Goal: Information Seeking & Learning: Learn about a topic

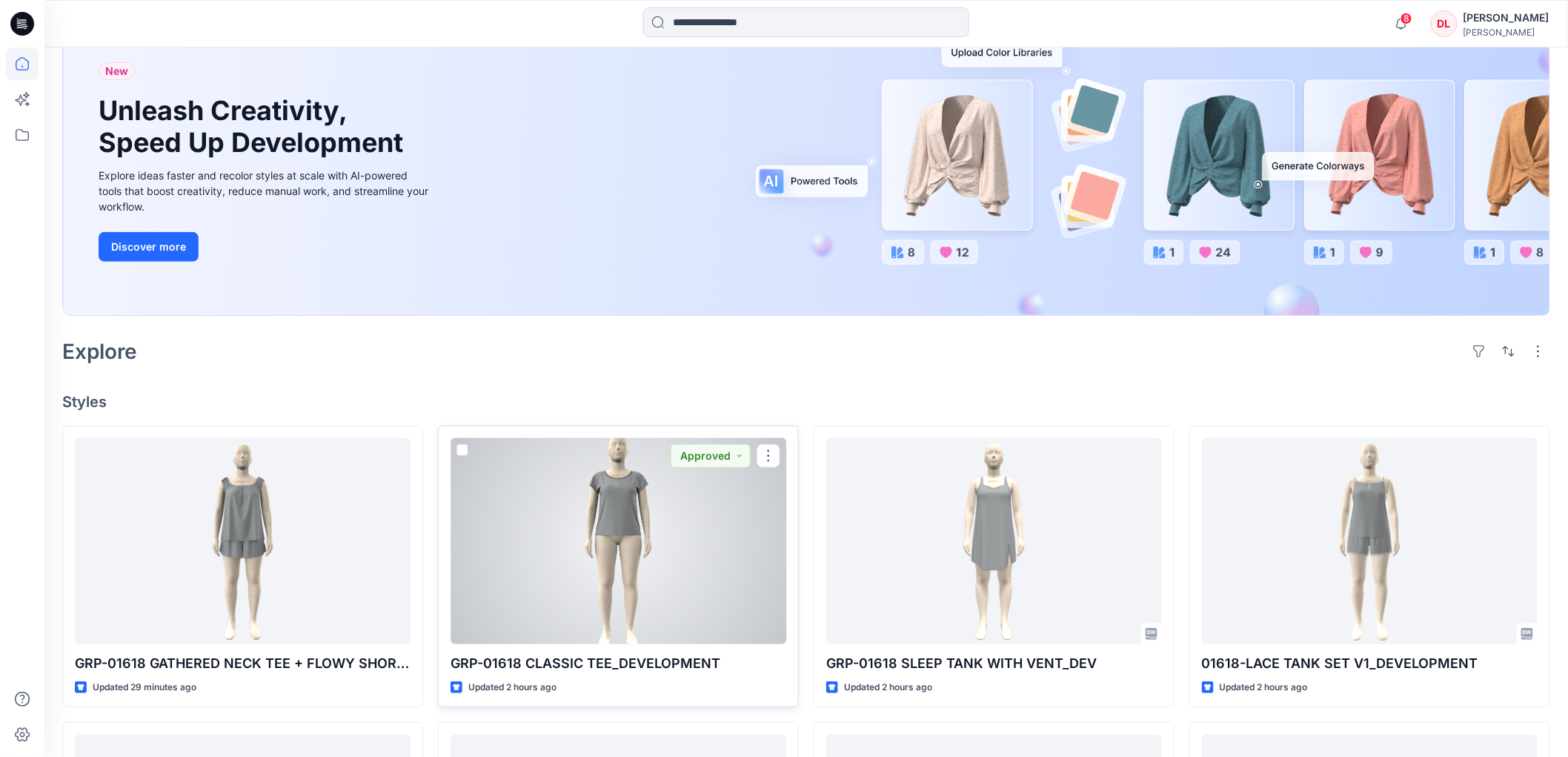
scroll to position [165, 0]
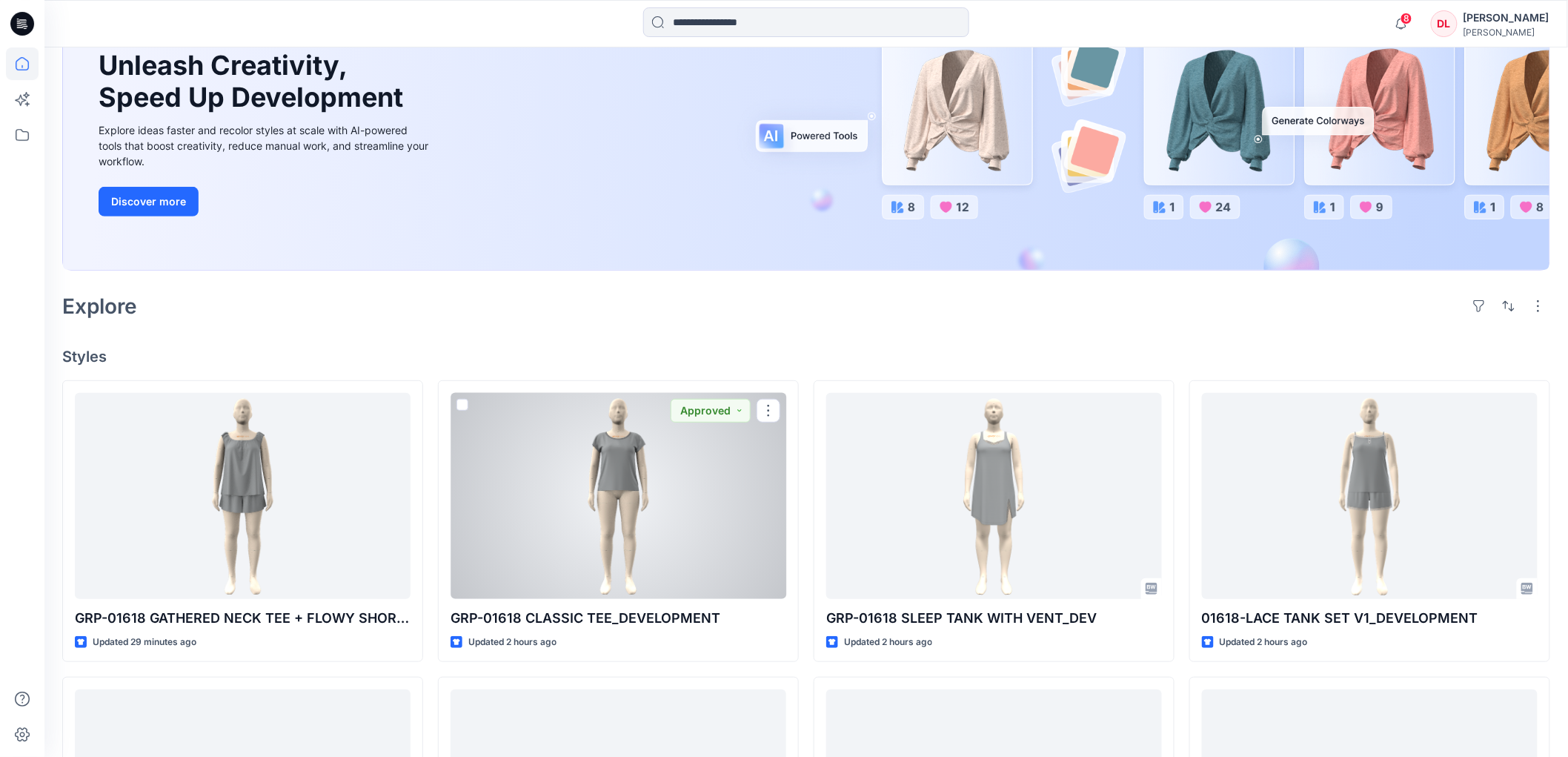
click at [618, 518] on div at bounding box center [618, 496] width 335 height 206
click at [618, 518] on div "Welcome back, [PERSON_NAME] New New Unleash Creativity, Speed Up Development Ex…" at bounding box center [806, 605] width 1524 height 1445
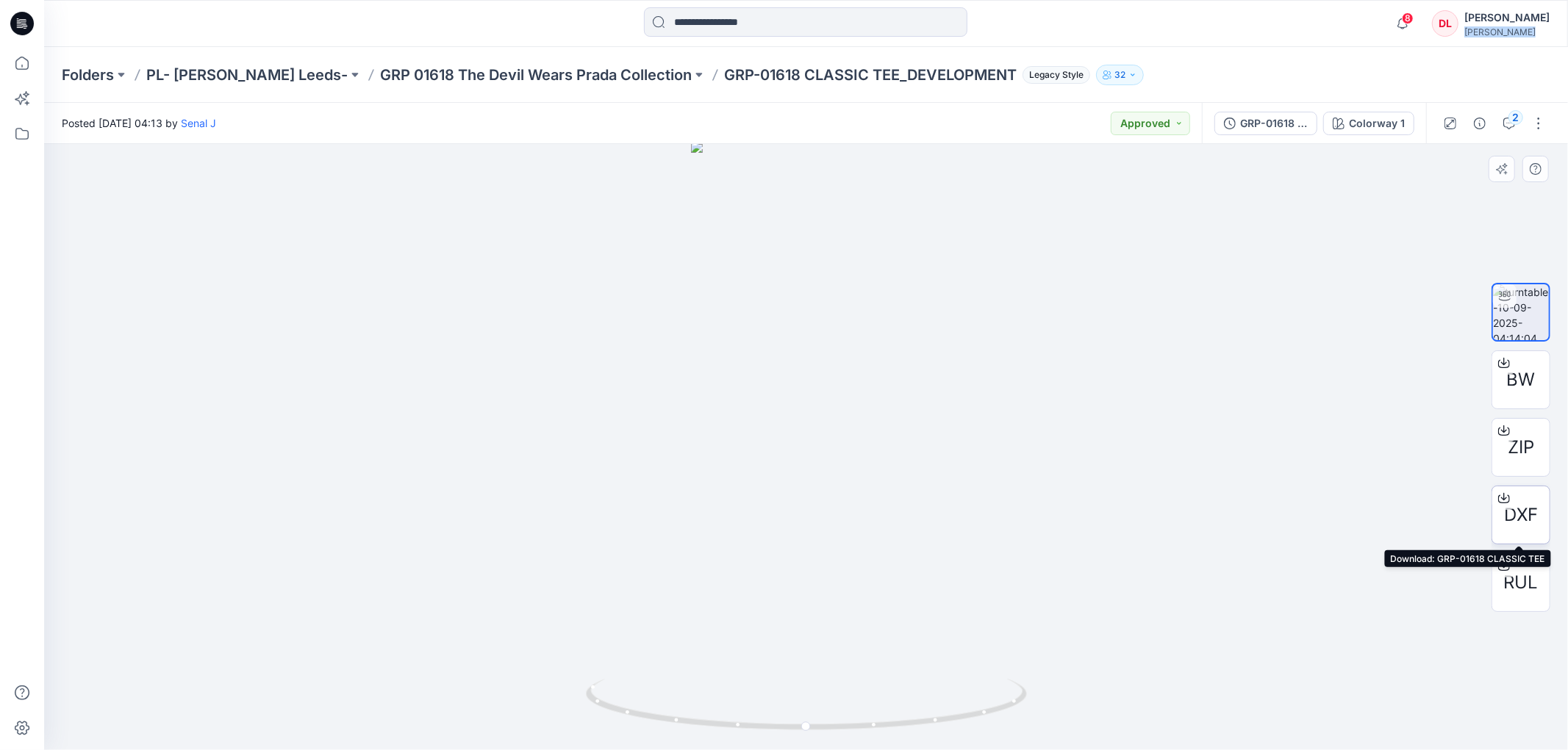
click at [1523, 510] on span "DXF" at bounding box center [1521, 514] width 34 height 26
click at [1516, 578] on span "RUL" at bounding box center [1521, 583] width 34 height 26
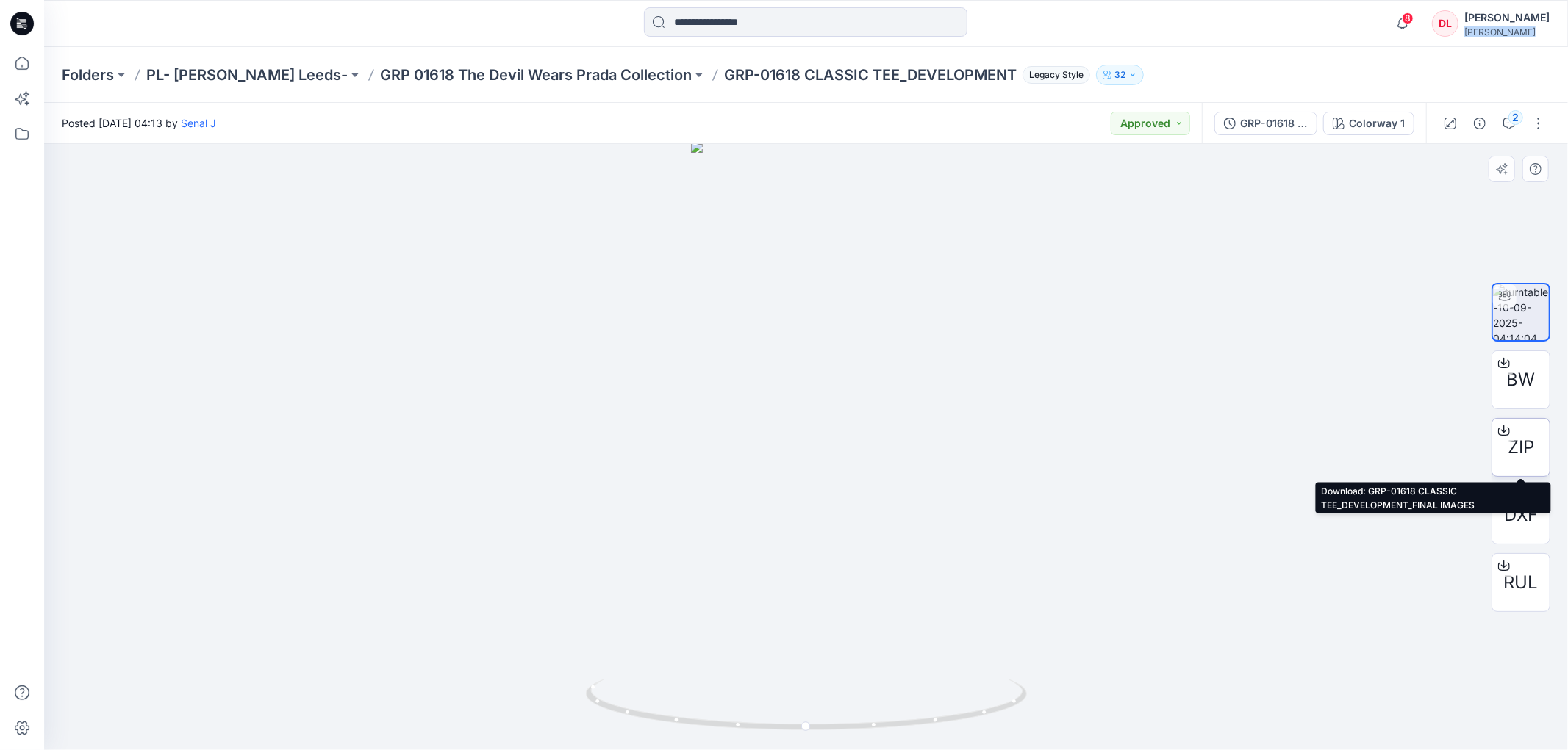
click at [1516, 441] on span "ZIP" at bounding box center [1521, 447] width 26 height 26
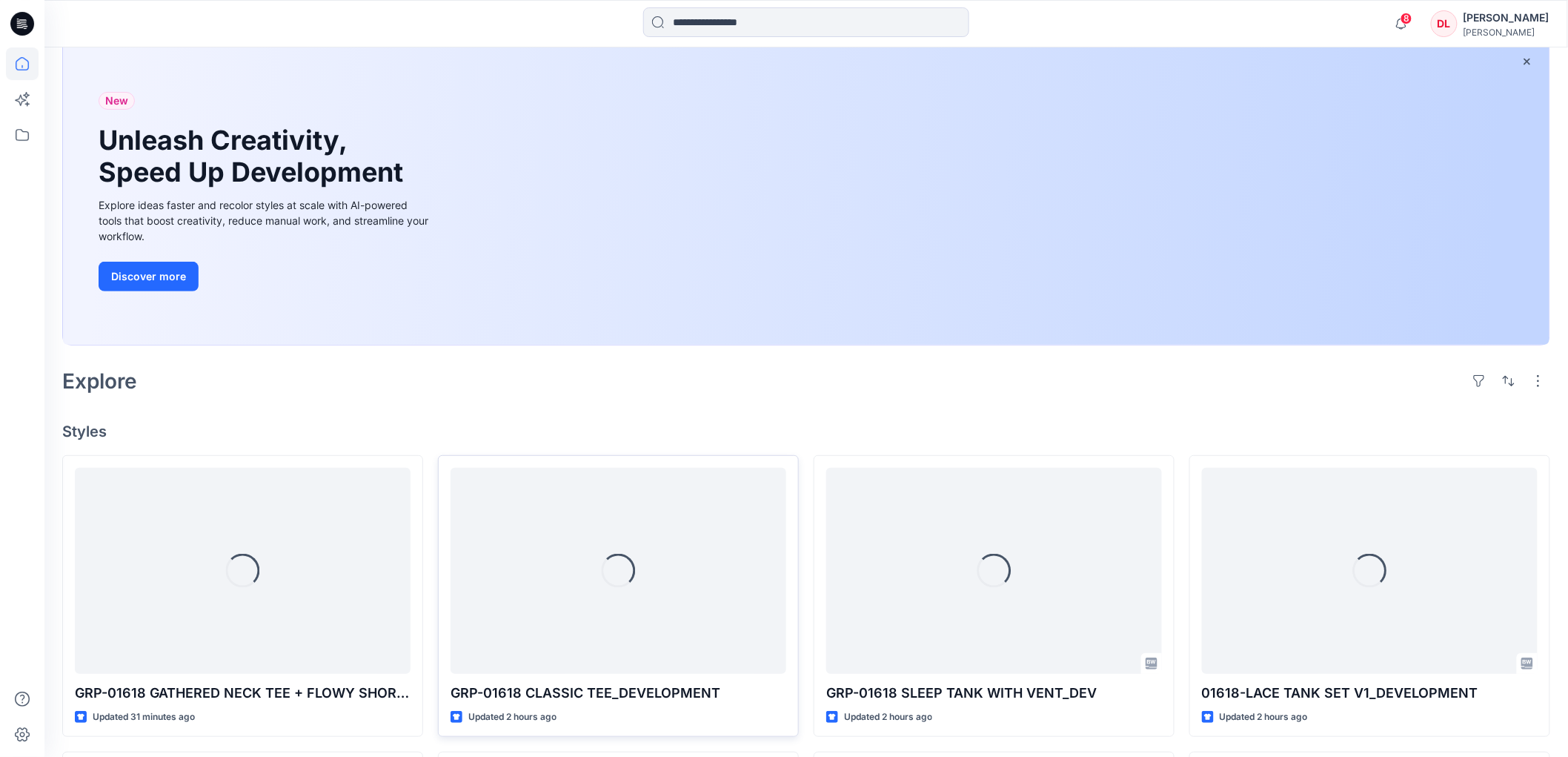
scroll to position [247, 0]
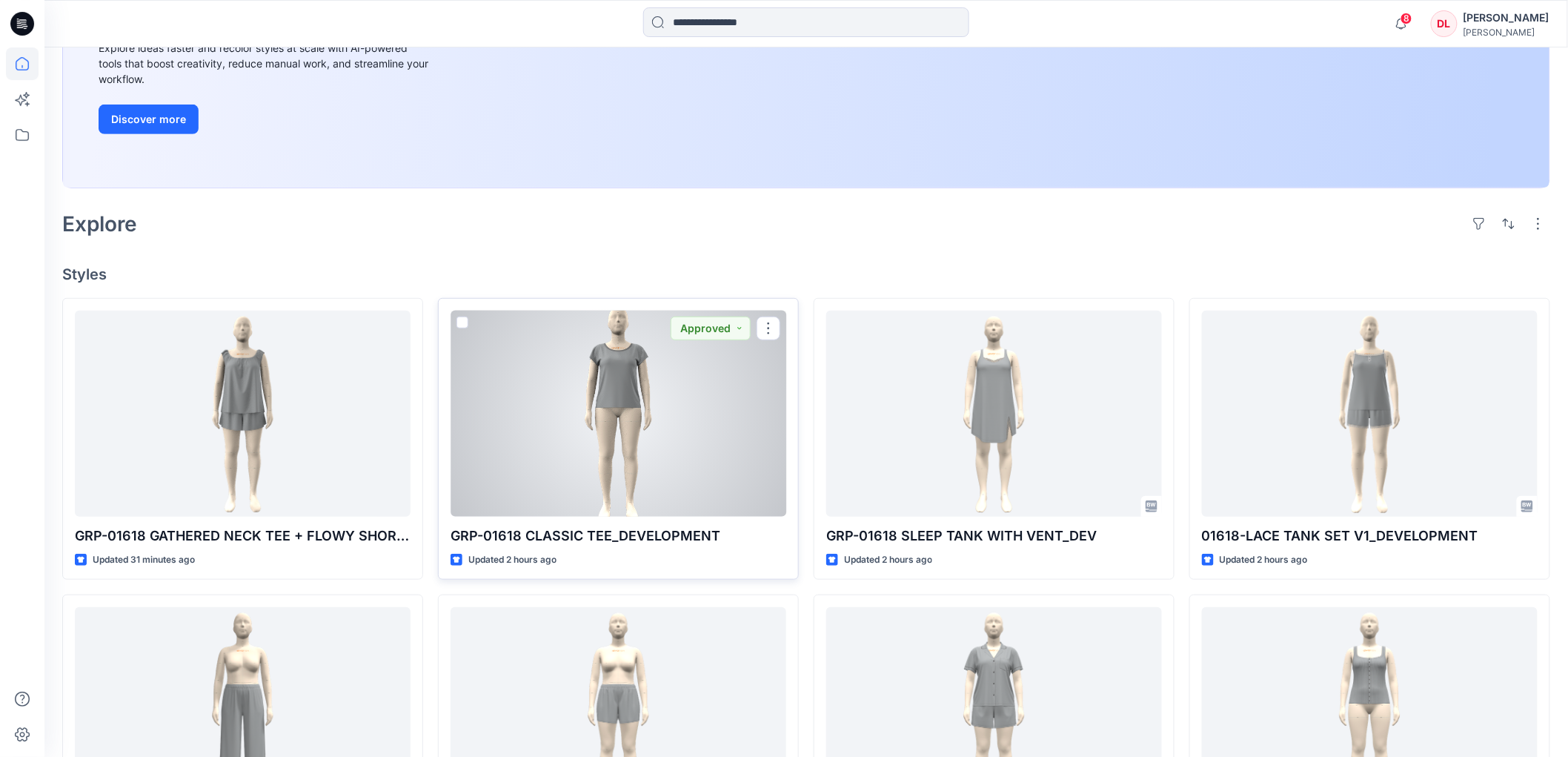
click at [624, 402] on div at bounding box center [618, 413] width 335 height 206
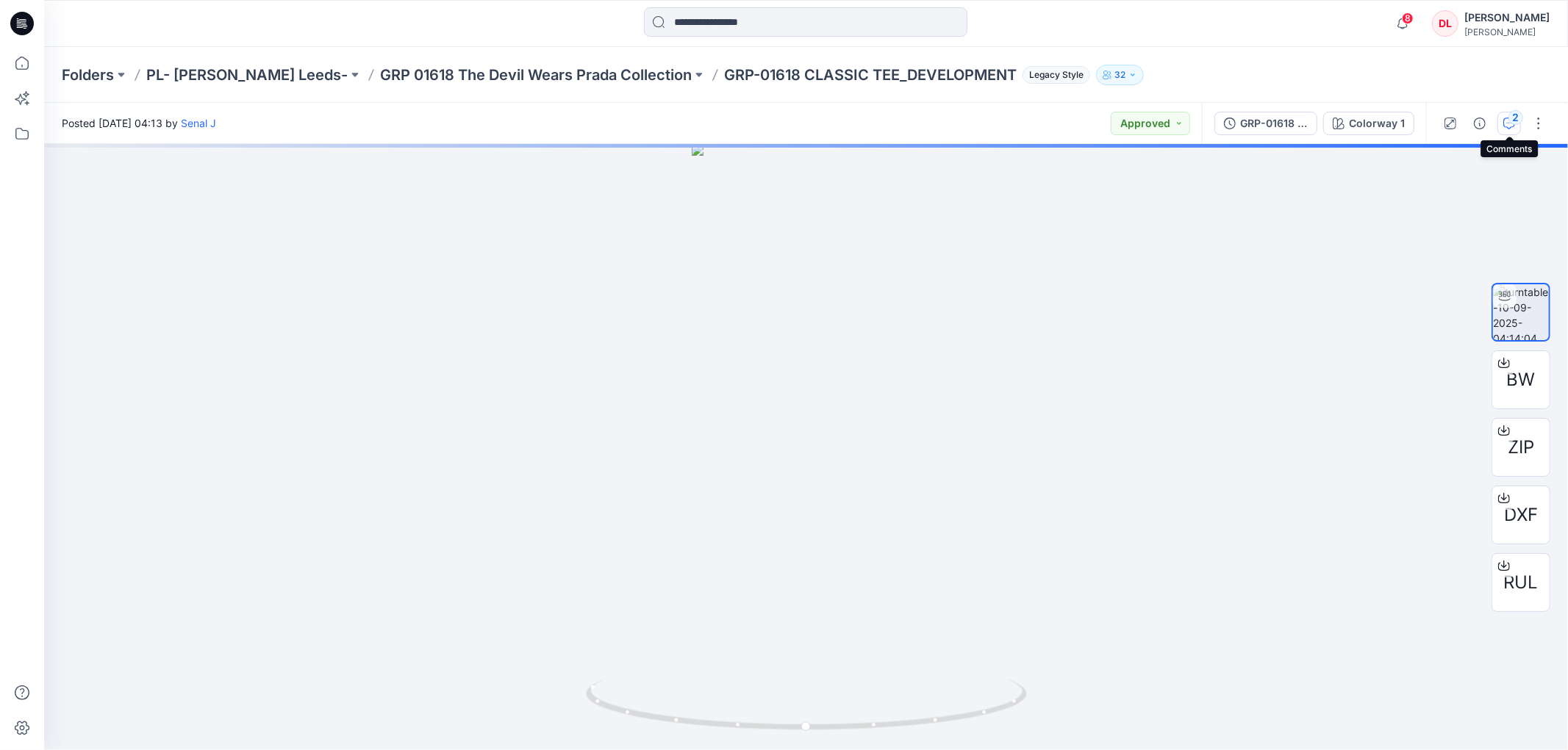
click at [1503, 127] on icon "button" at bounding box center [1509, 123] width 12 height 12
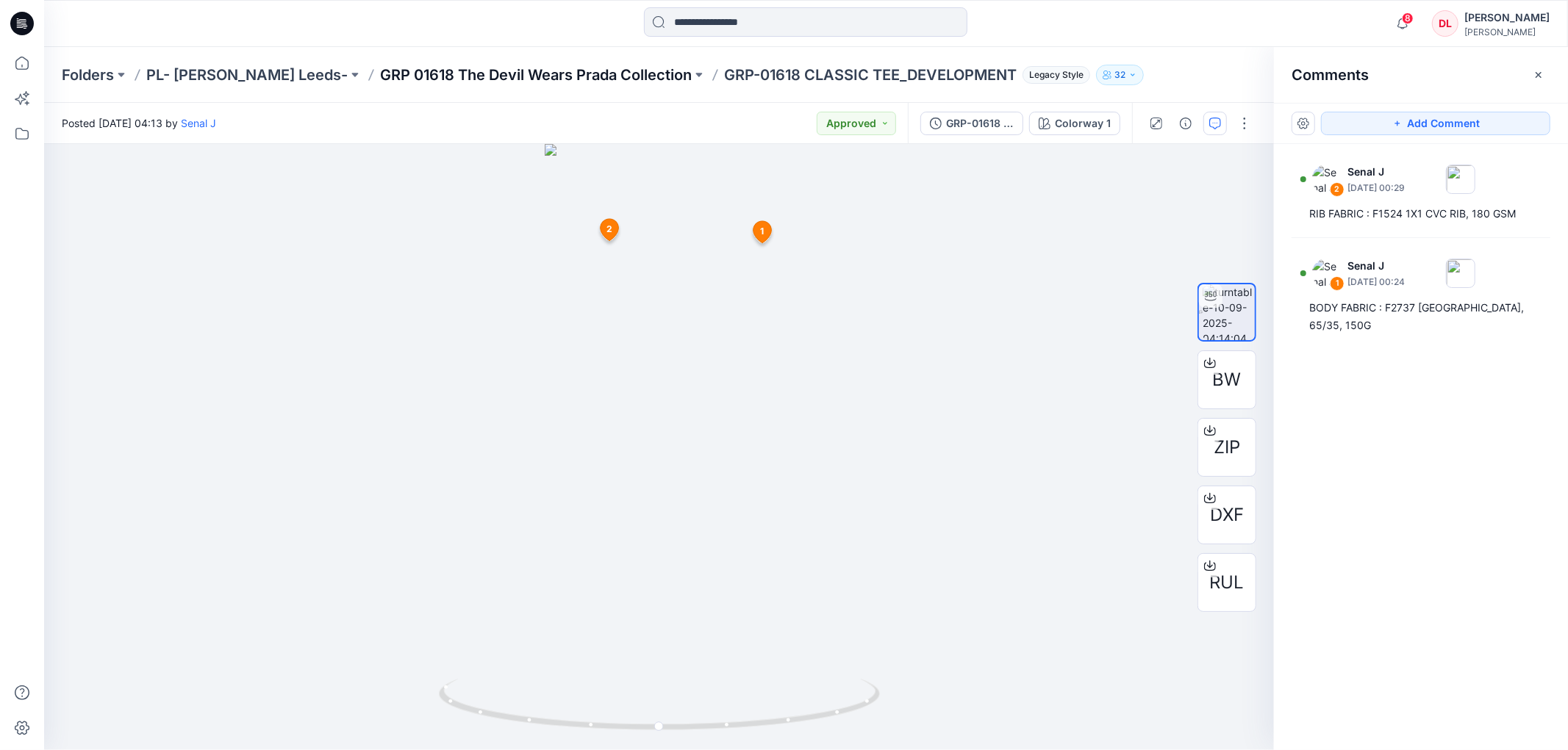
click at [403, 67] on p "GRP 01618 The Devil Wears Prada Collection" at bounding box center [535, 75] width 312 height 21
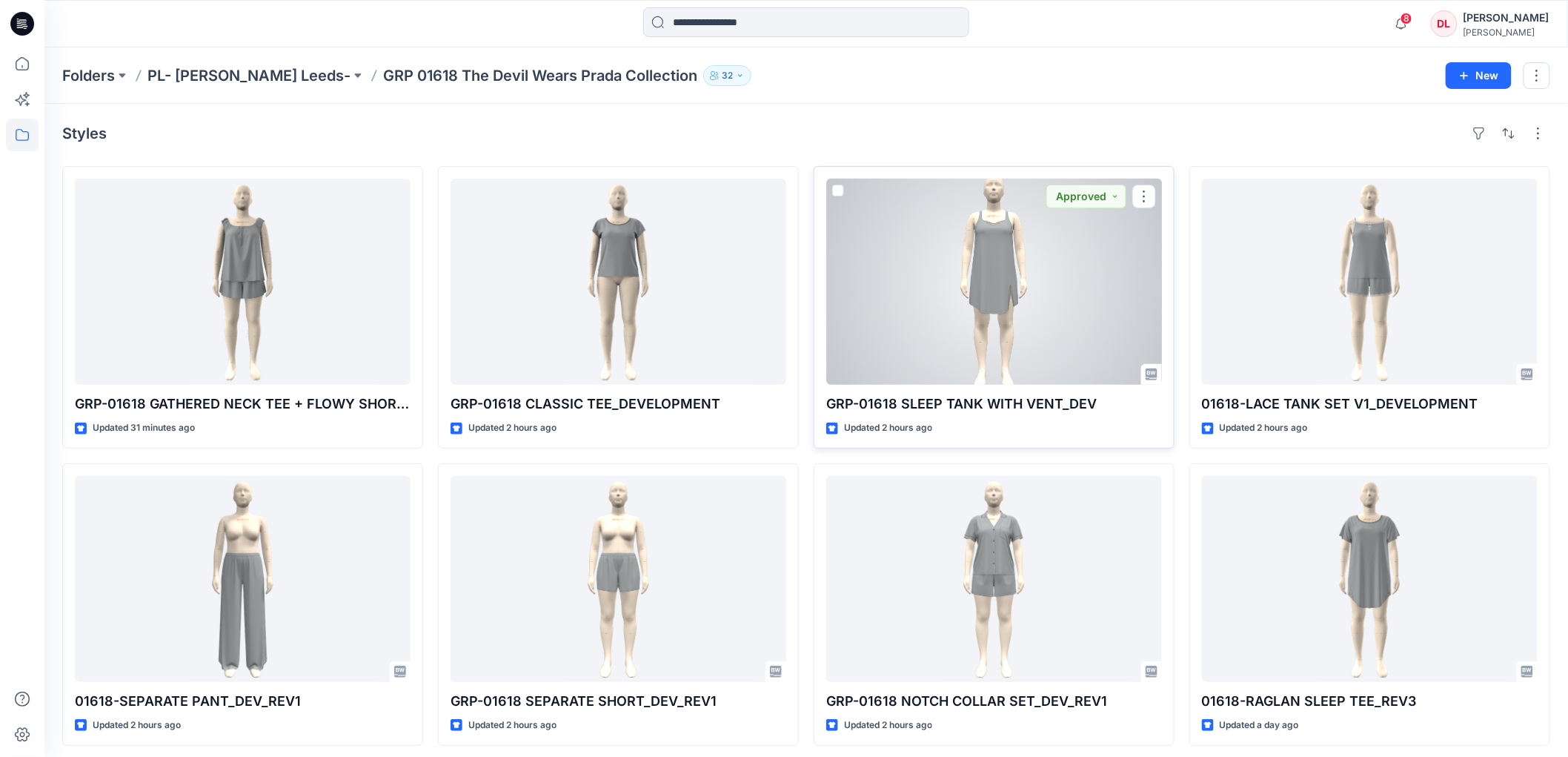
click at [1006, 279] on div at bounding box center [993, 281] width 335 height 206
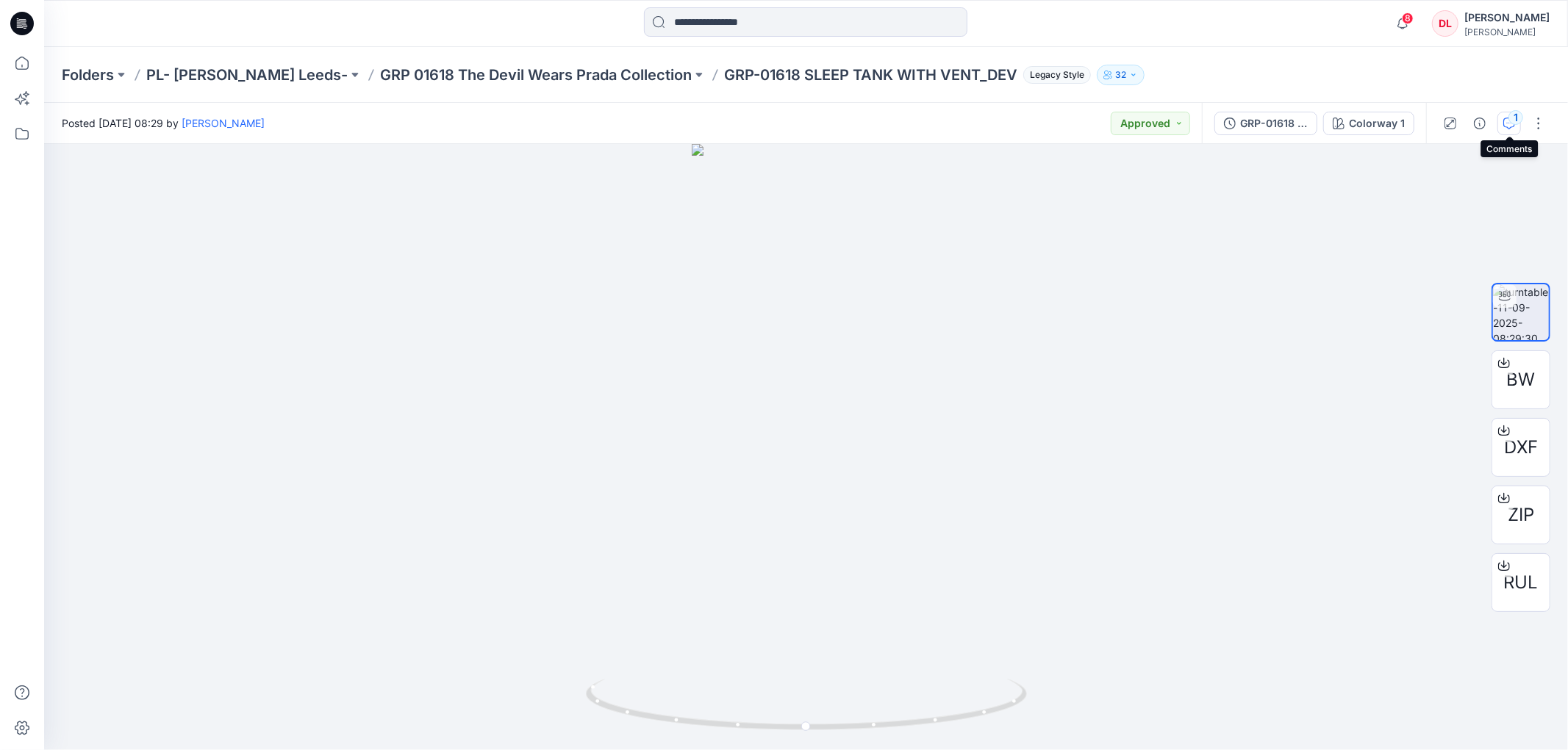
click at [1507, 127] on icon "button" at bounding box center [1509, 123] width 12 height 12
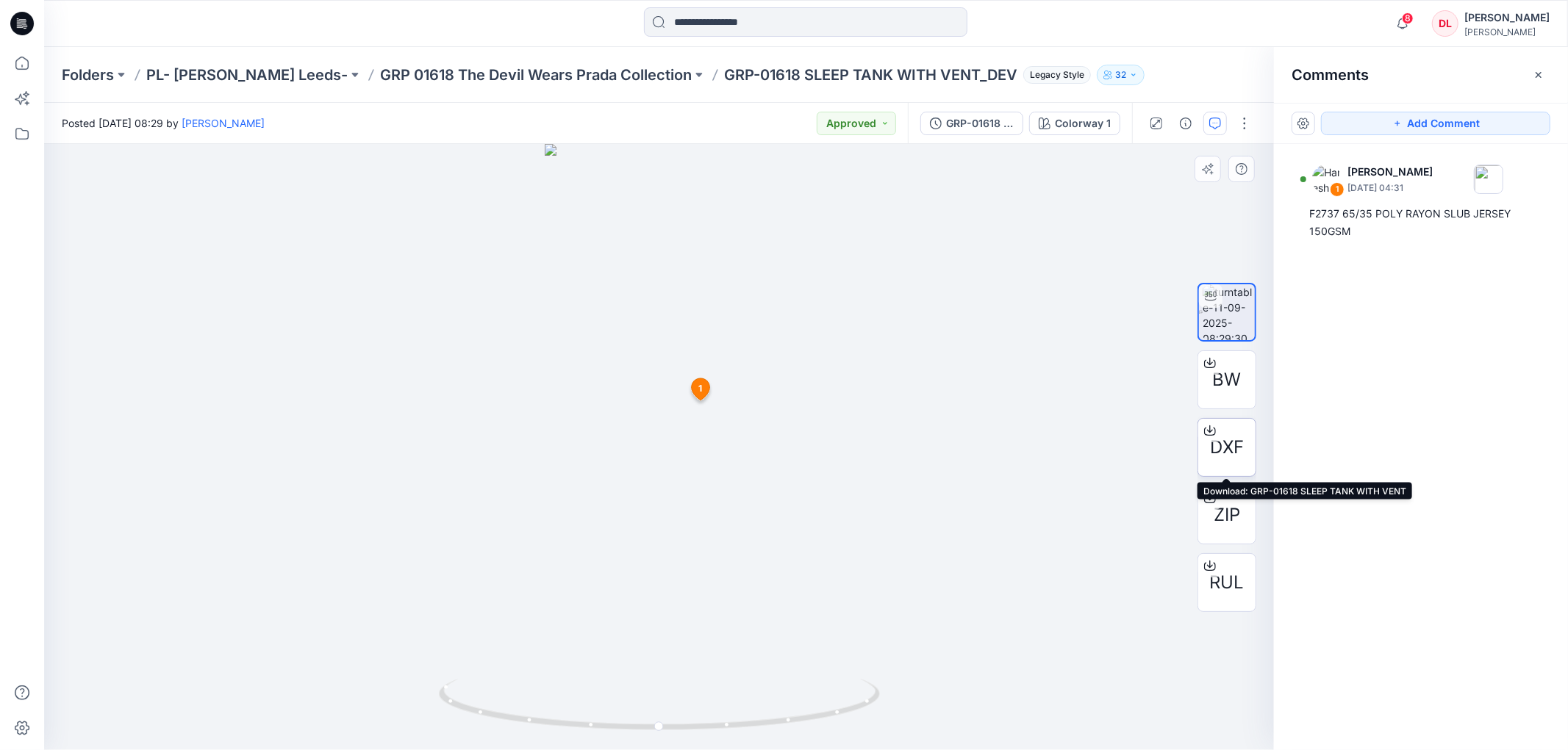
click at [1232, 454] on span "DXF" at bounding box center [1227, 447] width 34 height 26
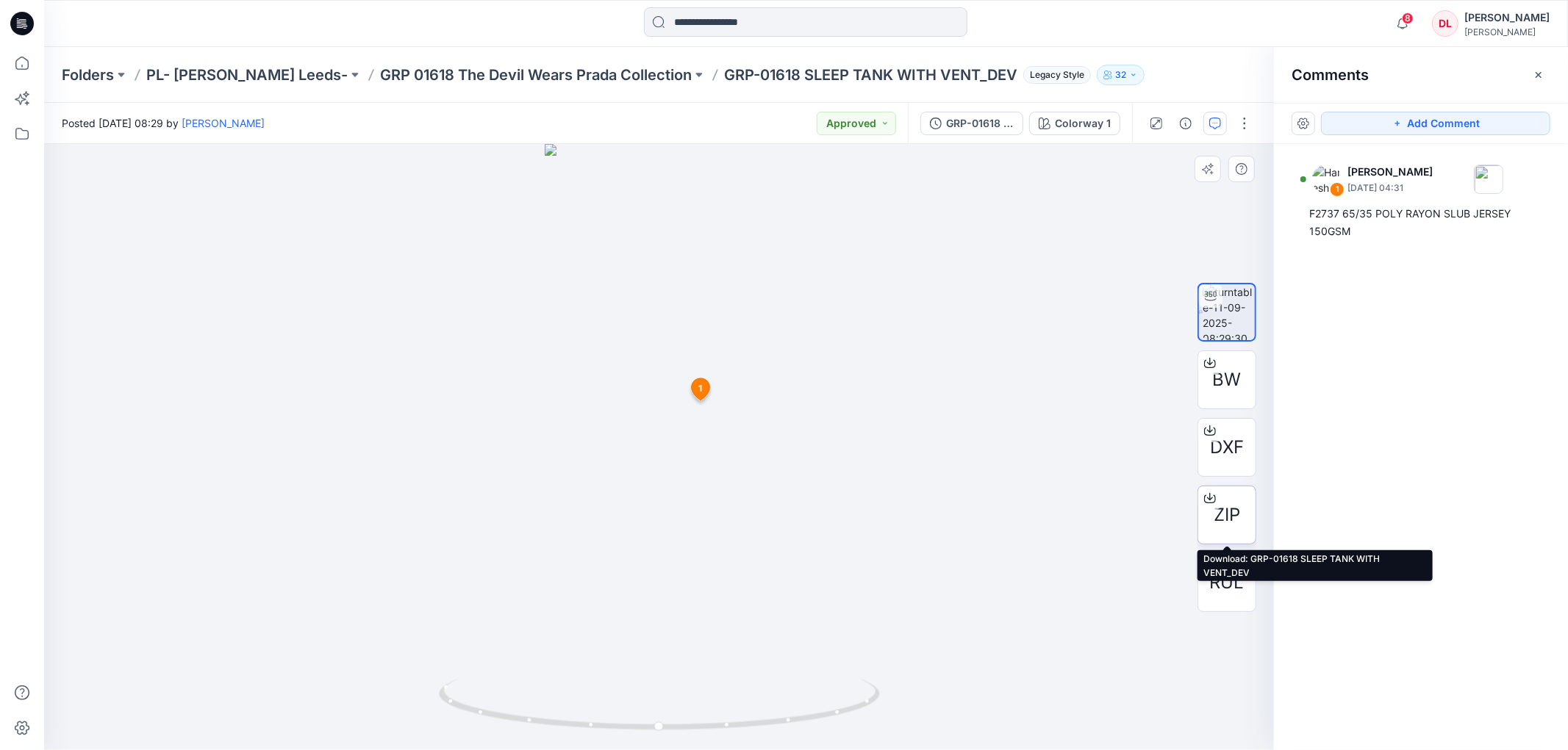
click at [1218, 512] on span "ZIP" at bounding box center [1227, 514] width 26 height 26
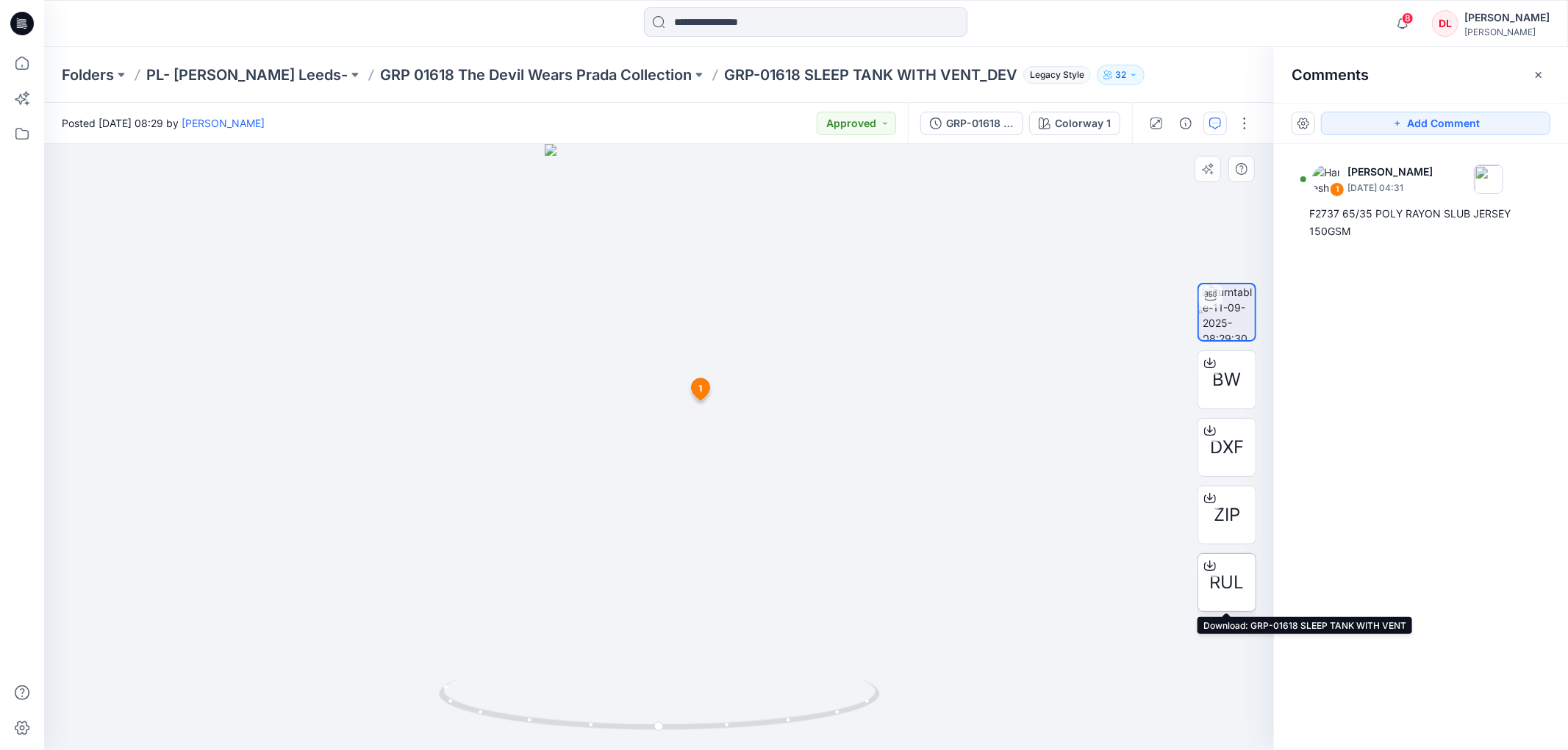
click at [1223, 578] on span "RUL" at bounding box center [1227, 583] width 34 height 26
click at [430, 75] on p "GRP 01618 The Devil Wears Prada Collection" at bounding box center [535, 75] width 312 height 21
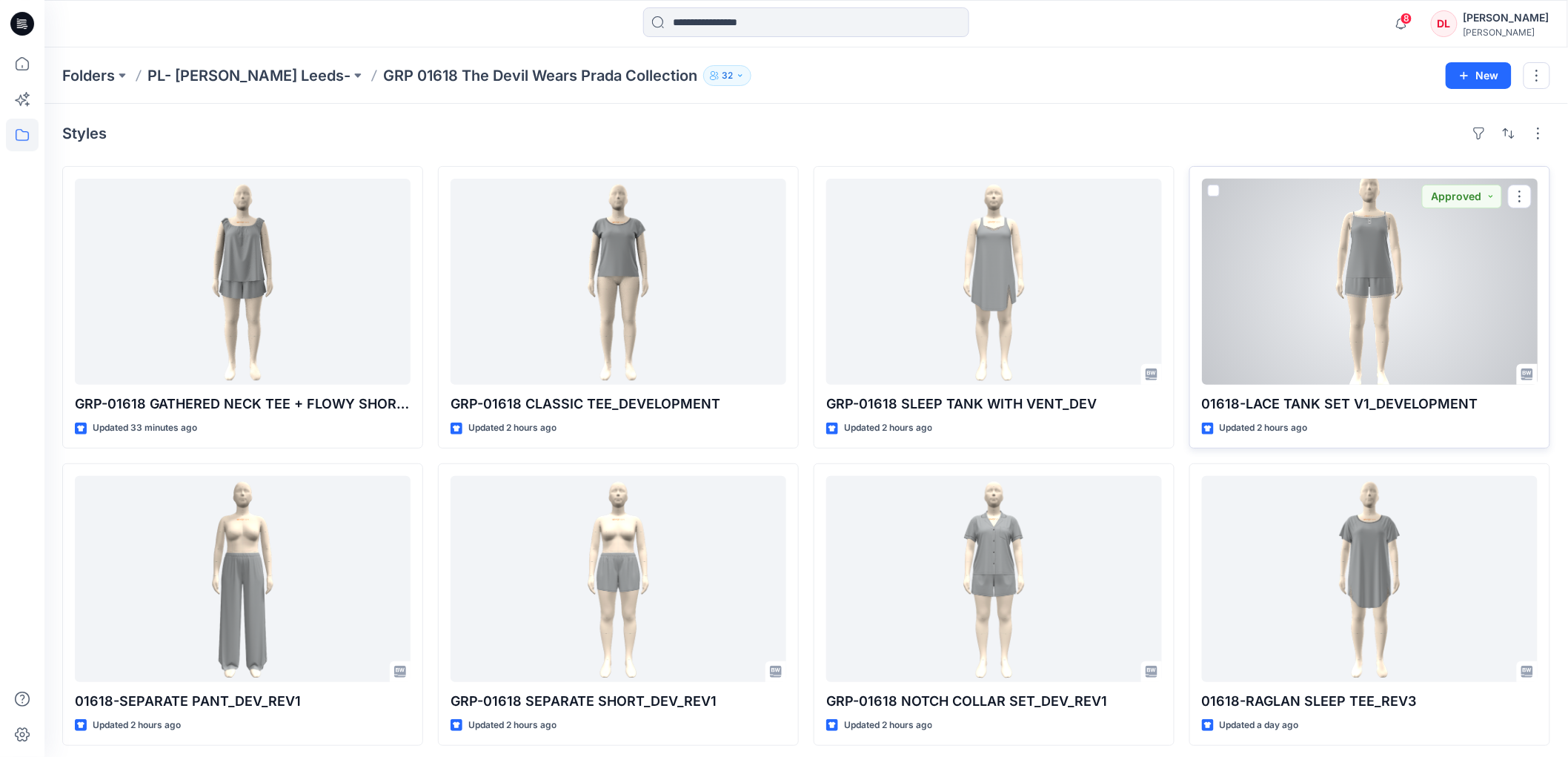
click at [1361, 284] on div at bounding box center [1369, 281] width 335 height 206
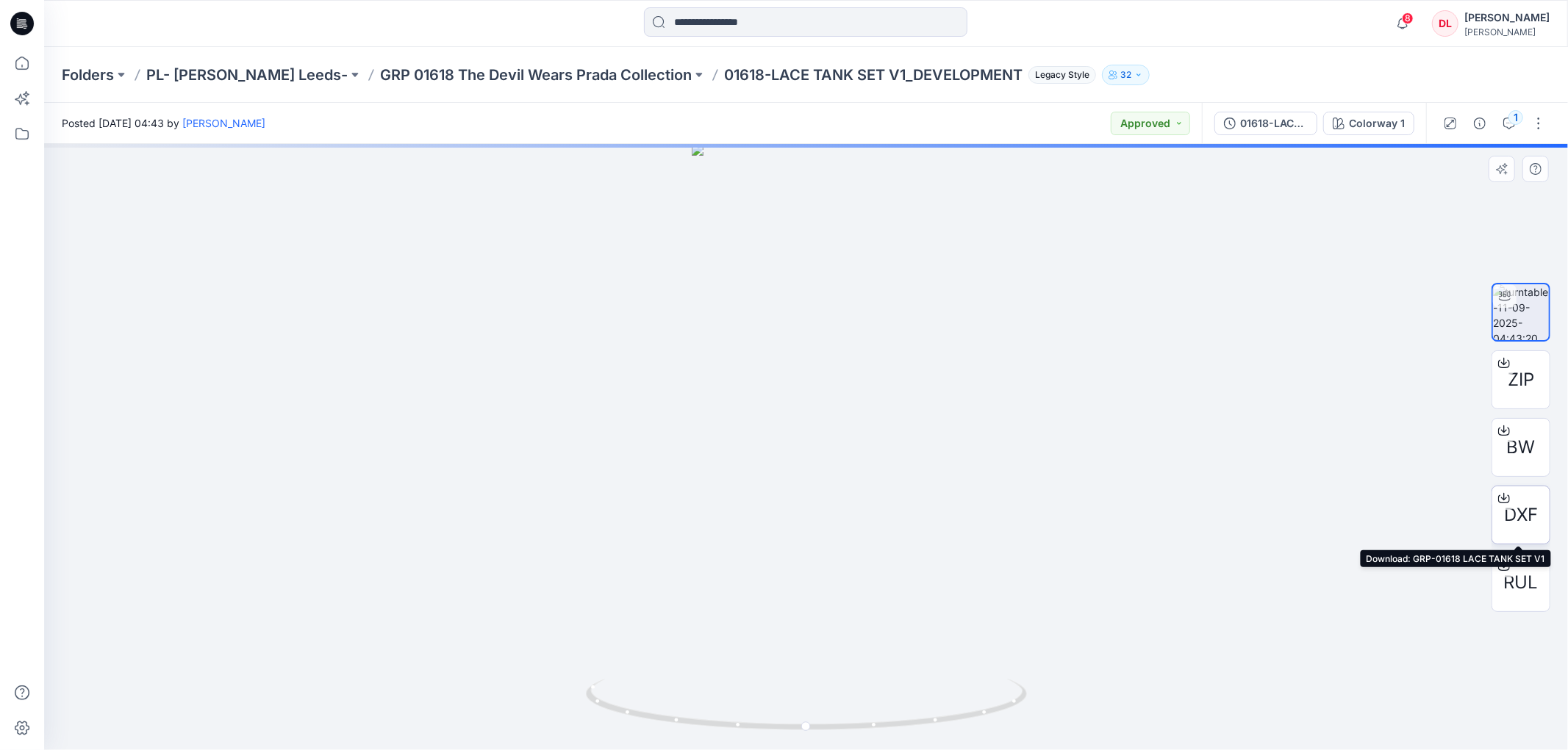
click at [1518, 513] on span "DXF" at bounding box center [1521, 514] width 34 height 26
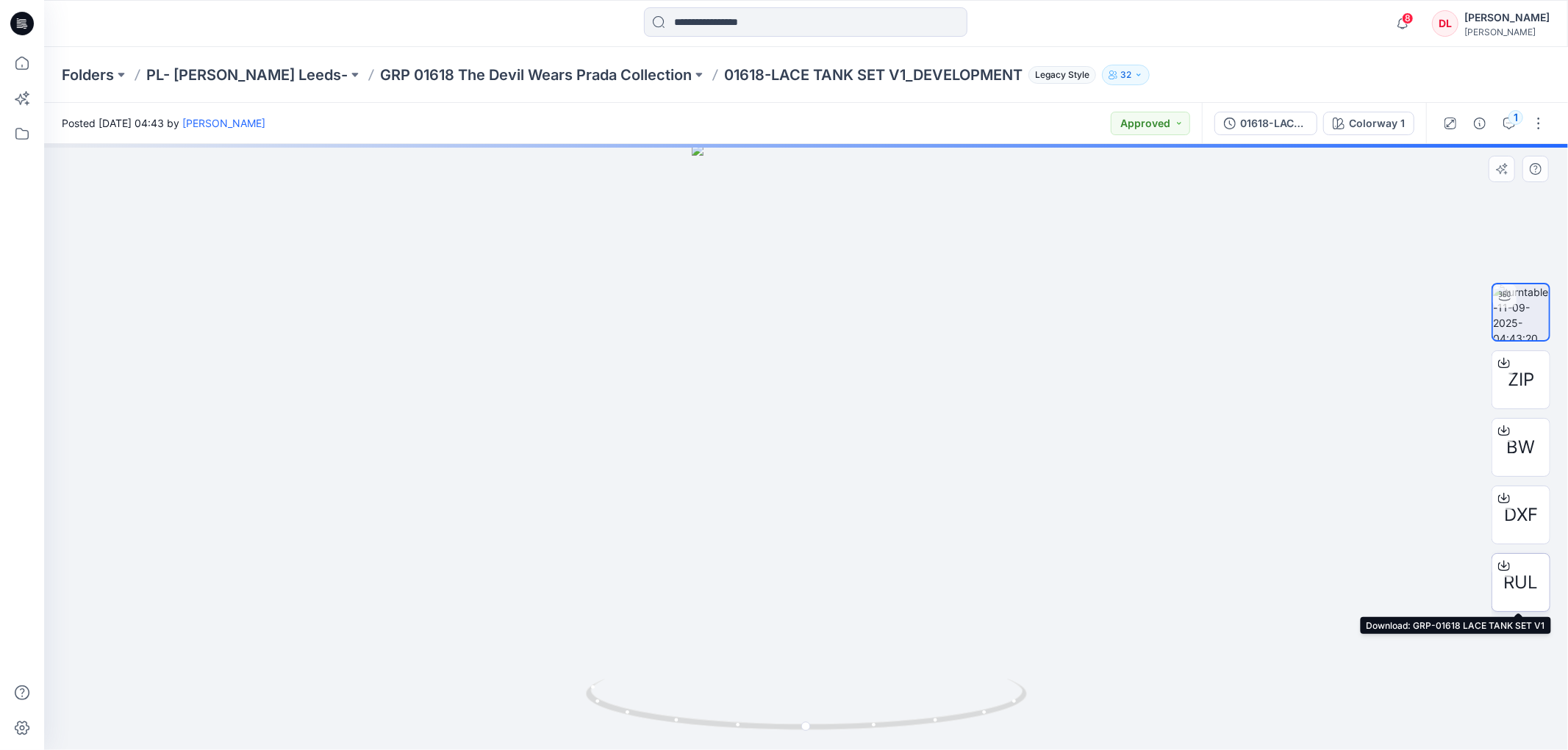
click at [1513, 584] on span "RUL" at bounding box center [1521, 583] width 34 height 26
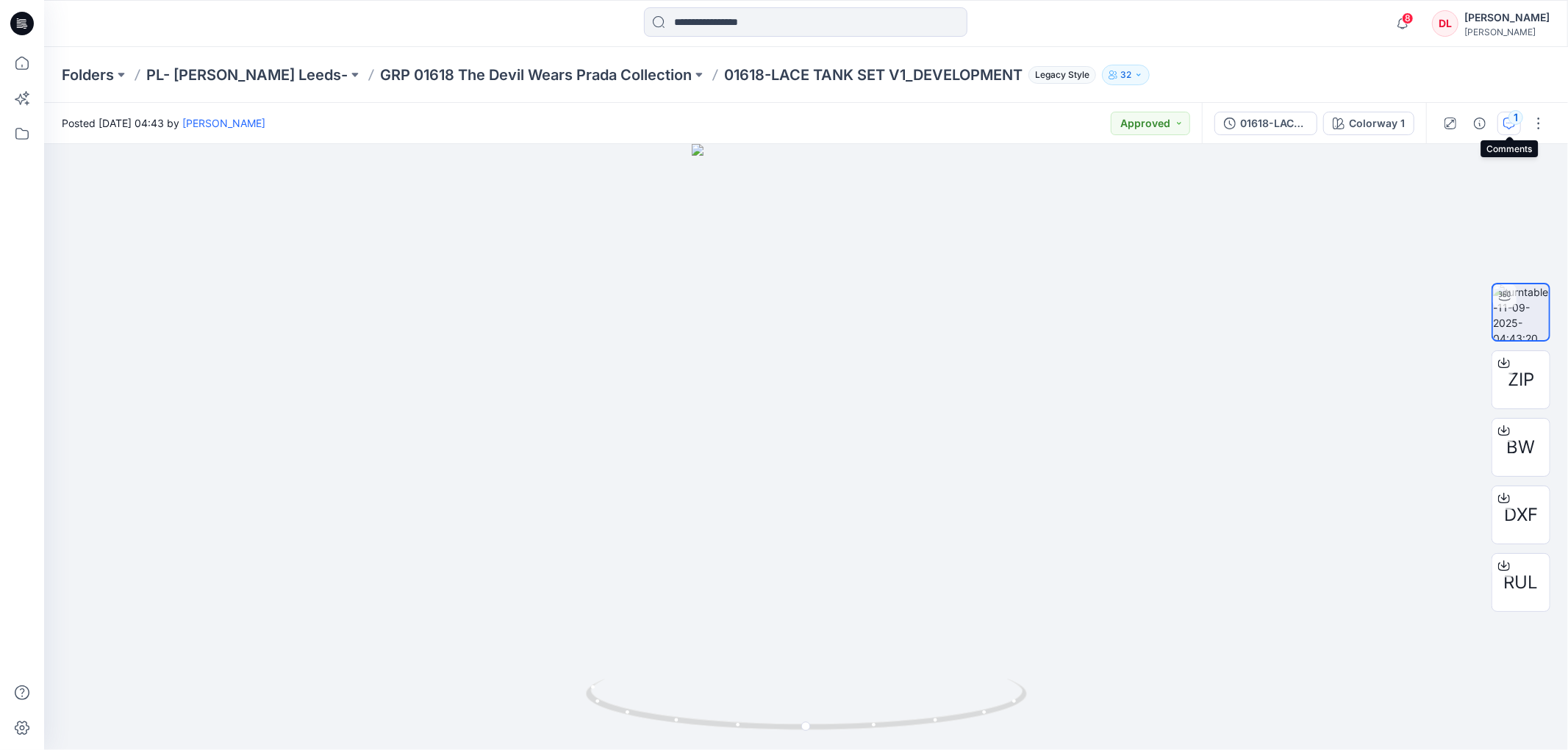
click at [1501, 128] on button "1" at bounding box center [1509, 123] width 23 height 23
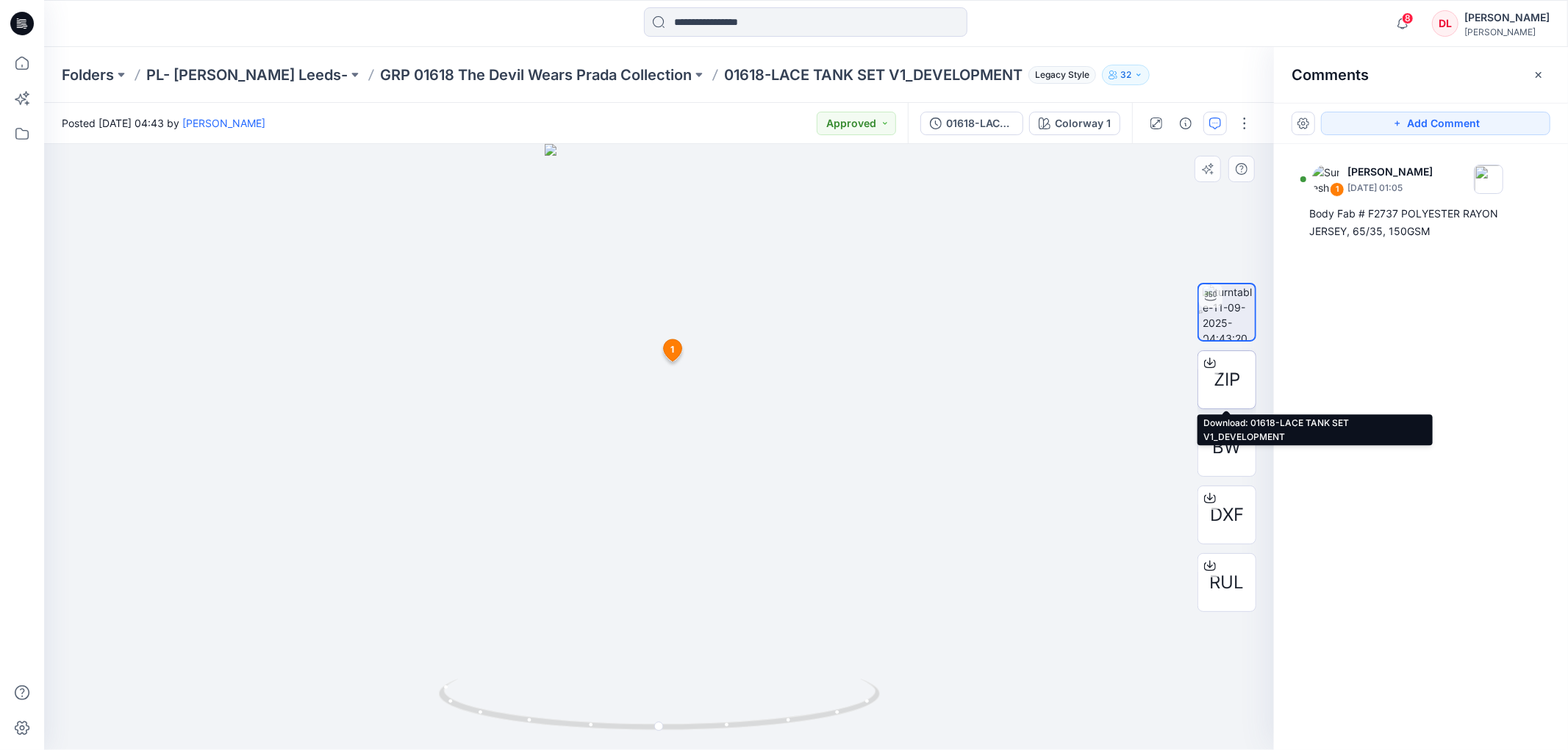
click at [1218, 379] on span "ZIP" at bounding box center [1227, 380] width 26 height 26
click at [380, 72] on p "GRP 01618 The Devil Wears Prada Collection" at bounding box center [535, 75] width 312 height 21
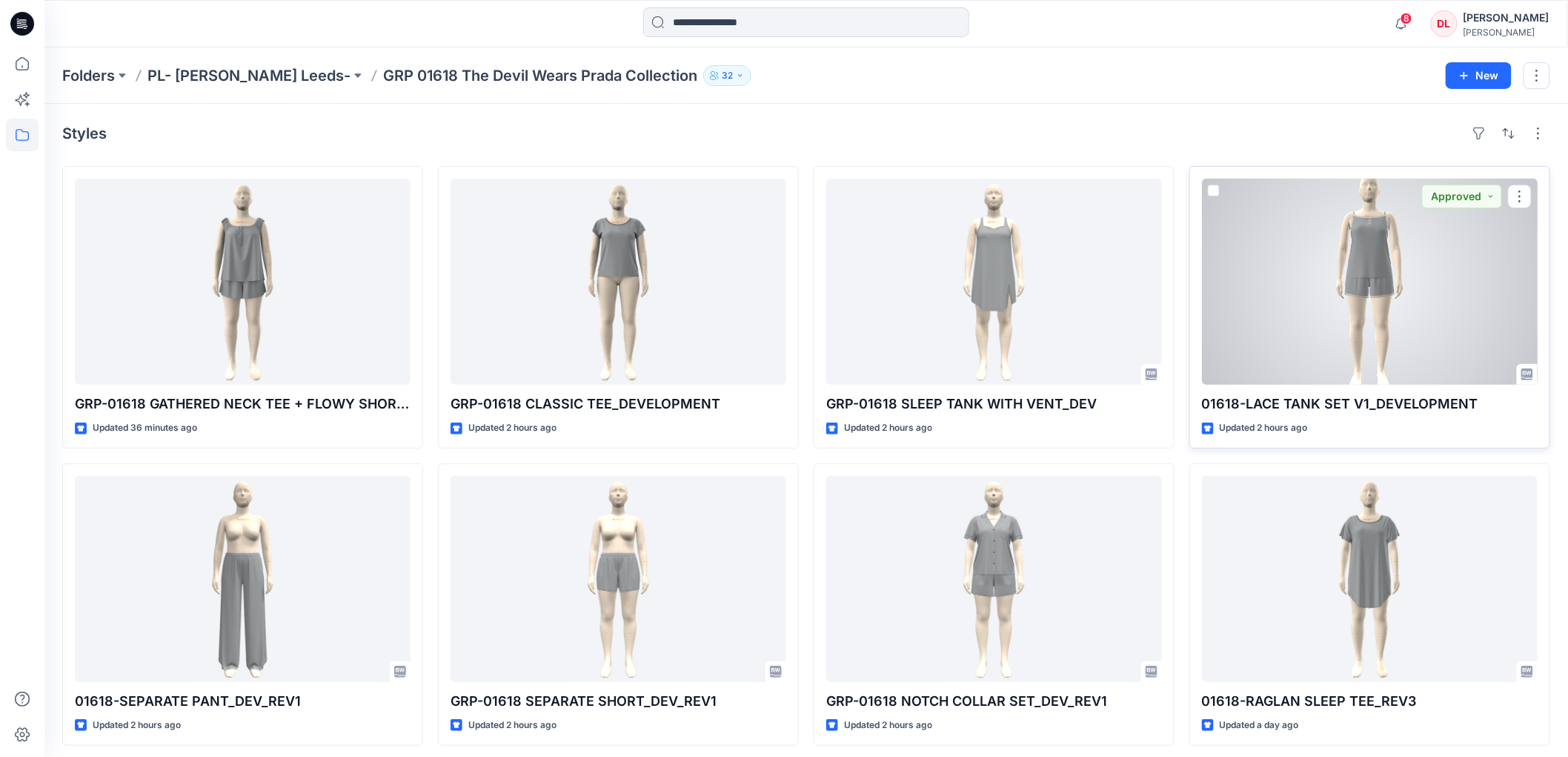
click at [1352, 319] on div at bounding box center [1369, 281] width 335 height 206
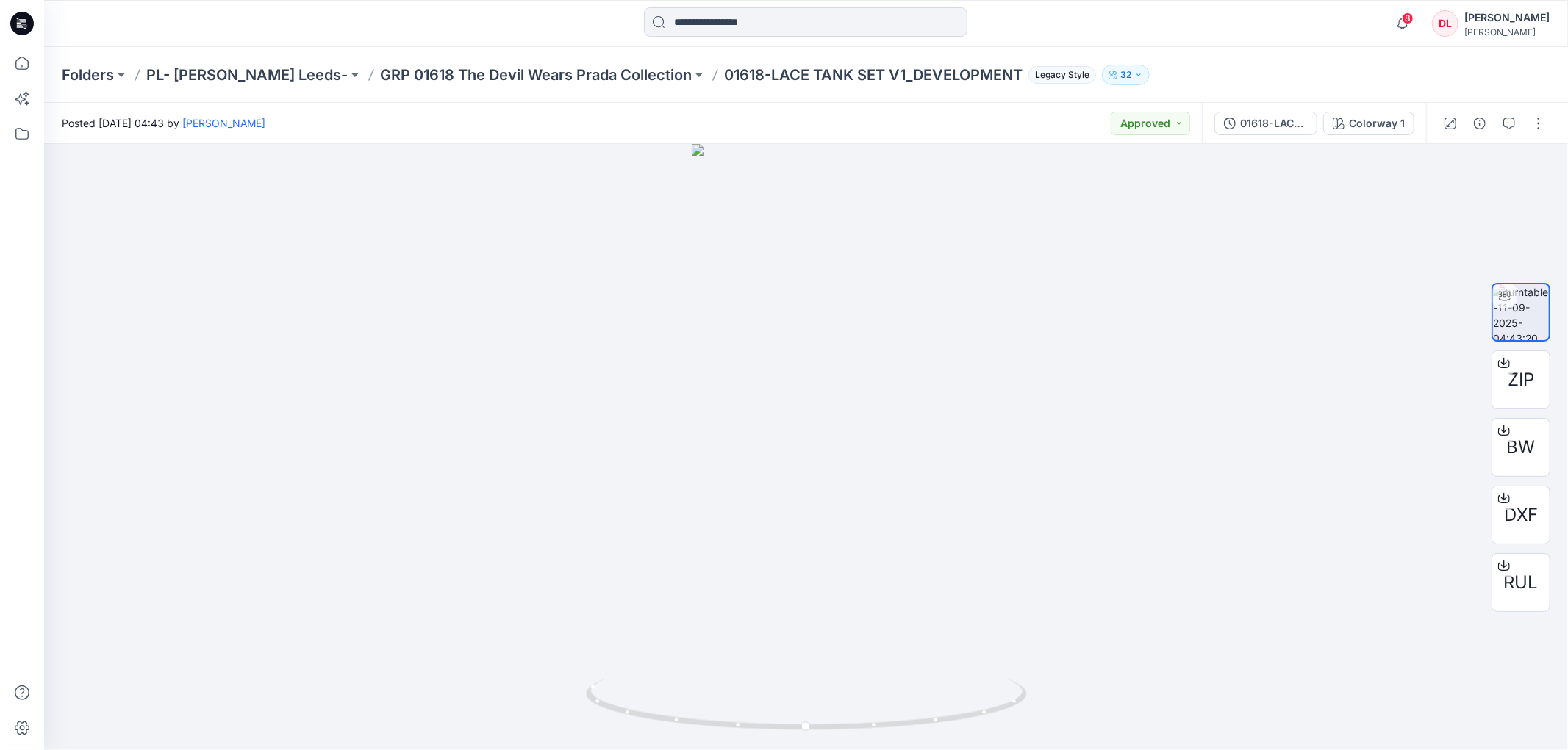
click at [724, 82] on p "01618-LACE TANK SET V1_DEVELOPMENT" at bounding box center [873, 75] width 298 height 21
drag, startPoint x: 671, startPoint y: 75, endPoint x: 978, endPoint y: 83, distance: 307.1
click at [978, 83] on div "Folders PL- [PERSON_NAME] Leeds- GRP 01618 The Devil Wears Prada Collection 016…" at bounding box center [749, 75] width 1374 height 21
click at [592, 207] on div at bounding box center [806, 447] width 1524 height 607
click at [591, 207] on div at bounding box center [806, 447] width 1524 height 607
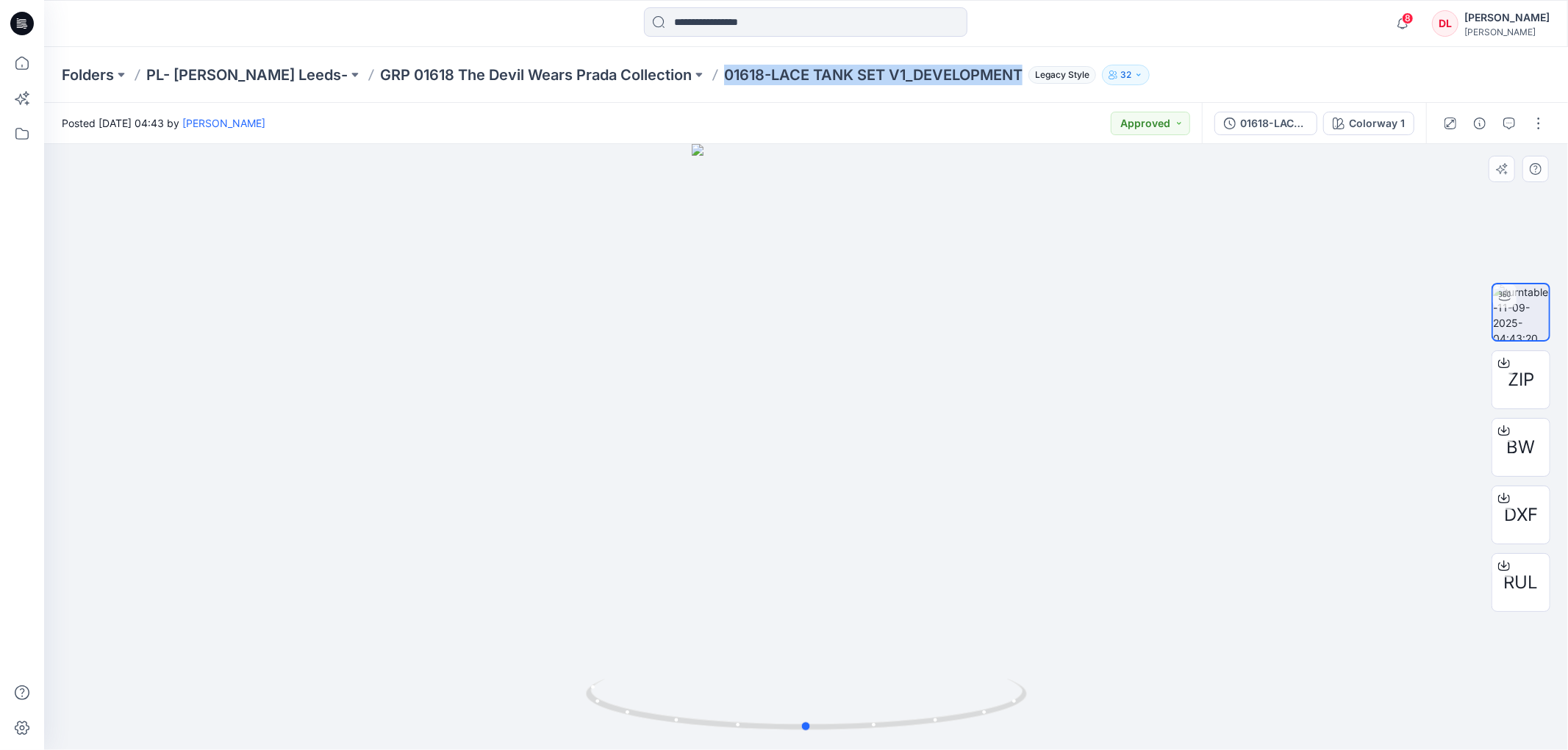
click at [475, 554] on div at bounding box center [806, 447] width 1524 height 607
click at [462, 325] on div at bounding box center [806, 447] width 1524 height 607
drag, startPoint x: 386, startPoint y: 300, endPoint x: 1260, endPoint y: 547, distance: 908.2
click at [1260, 547] on div at bounding box center [806, 447] width 1524 height 607
click at [789, 373] on div at bounding box center [806, 447] width 1524 height 607
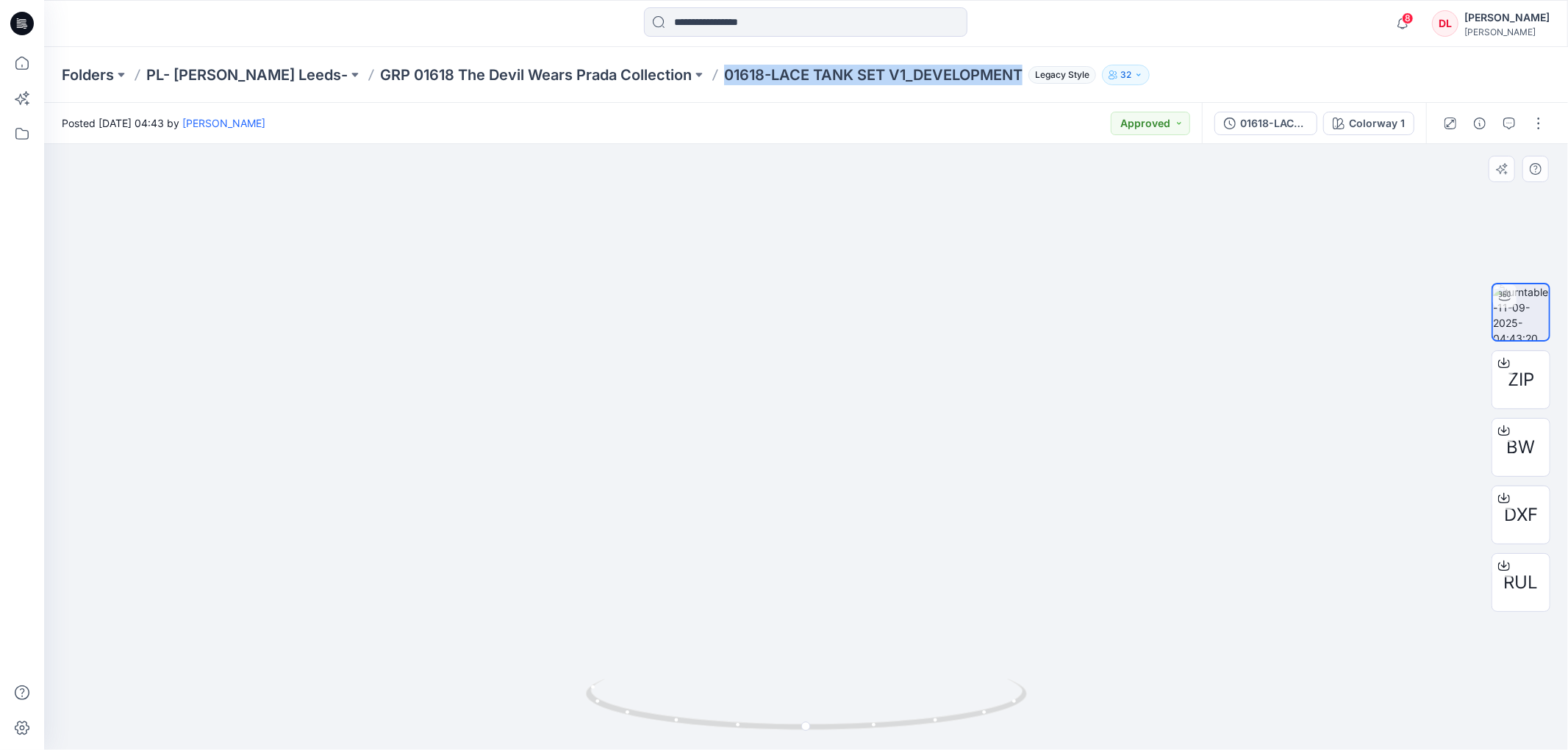
drag, startPoint x: 787, startPoint y: 275, endPoint x: 802, endPoint y: 425, distance: 150.7
click at [805, 429] on img at bounding box center [806, 375] width 459 height 749
drag, startPoint x: 789, startPoint y: 460, endPoint x: 788, endPoint y: 420, distance: 40.0
click at [788, 420] on img at bounding box center [806, 321] width 543 height 857
click at [1227, 266] on div at bounding box center [806, 447] width 1524 height 607
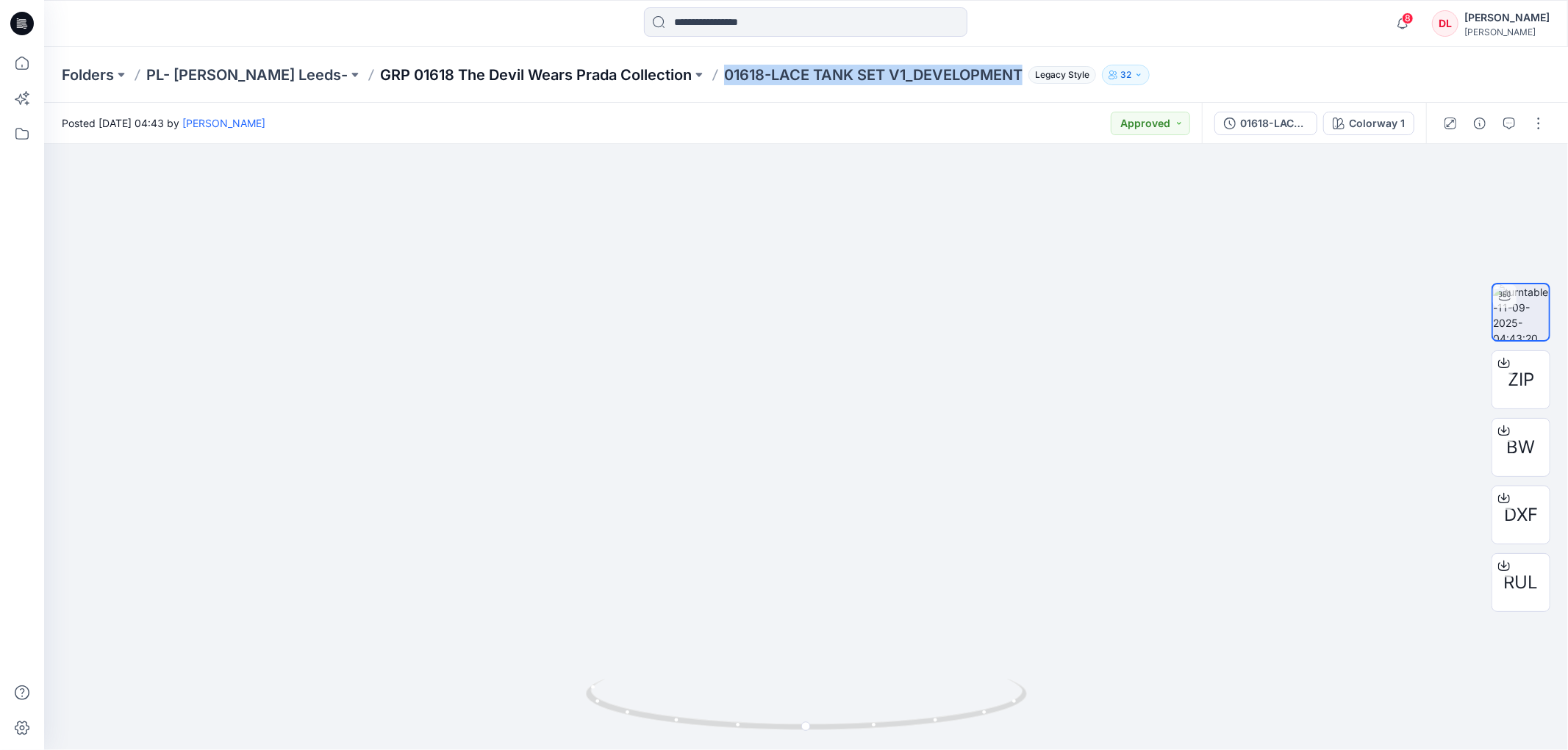
click at [421, 75] on p "GRP 01618 The Devil Wears Prada Collection" at bounding box center [535, 75] width 312 height 21
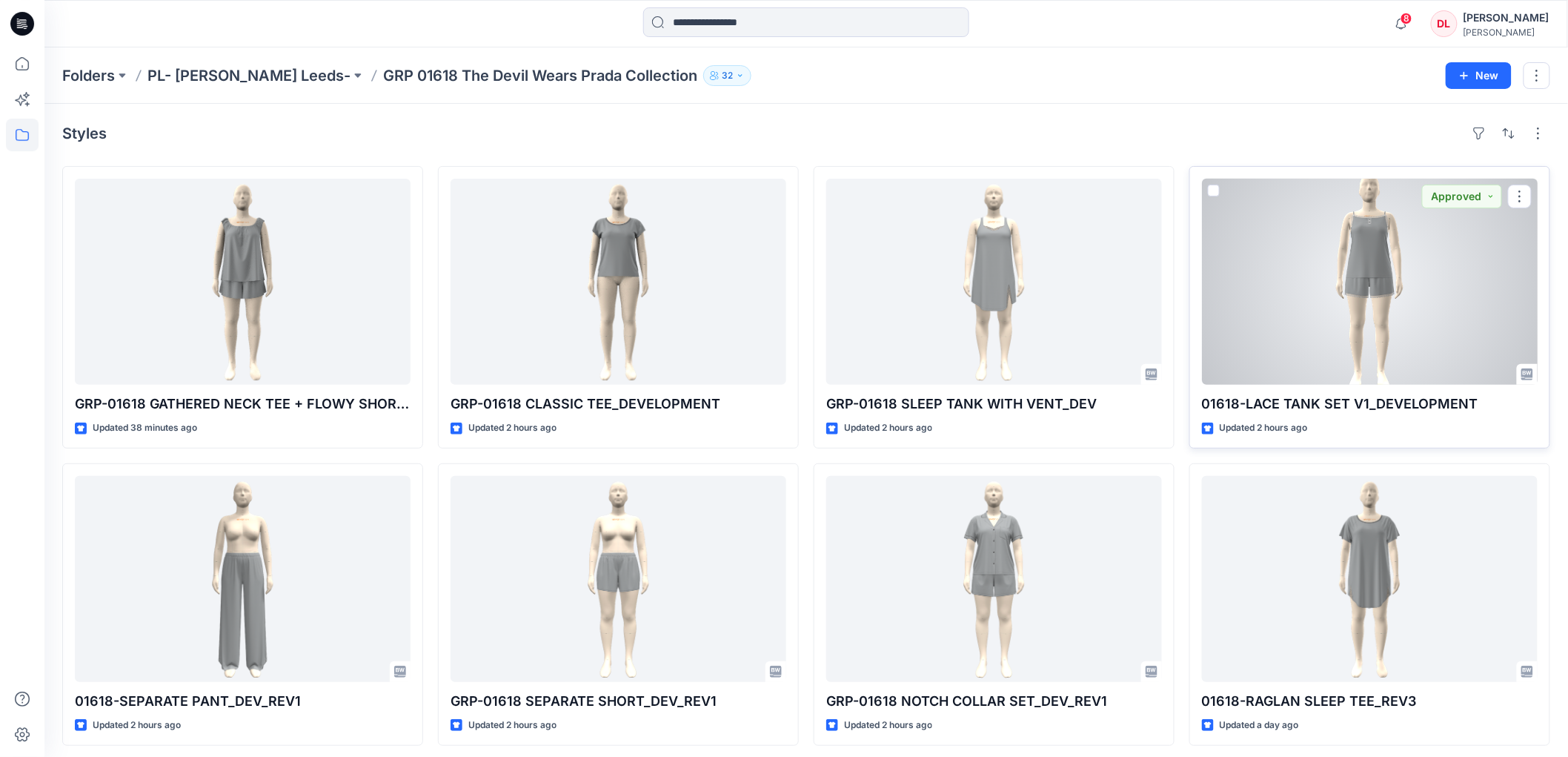
click at [1383, 290] on div at bounding box center [1369, 281] width 335 height 206
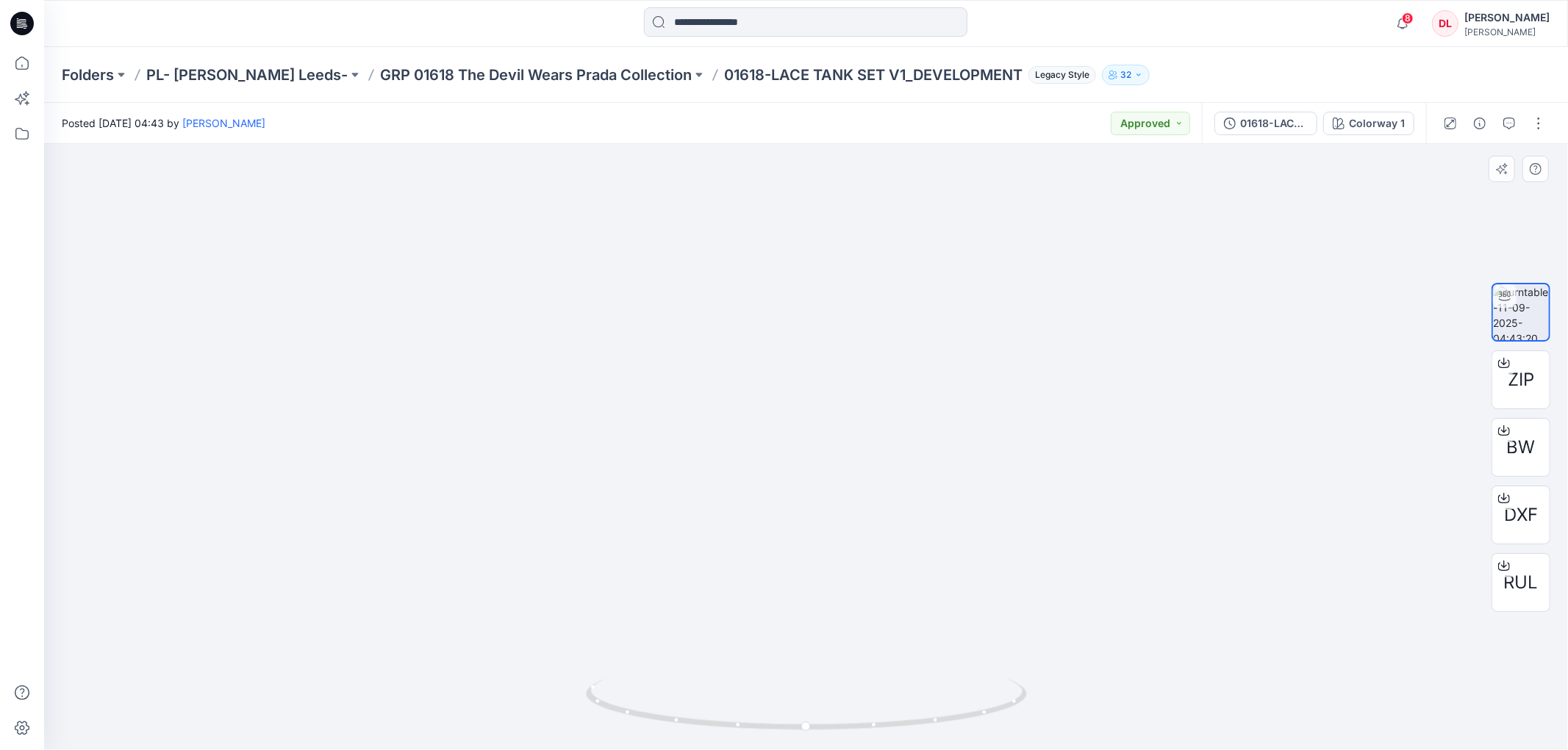
drag, startPoint x: 775, startPoint y: 336, endPoint x: 758, endPoint y: 436, distance: 101.4
click at [758, 436] on img at bounding box center [806, 439] width 358 height 623
drag, startPoint x: 776, startPoint y: 536, endPoint x: 783, endPoint y: 378, distance: 158.2
click at [783, 378] on img at bounding box center [806, 353] width 459 height 793
click at [458, 75] on p "GRP 01618 The Devil Wears Prada Collection" at bounding box center [535, 75] width 312 height 21
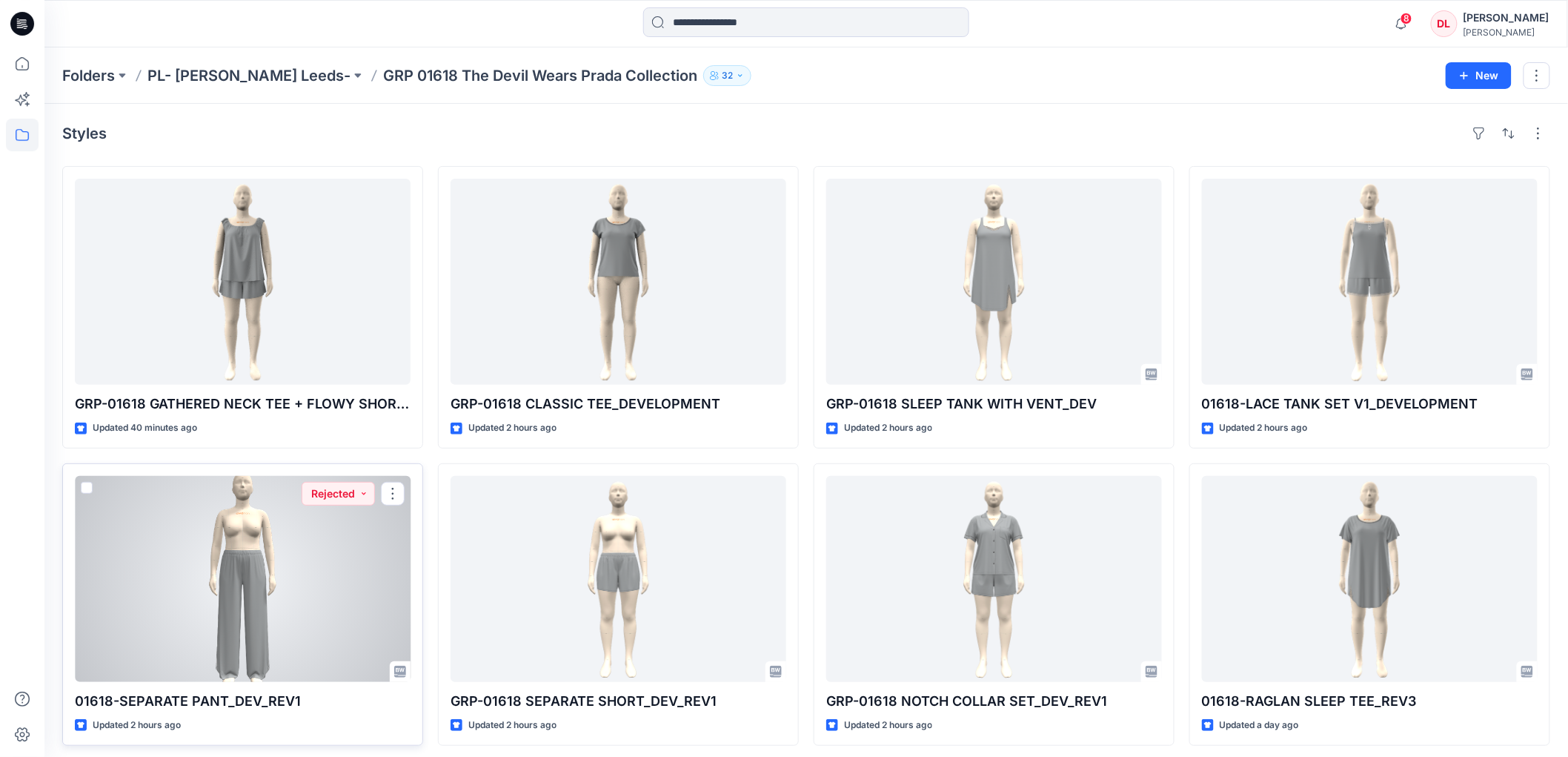
click at [237, 621] on div at bounding box center [242, 579] width 335 height 206
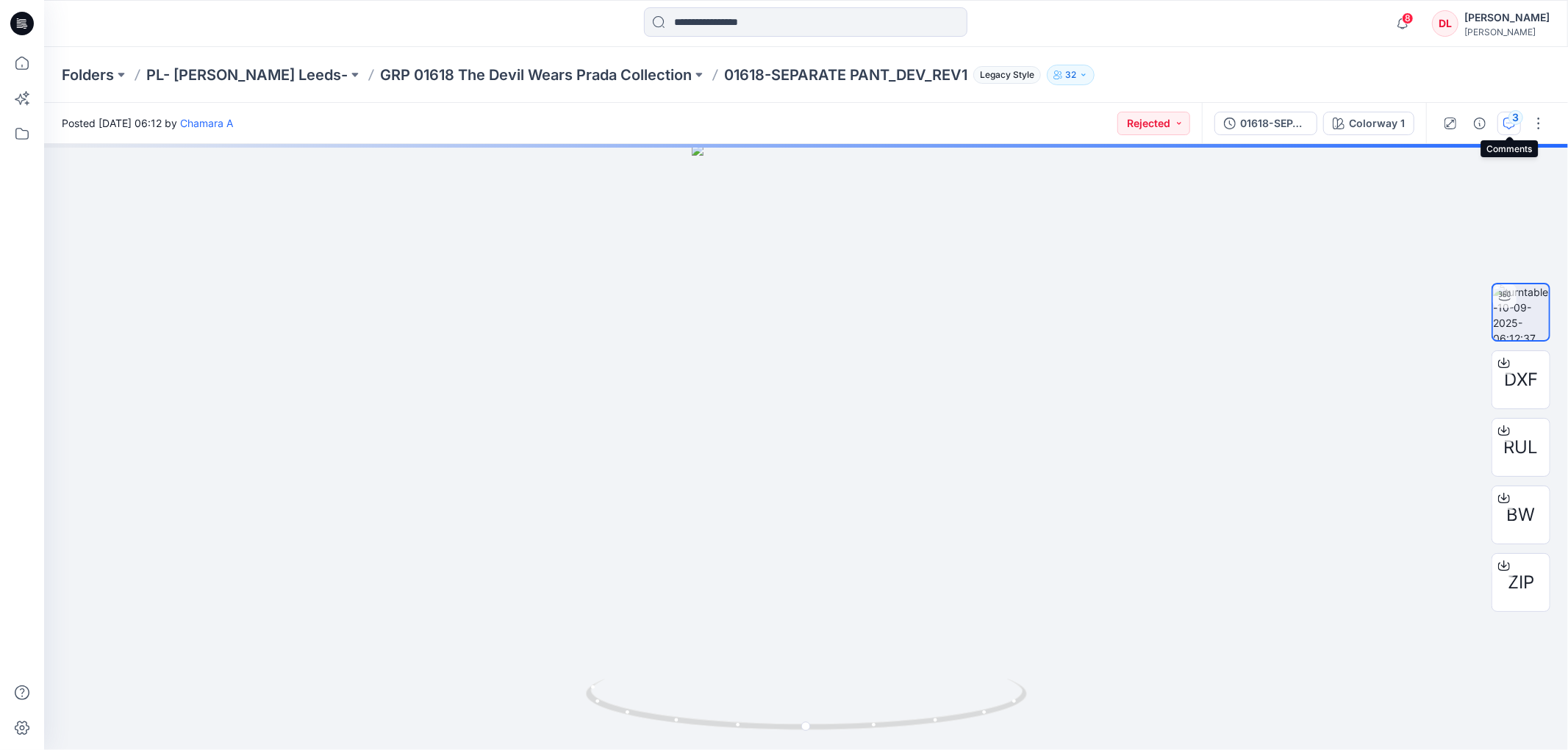
click at [1505, 128] on button "3" at bounding box center [1509, 123] width 23 height 23
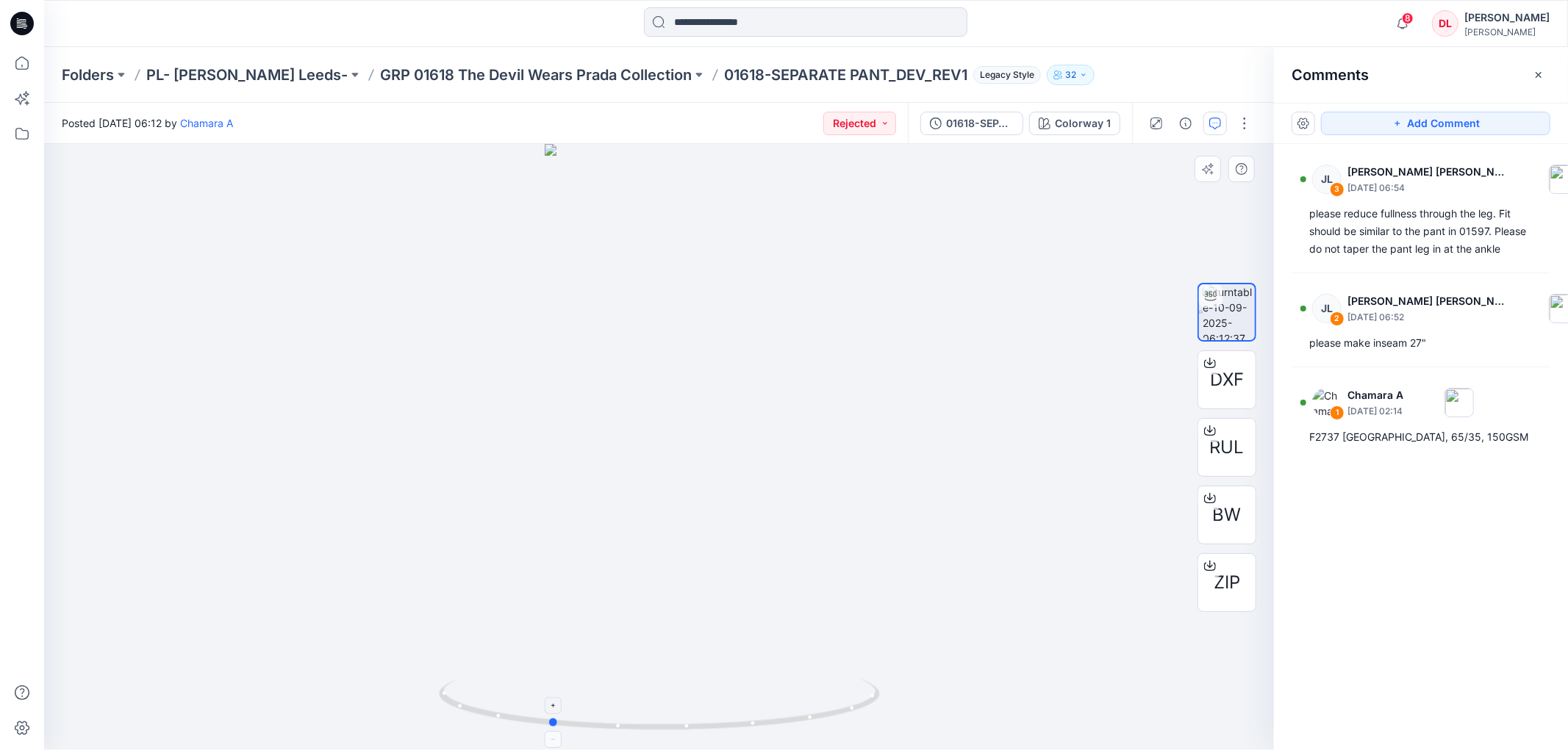
drag, startPoint x: 833, startPoint y: 728, endPoint x: 736, endPoint y: 723, distance: 97.1
click at [723, 744] on div at bounding box center [659, 447] width 1230 height 607
drag, startPoint x: 915, startPoint y: 544, endPoint x: 902, endPoint y: 471, distance: 74.1
click at [902, 471] on div at bounding box center [659, 447] width 1230 height 607
drag, startPoint x: 937, startPoint y: 632, endPoint x: 978, endPoint y: 615, distance: 44.4
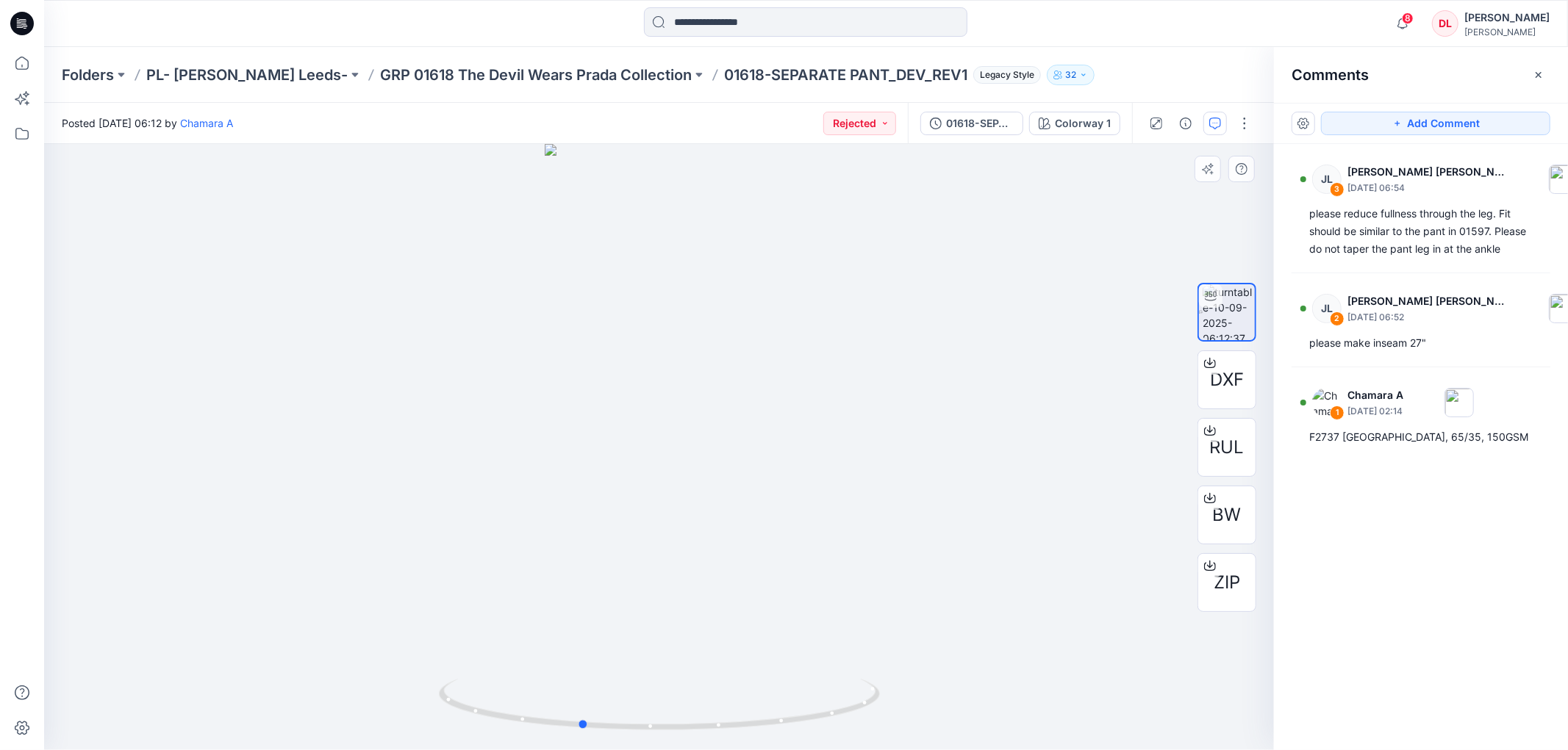
click at [980, 611] on div at bounding box center [659, 447] width 1230 height 607
drag, startPoint x: 717, startPoint y: 576, endPoint x: 687, endPoint y: 625, distance: 57.5
click at [687, 625] on div at bounding box center [659, 447] width 1230 height 607
drag, startPoint x: 649, startPoint y: 575, endPoint x: 643, endPoint y: 505, distance: 70.3
click at [650, 498] on div at bounding box center [659, 447] width 1230 height 607
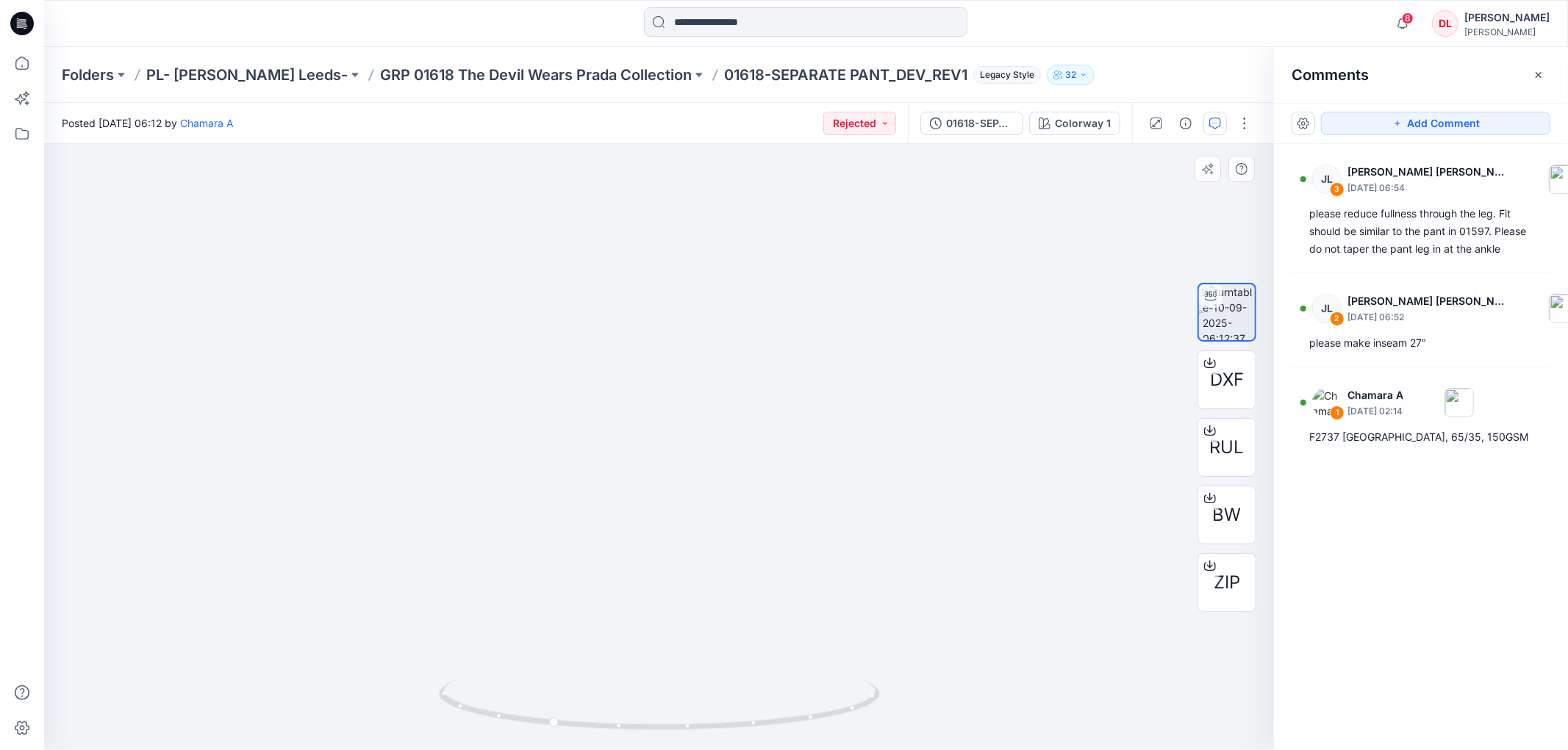
drag, startPoint x: 667, startPoint y: 537, endPoint x: 677, endPoint y: 360, distance: 177.3
click at [677, 328] on img at bounding box center [658, 436] width 236 height 627
click at [463, 75] on p "GRP 01618 The Devil Wears Prada Collection" at bounding box center [535, 75] width 312 height 21
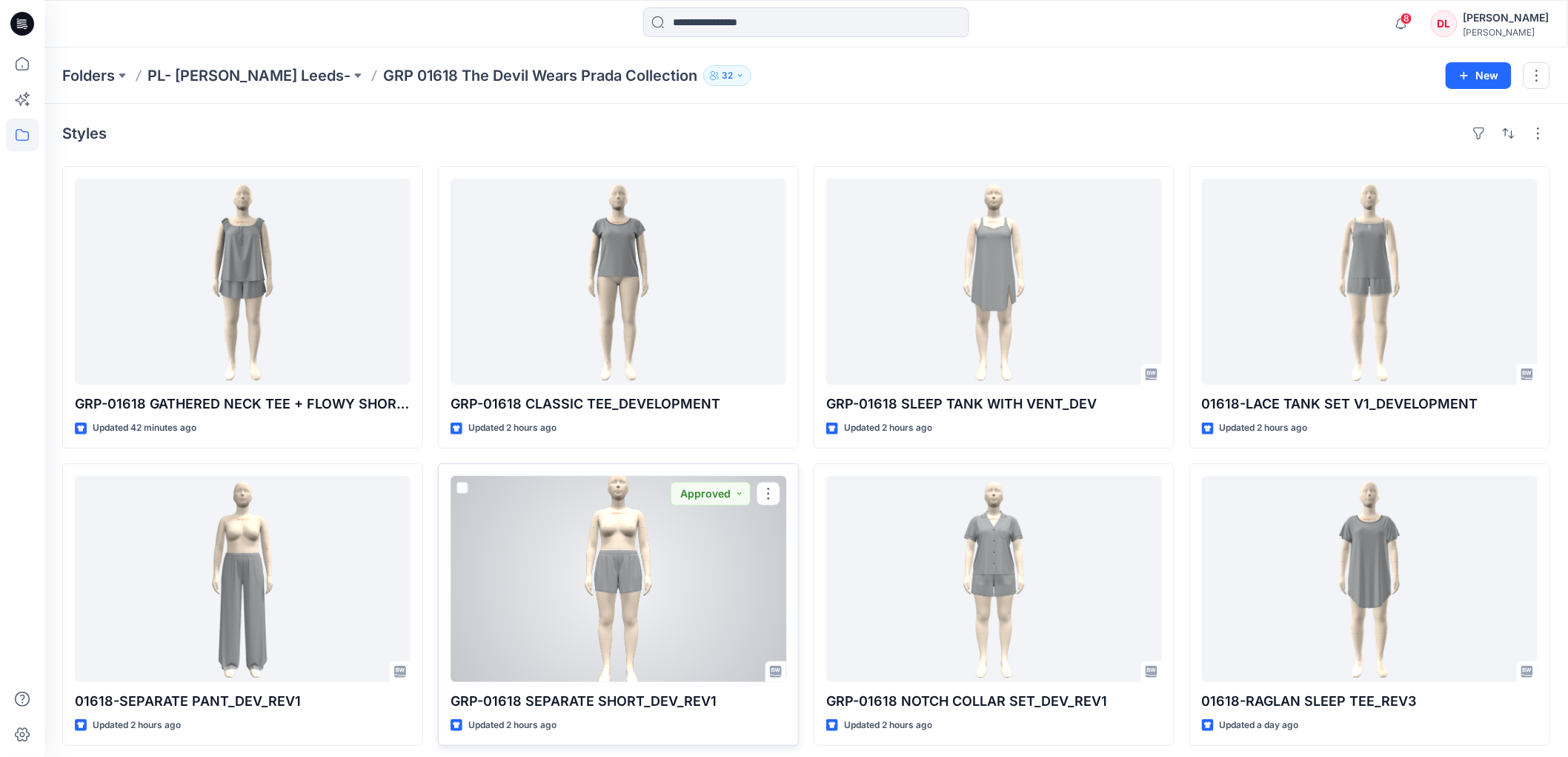
click at [609, 576] on div at bounding box center [618, 579] width 335 height 206
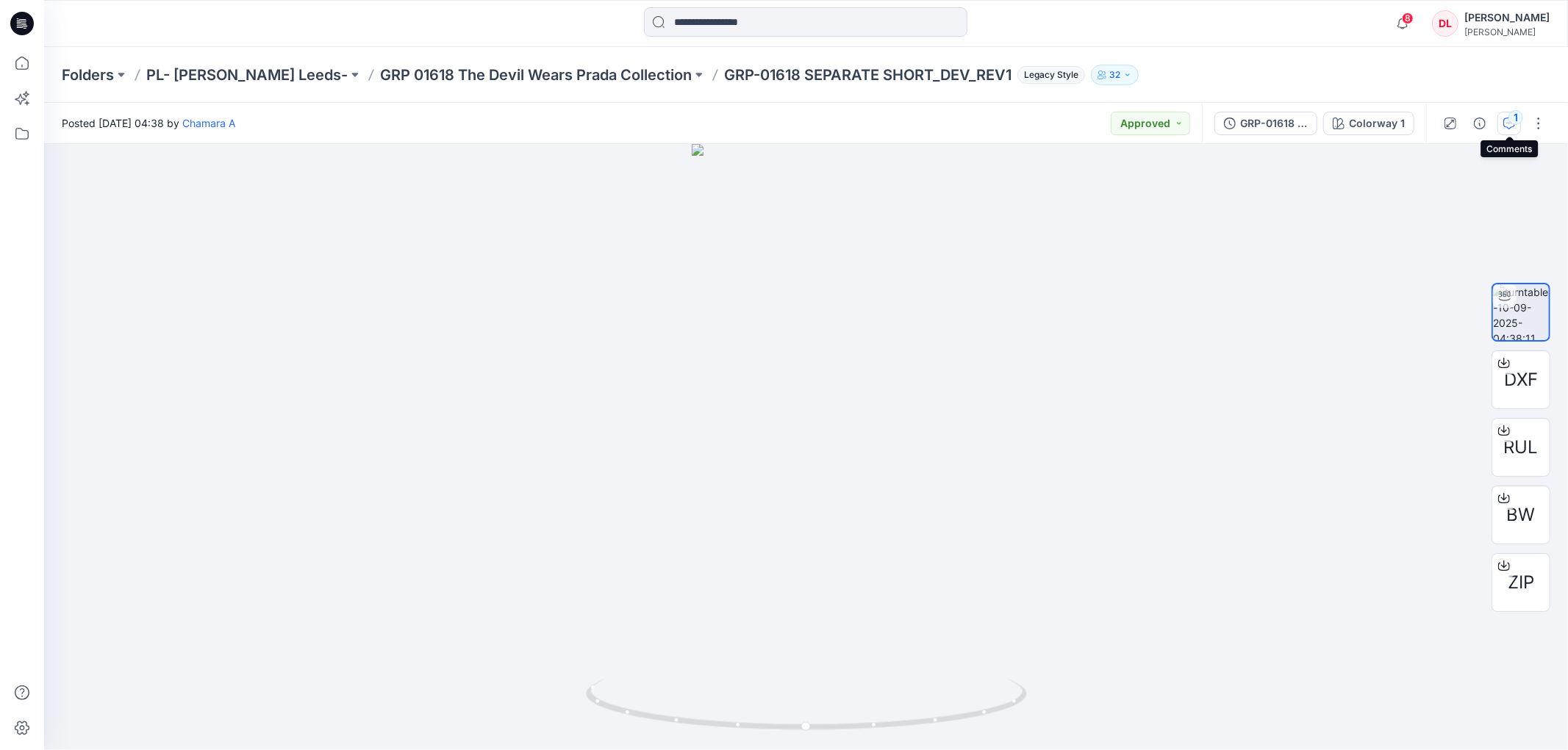
click at [1501, 125] on button "1" at bounding box center [1509, 123] width 23 height 23
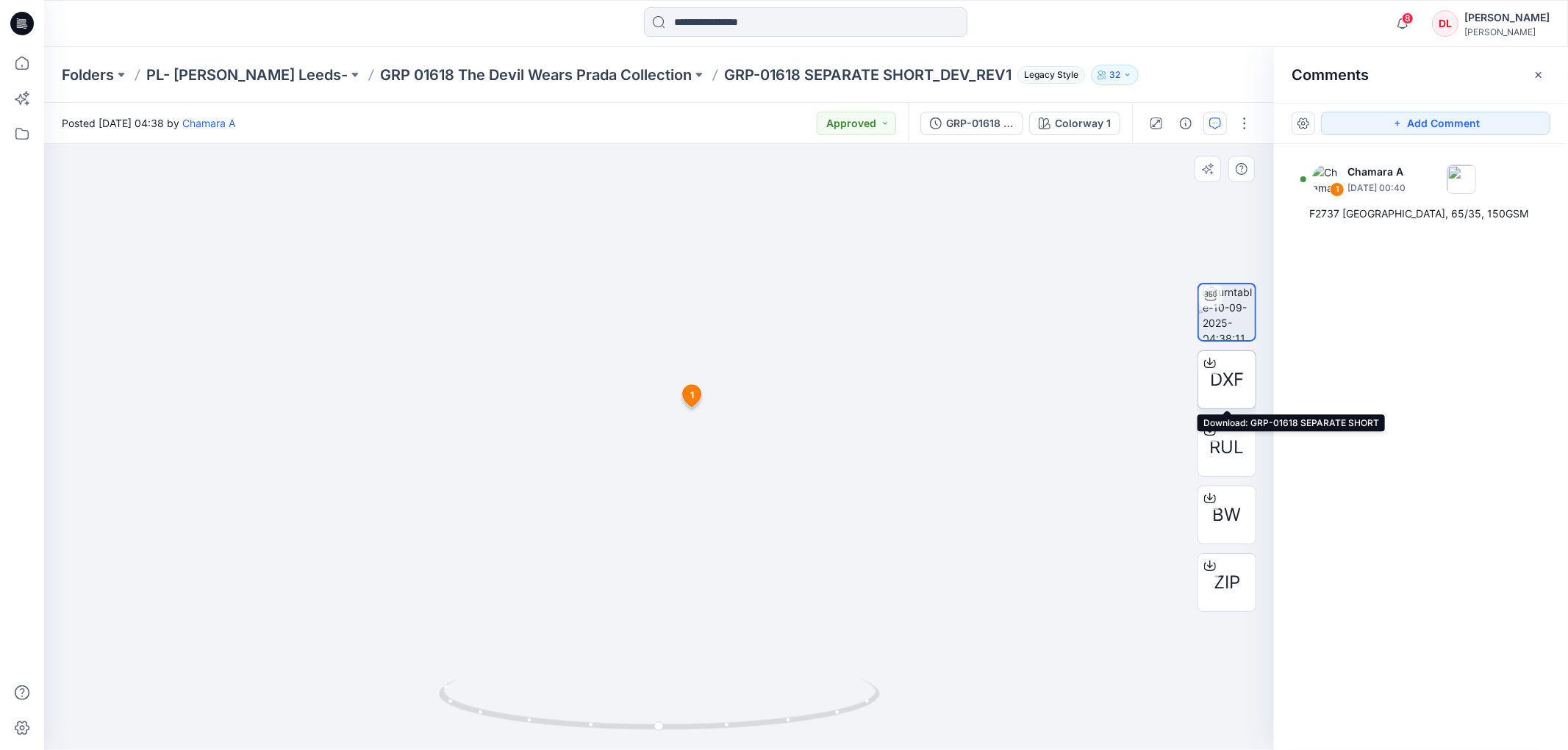
click at [1227, 378] on span "DXF" at bounding box center [1227, 380] width 34 height 26
click at [1220, 442] on span "RUL" at bounding box center [1227, 447] width 34 height 26
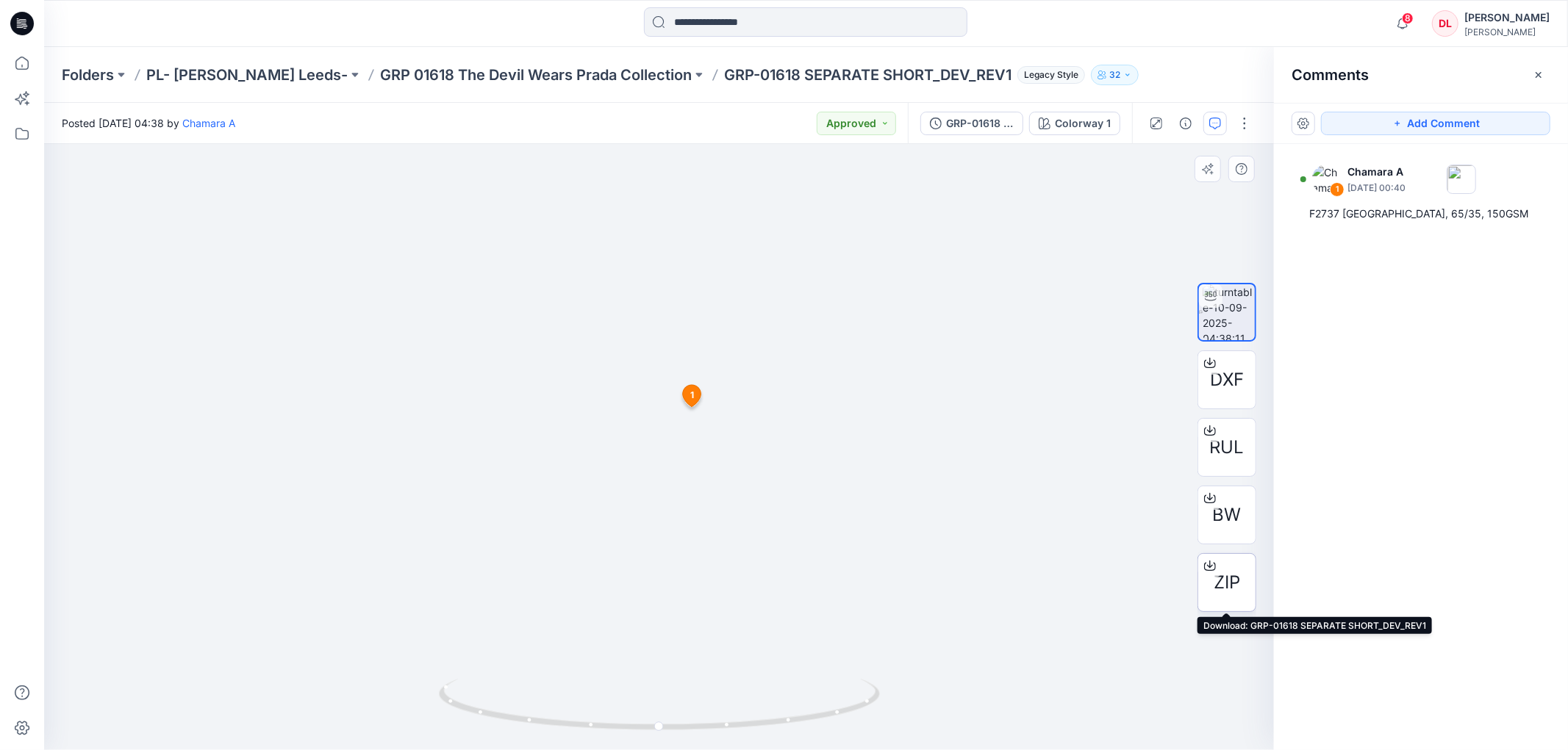
click at [1224, 581] on span "ZIP" at bounding box center [1227, 583] width 26 height 26
click at [459, 71] on p "GRP 01618 The Devil Wears Prada Collection" at bounding box center [535, 75] width 312 height 21
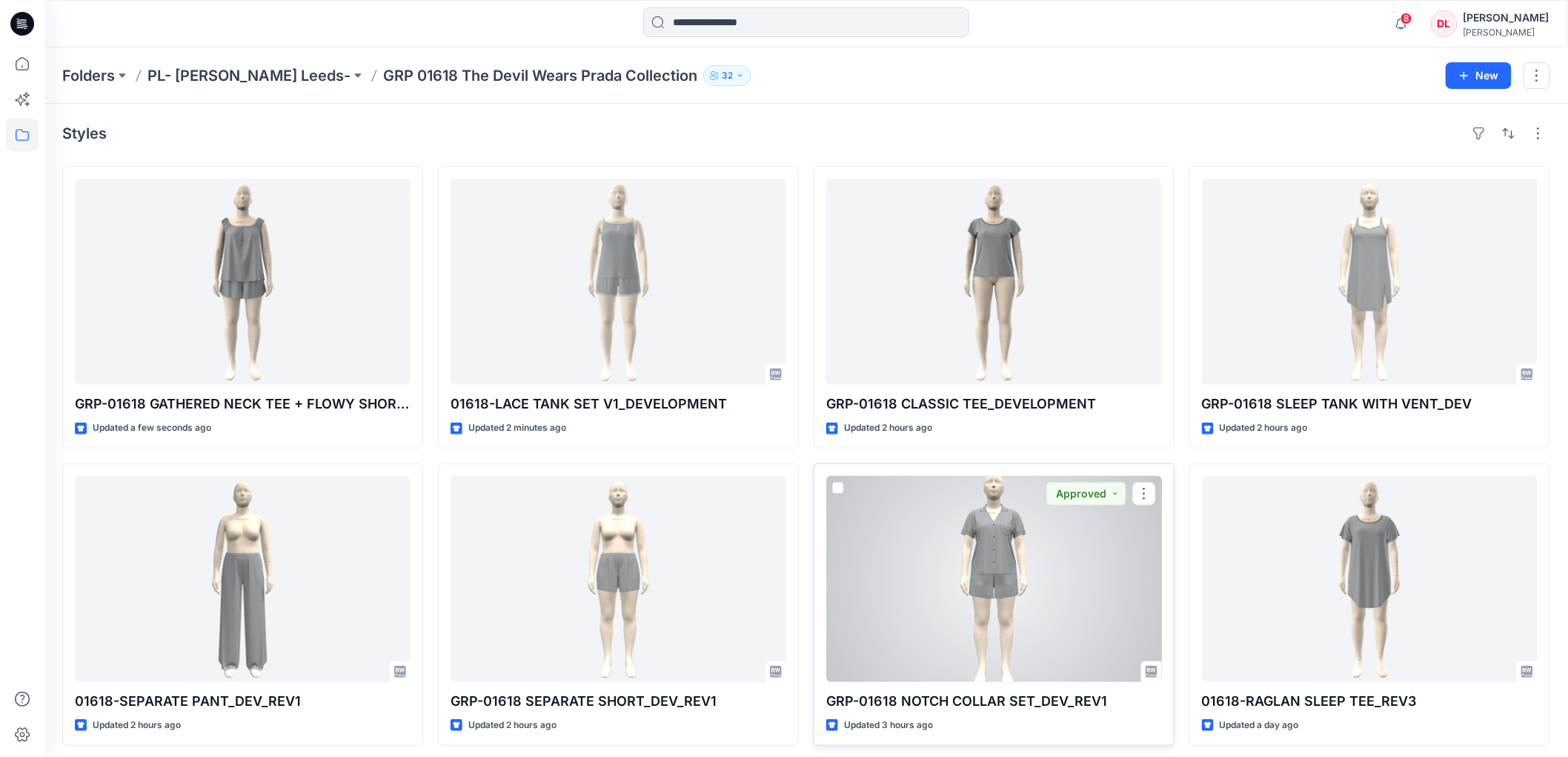
click at [991, 565] on div at bounding box center [993, 579] width 335 height 206
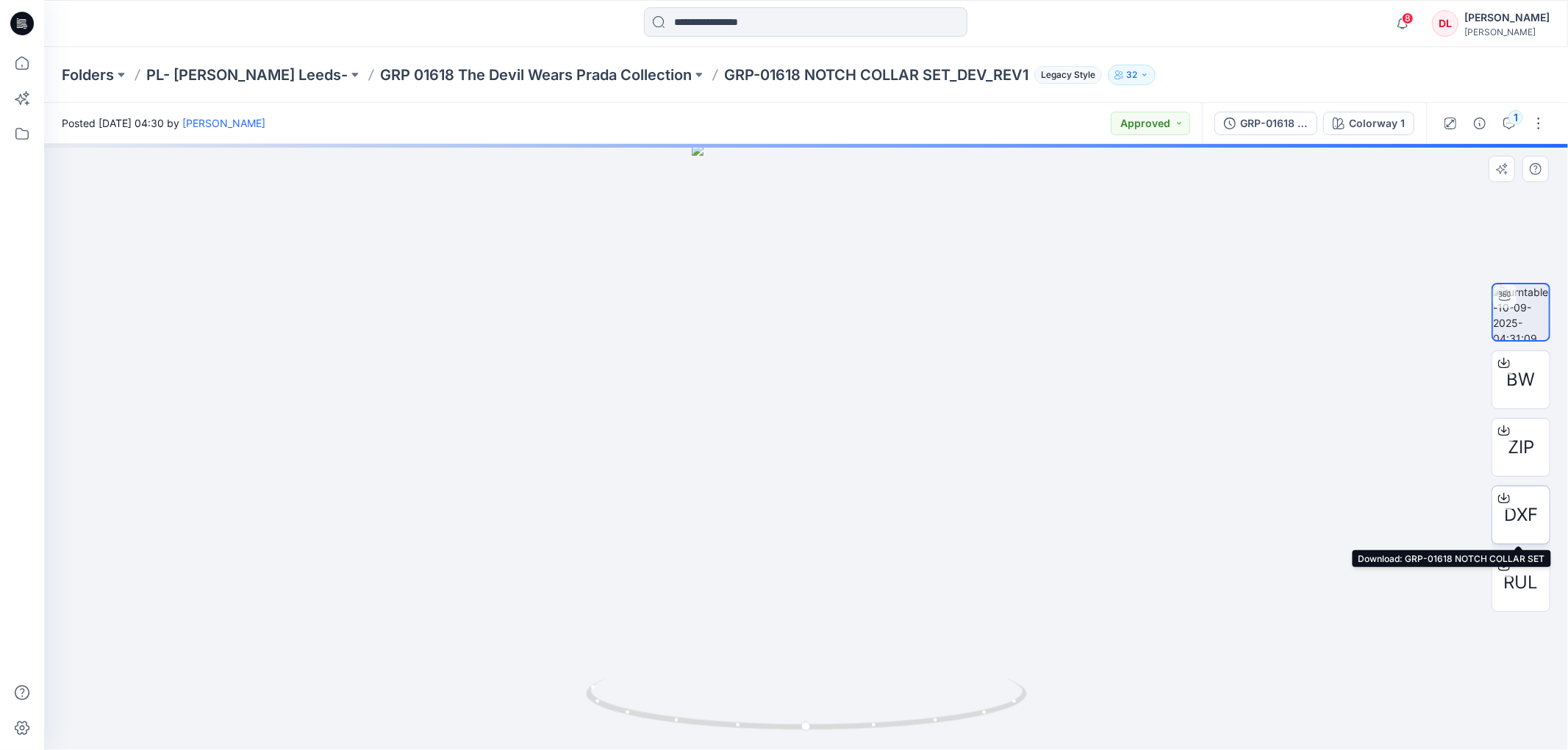
click at [1517, 505] on span "DXF" at bounding box center [1521, 514] width 34 height 26
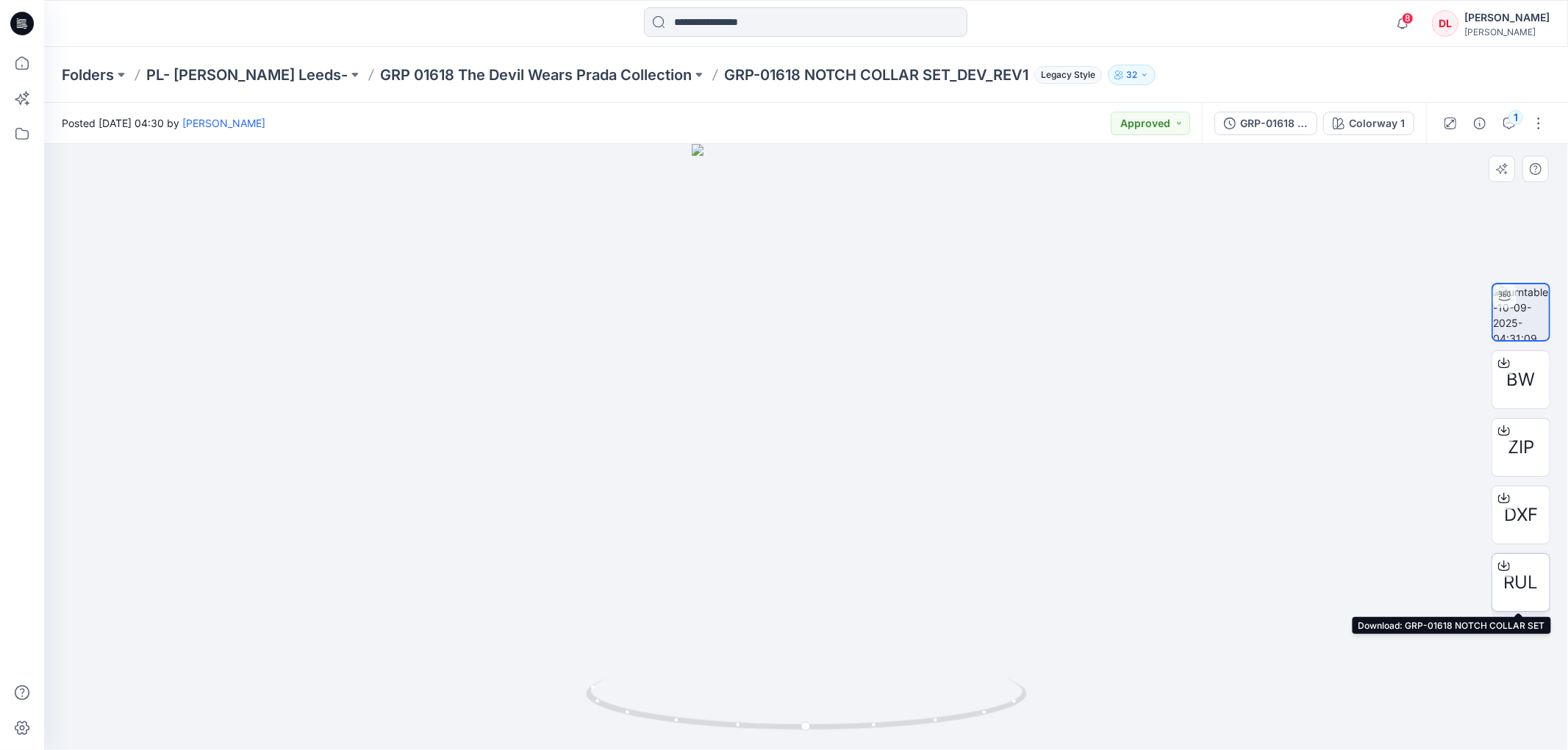
click at [1528, 582] on span "RUL" at bounding box center [1521, 583] width 34 height 26
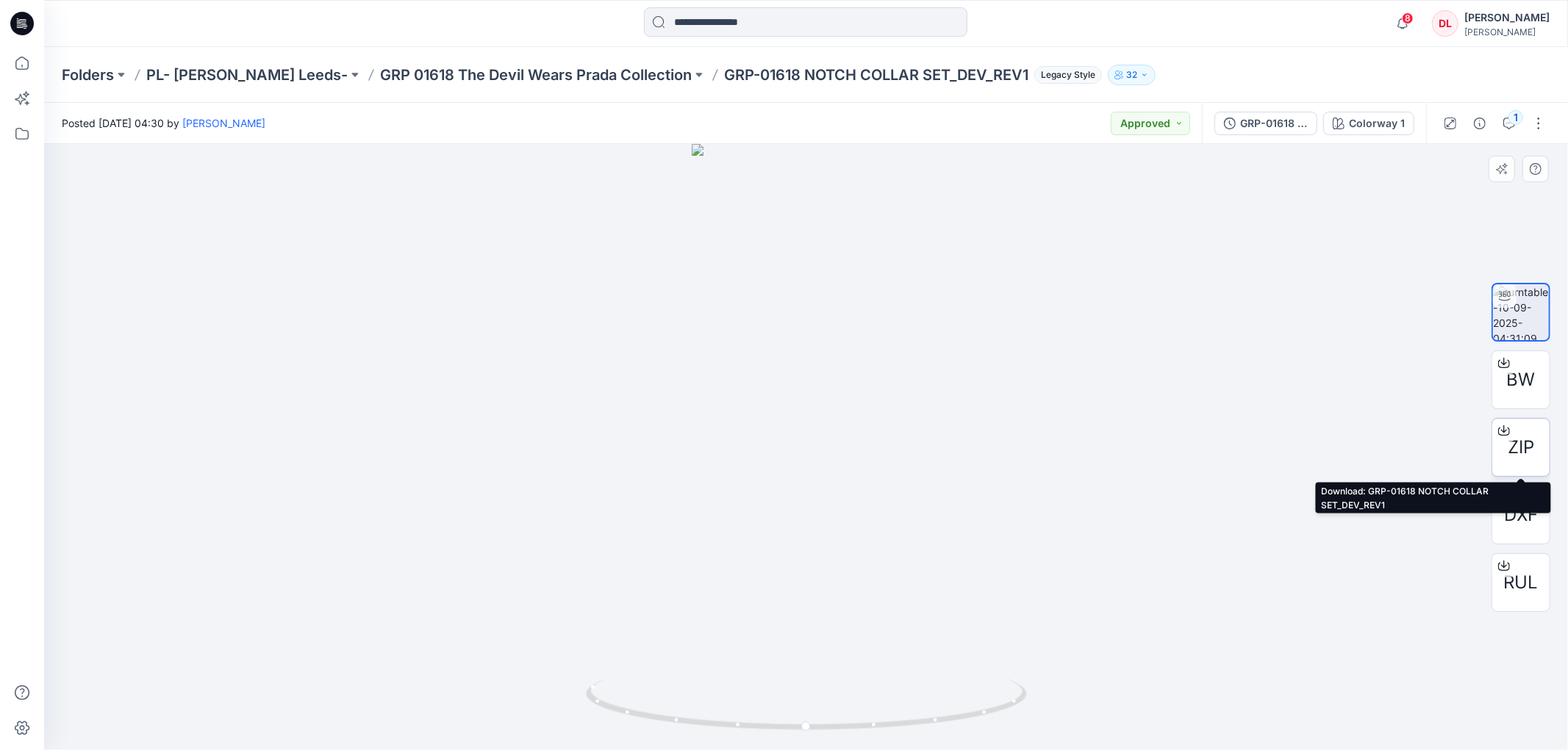
click at [1523, 446] on span "ZIP" at bounding box center [1521, 447] width 26 height 26
click at [1503, 121] on icon "button" at bounding box center [1509, 123] width 12 height 12
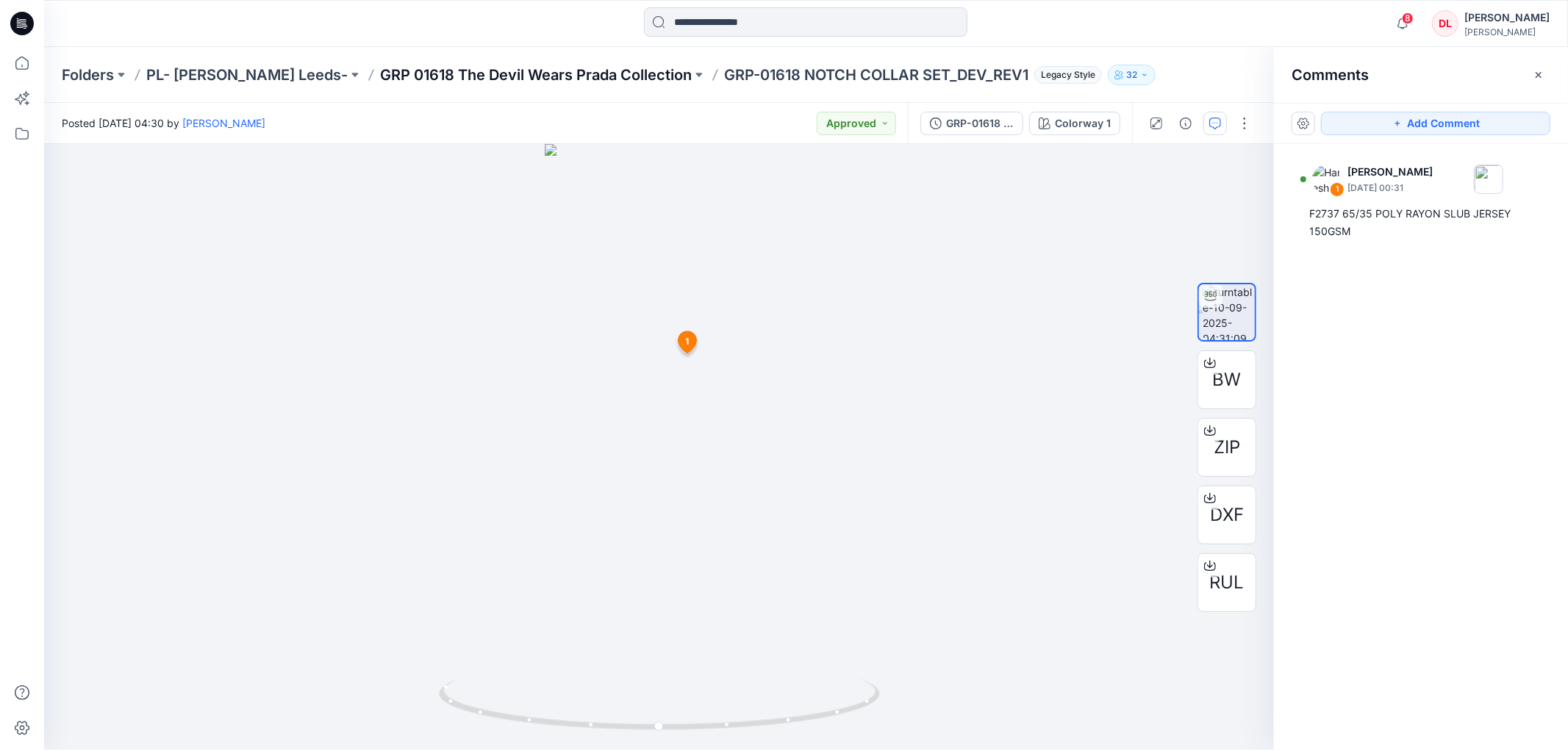
click at [458, 71] on p "GRP 01618 The Devil Wears Prada Collection" at bounding box center [535, 75] width 312 height 21
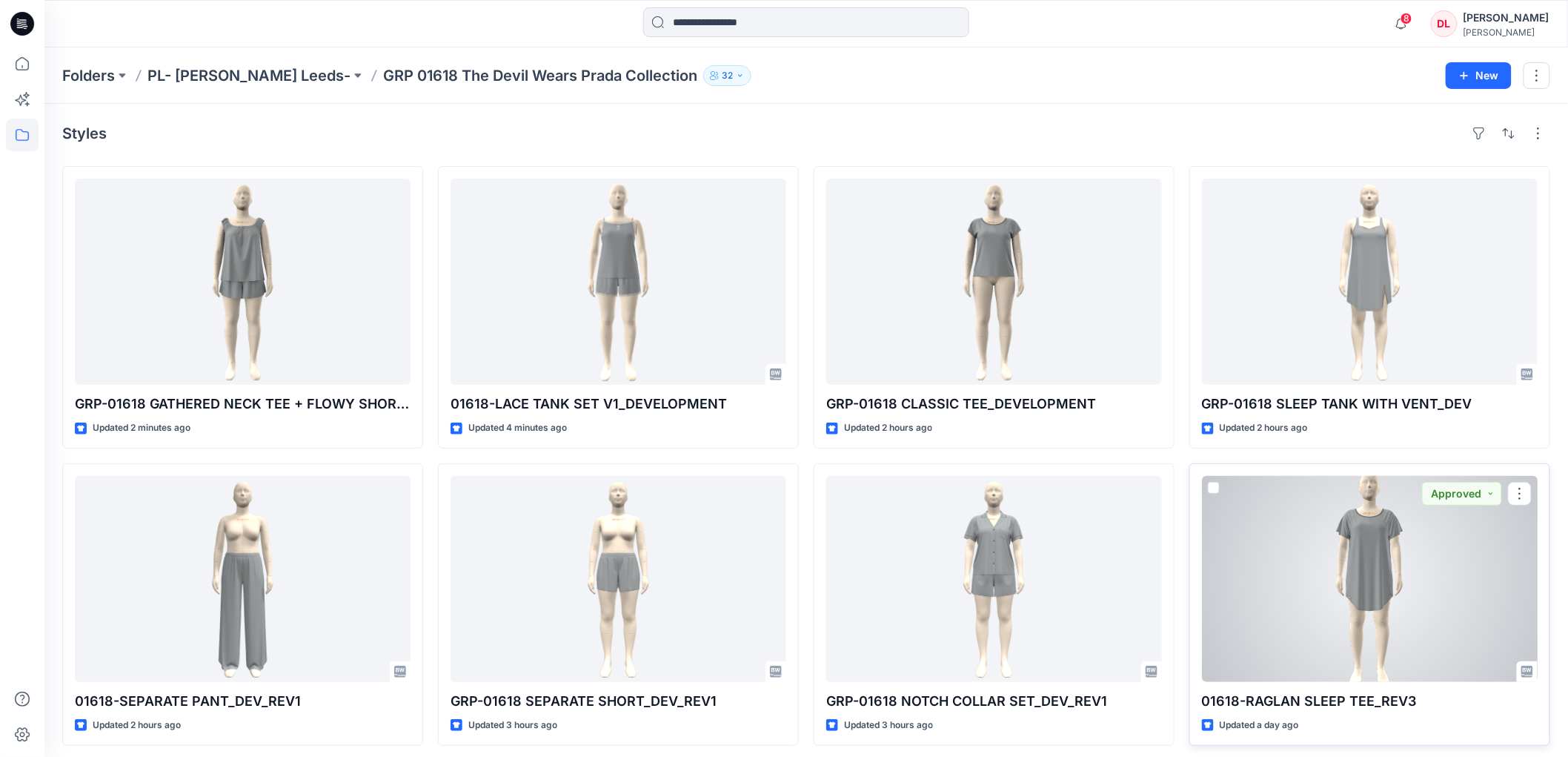
click at [1388, 560] on div at bounding box center [1369, 579] width 335 height 206
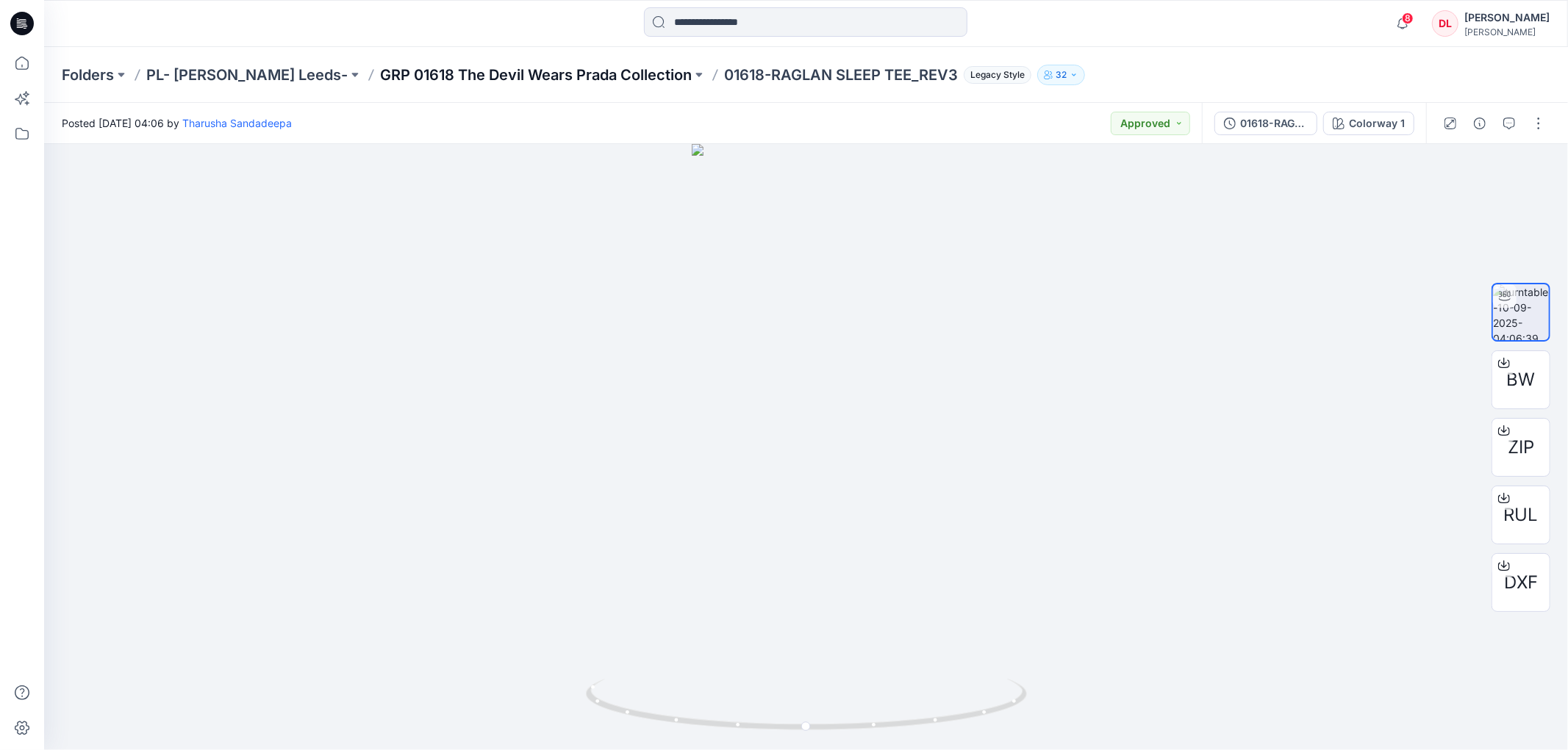
click at [456, 75] on p "GRP 01618 The Devil Wears Prada Collection" at bounding box center [535, 75] width 312 height 21
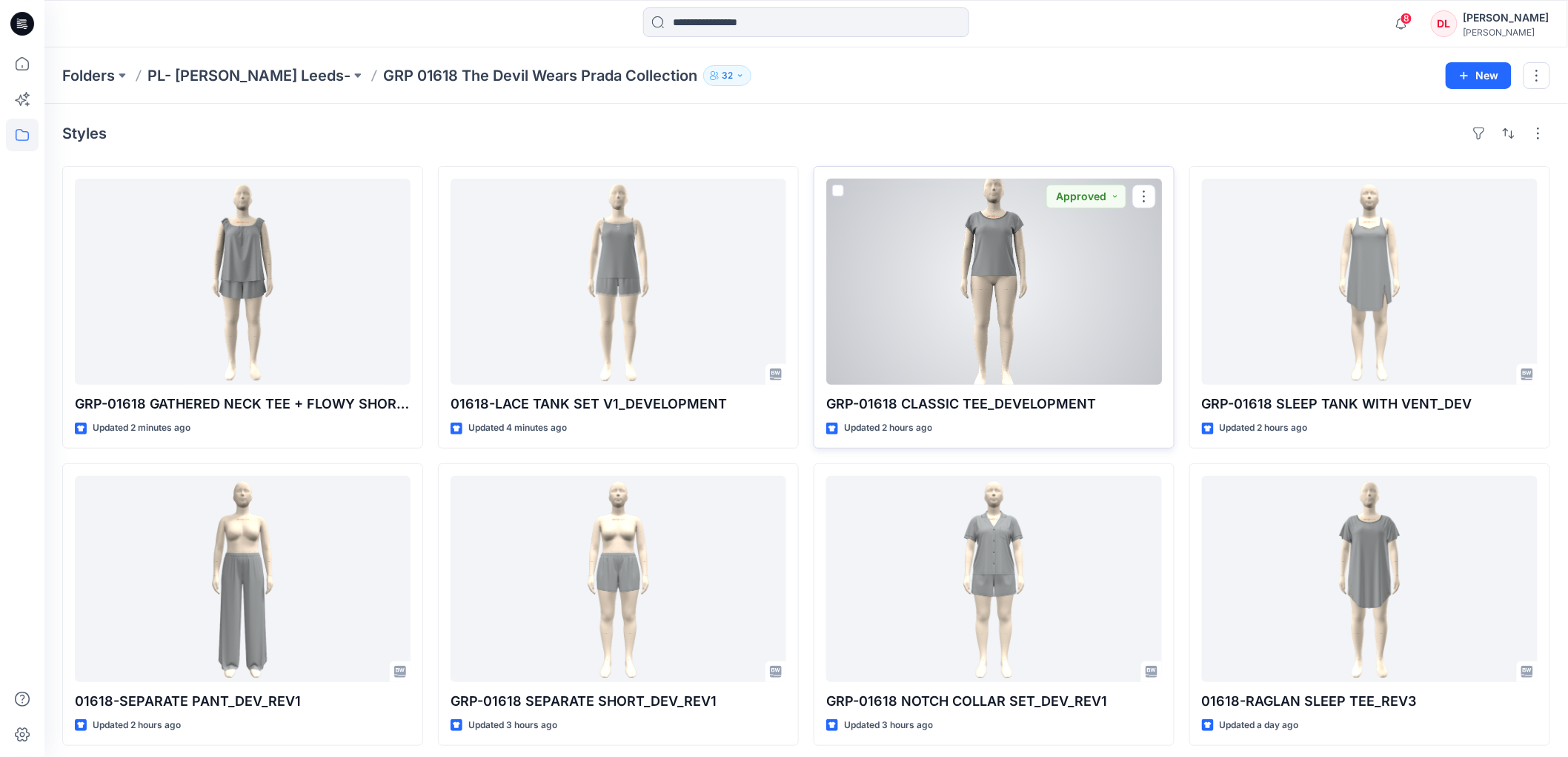
click at [1005, 291] on div at bounding box center [993, 281] width 335 height 206
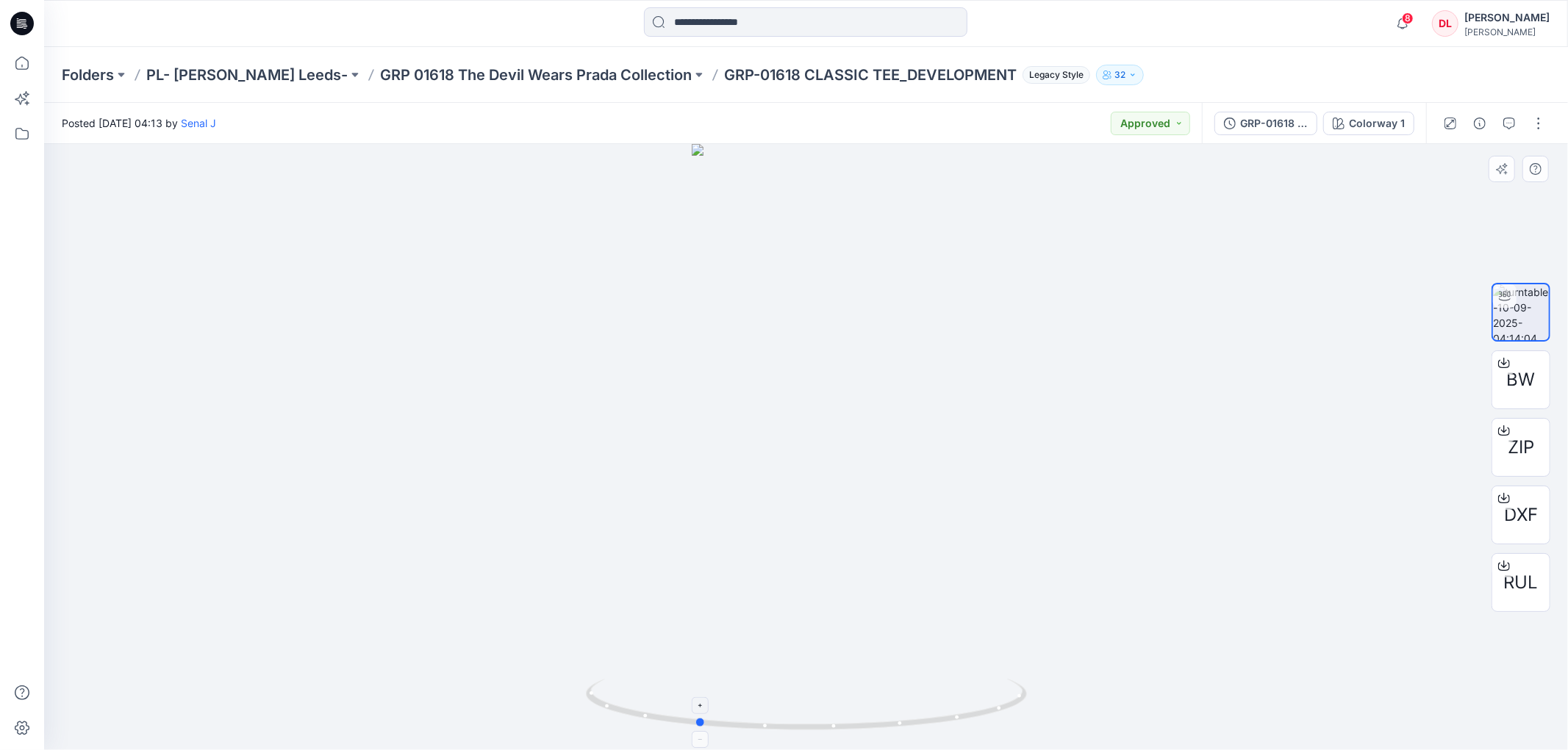
drag, startPoint x: 911, startPoint y: 731, endPoint x: 813, endPoint y: 726, distance: 98.1
click at [813, 728] on icon at bounding box center [808, 706] width 445 height 55
click at [431, 75] on p "GRP 01618 The Devil Wears Prada Collection" at bounding box center [535, 75] width 312 height 21
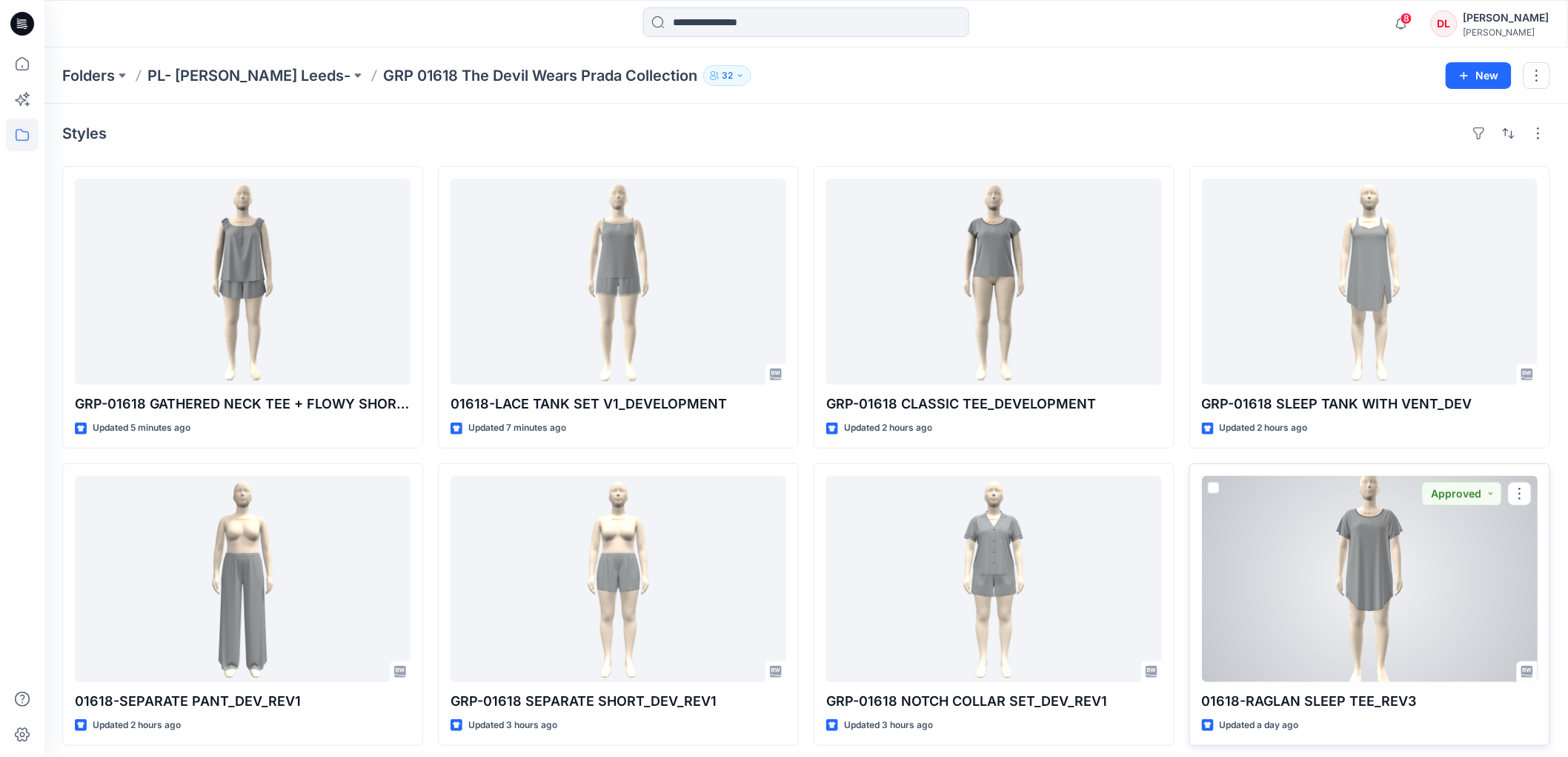
click at [1374, 587] on div at bounding box center [1369, 579] width 335 height 206
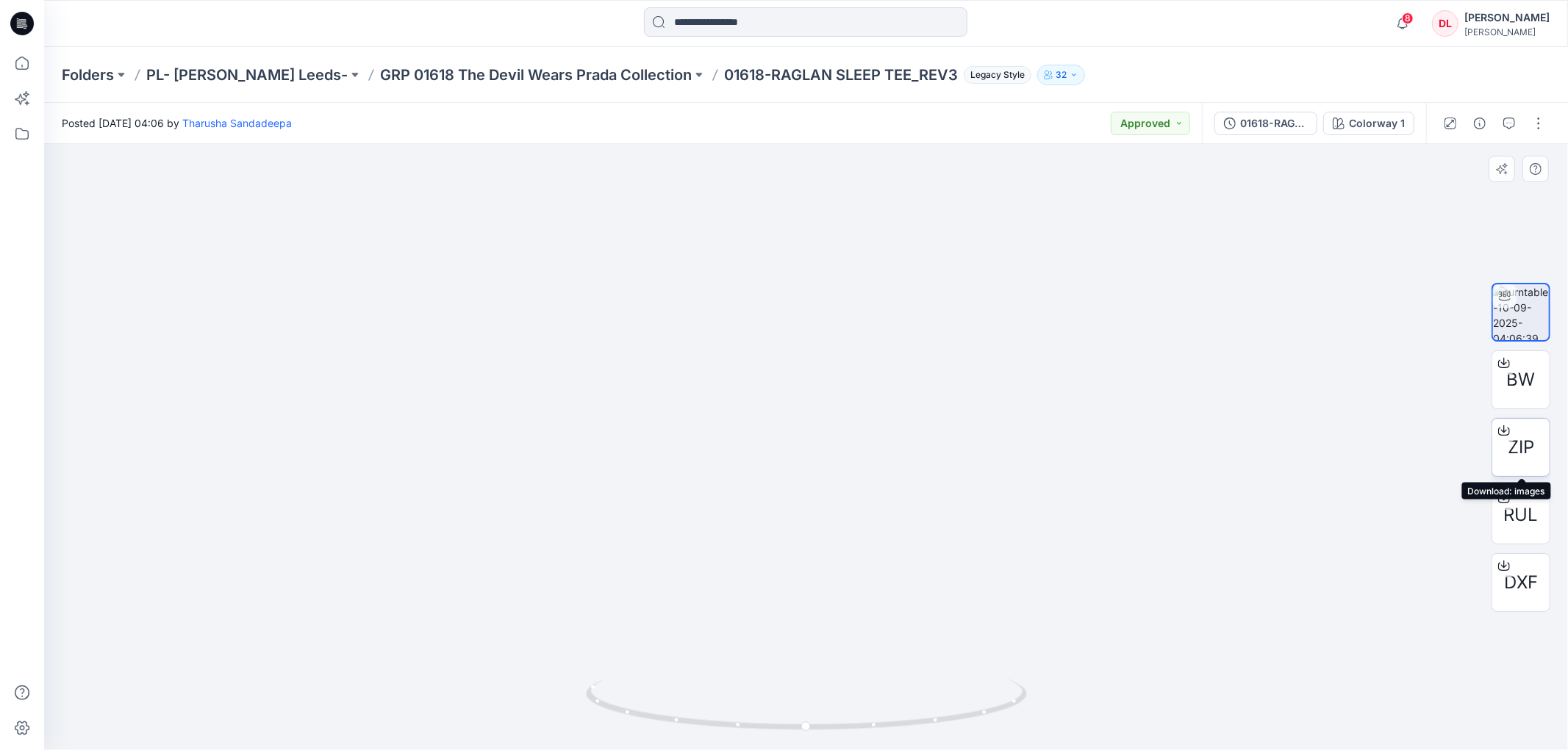
click at [1519, 454] on span "ZIP" at bounding box center [1521, 447] width 26 height 26
click at [481, 77] on p "GRP 01618 The Devil Wears Prada Collection" at bounding box center [535, 75] width 312 height 21
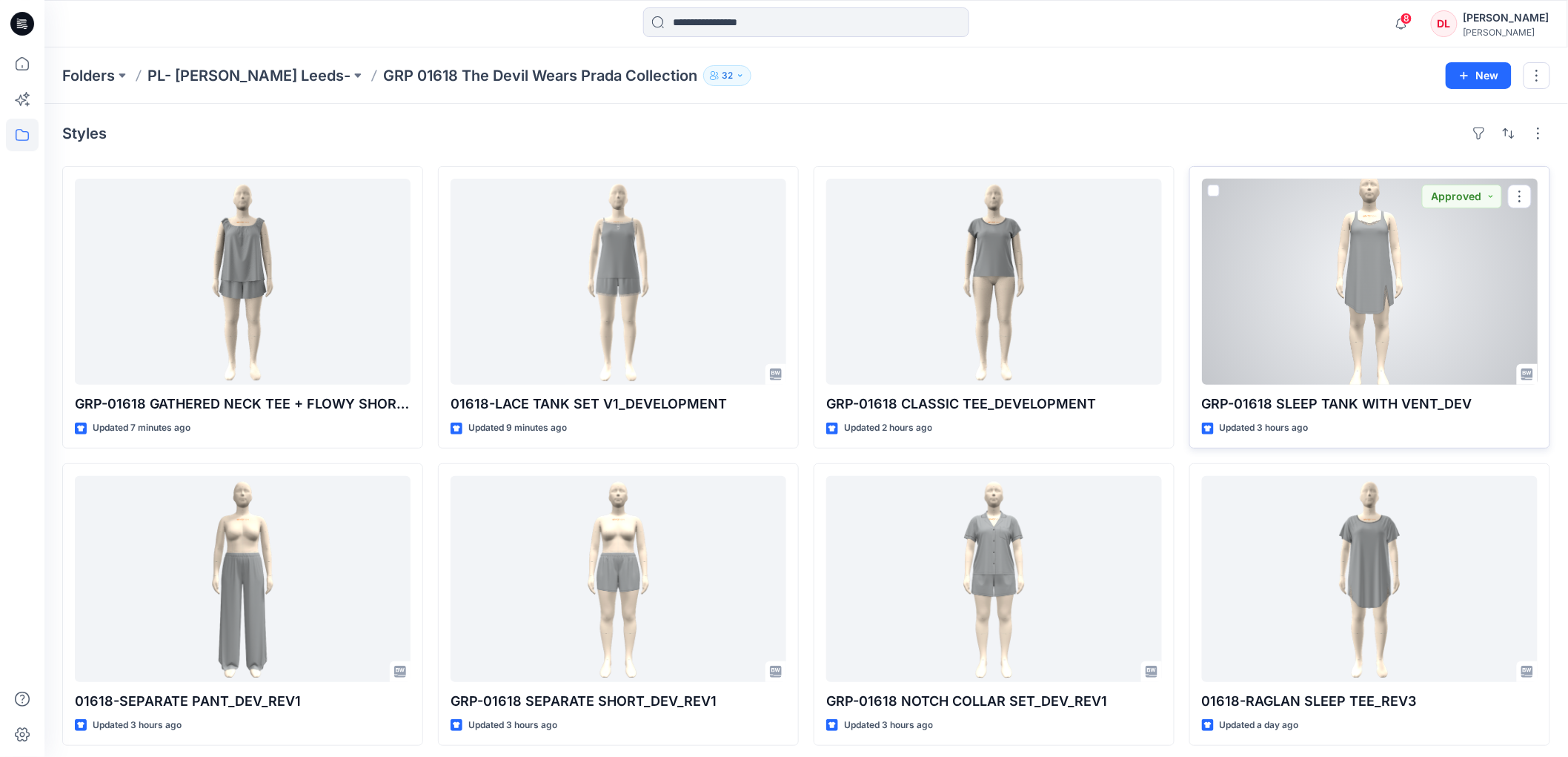
click at [1391, 270] on div at bounding box center [1369, 281] width 335 height 206
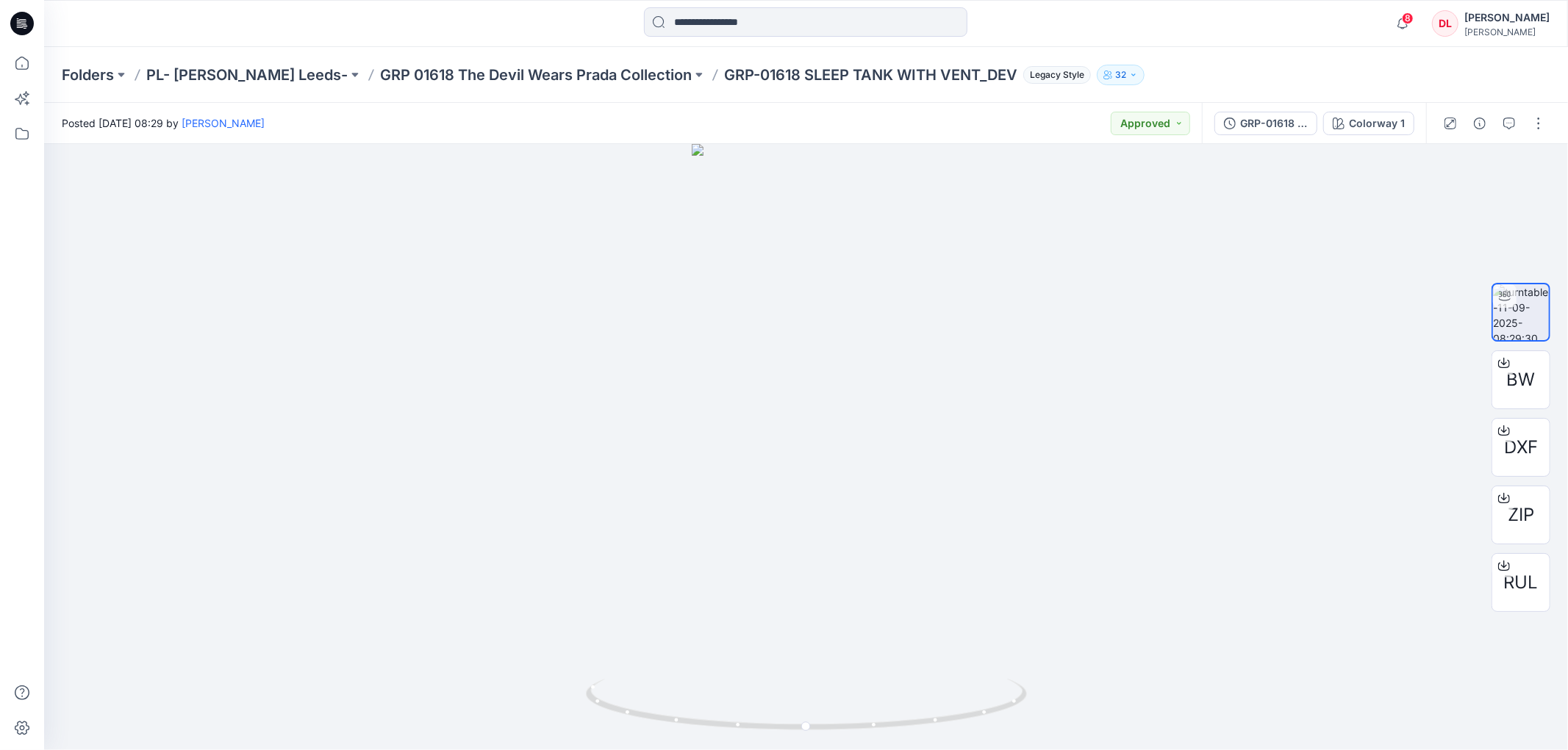
click at [724, 77] on p "GRP-01618 SLEEP TANK WITH VENT_DEV" at bounding box center [871, 75] width 293 height 21
drag, startPoint x: 672, startPoint y: 76, endPoint x: 960, endPoint y: 79, distance: 288.0
click at [960, 79] on p "GRP-01618 SLEEP TANK WITH VENT_DEV" at bounding box center [871, 75] width 293 height 21
copy p "GRP-01618 SLEEP TANK WITH VENT_DEV"
click at [471, 70] on p "GRP 01618 The Devil Wears Prada Collection" at bounding box center [535, 75] width 312 height 21
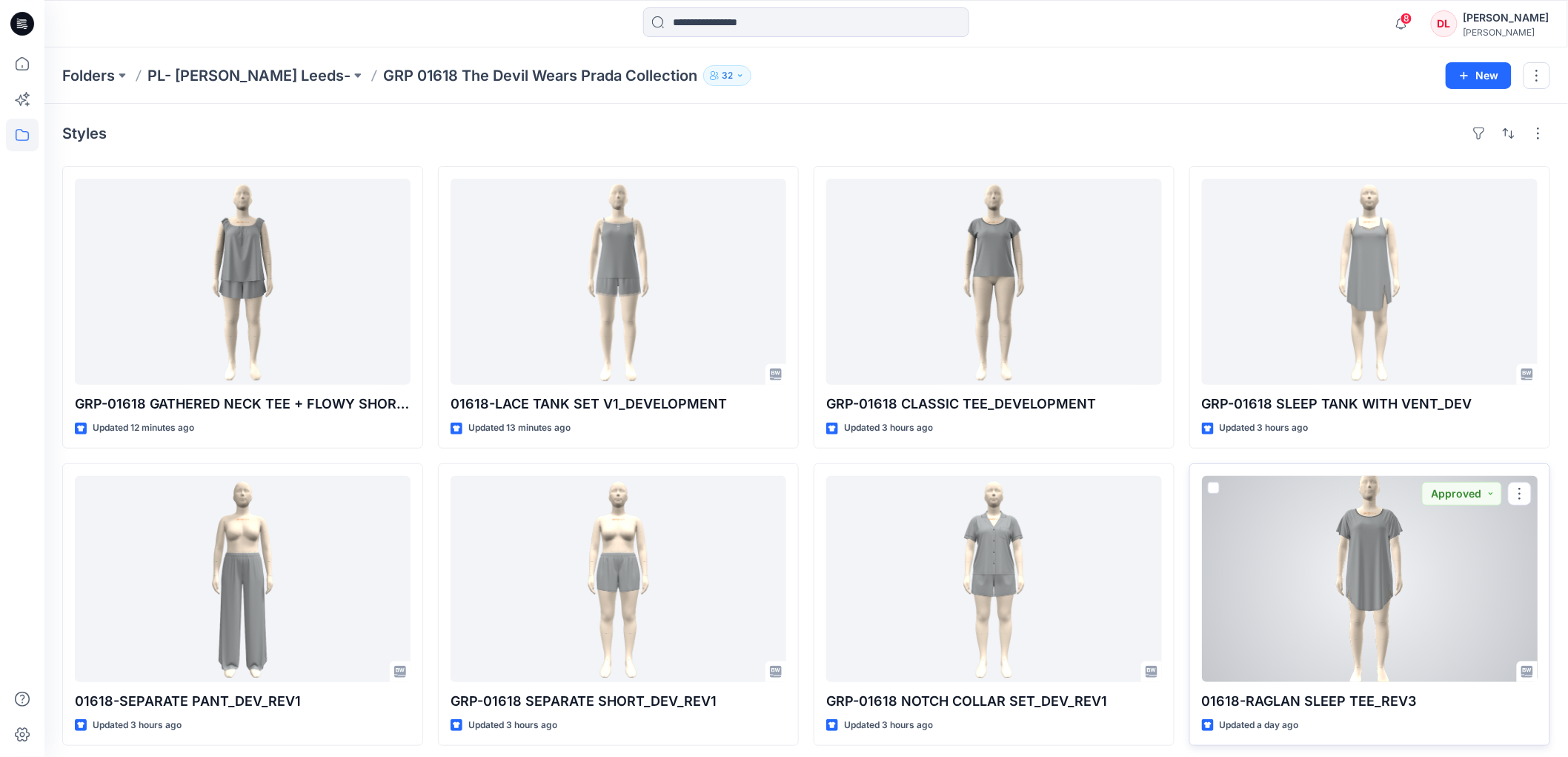
click at [1355, 590] on div at bounding box center [1369, 579] width 335 height 206
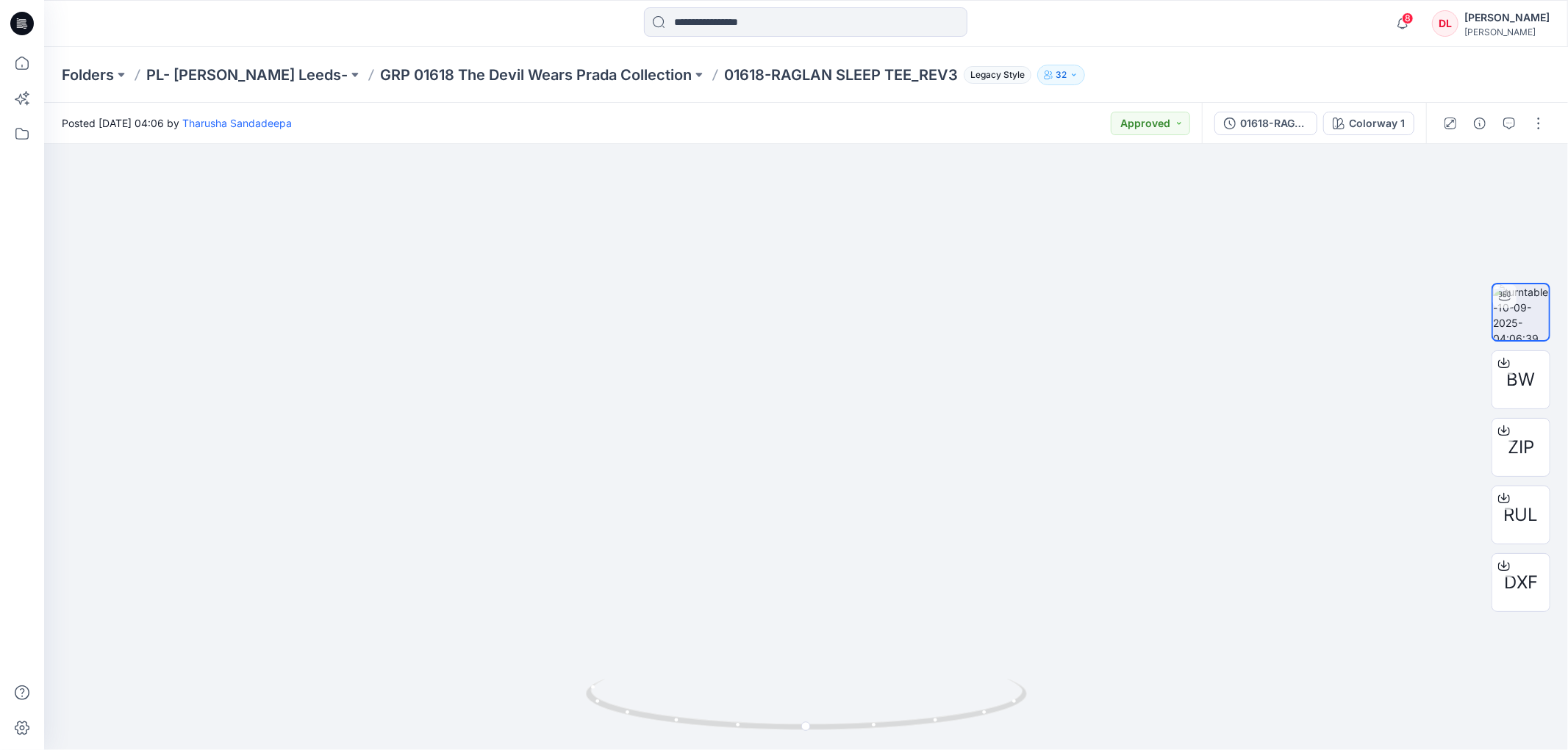
click at [724, 75] on p "01618-RAGLAN SLEEP TEE_REV3" at bounding box center [841, 75] width 234 height 21
drag, startPoint x: 670, startPoint y: 75, endPoint x: 904, endPoint y: 84, distance: 234.2
click at [904, 84] on div "Folders PL- [PERSON_NAME] Leeds- GRP 01618 The Devil Wears Prada Collection 016…" at bounding box center [806, 75] width 1524 height 56
click at [892, 79] on p "01618-RAGLAN SLEEP TEE_REV3" at bounding box center [841, 75] width 234 height 21
drag, startPoint x: 901, startPoint y: 77, endPoint x: 660, endPoint y: 92, distance: 241.5
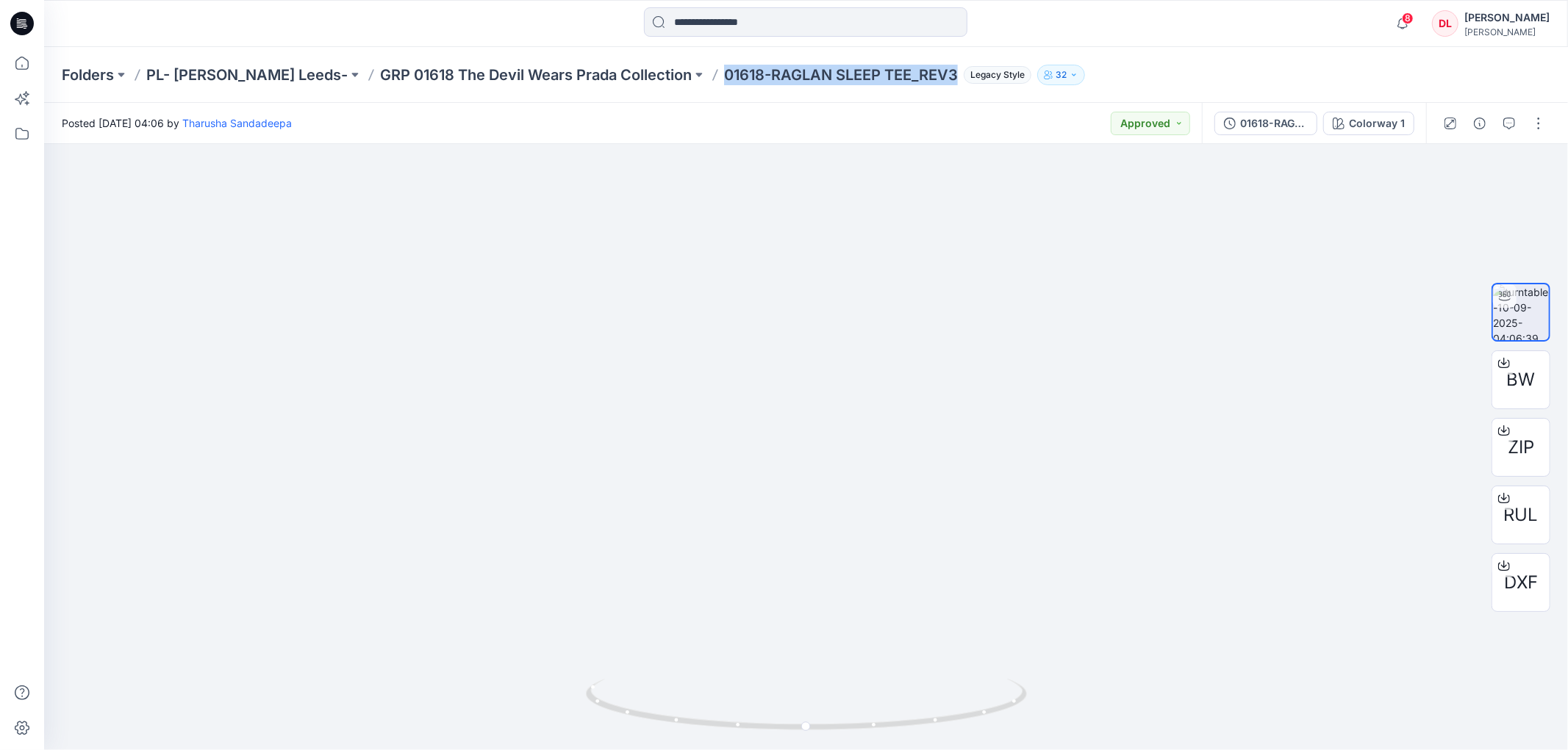
click at [660, 92] on div "Folders PL- [PERSON_NAME] Leeds- GRP 01618 The Devil Wears Prada Collection 016…" at bounding box center [806, 75] width 1524 height 56
copy p "01618-RAGLAN SLEEP TEE_REV3"
click at [474, 74] on p "GRP 01618 The Devil Wears Prada Collection" at bounding box center [535, 75] width 312 height 21
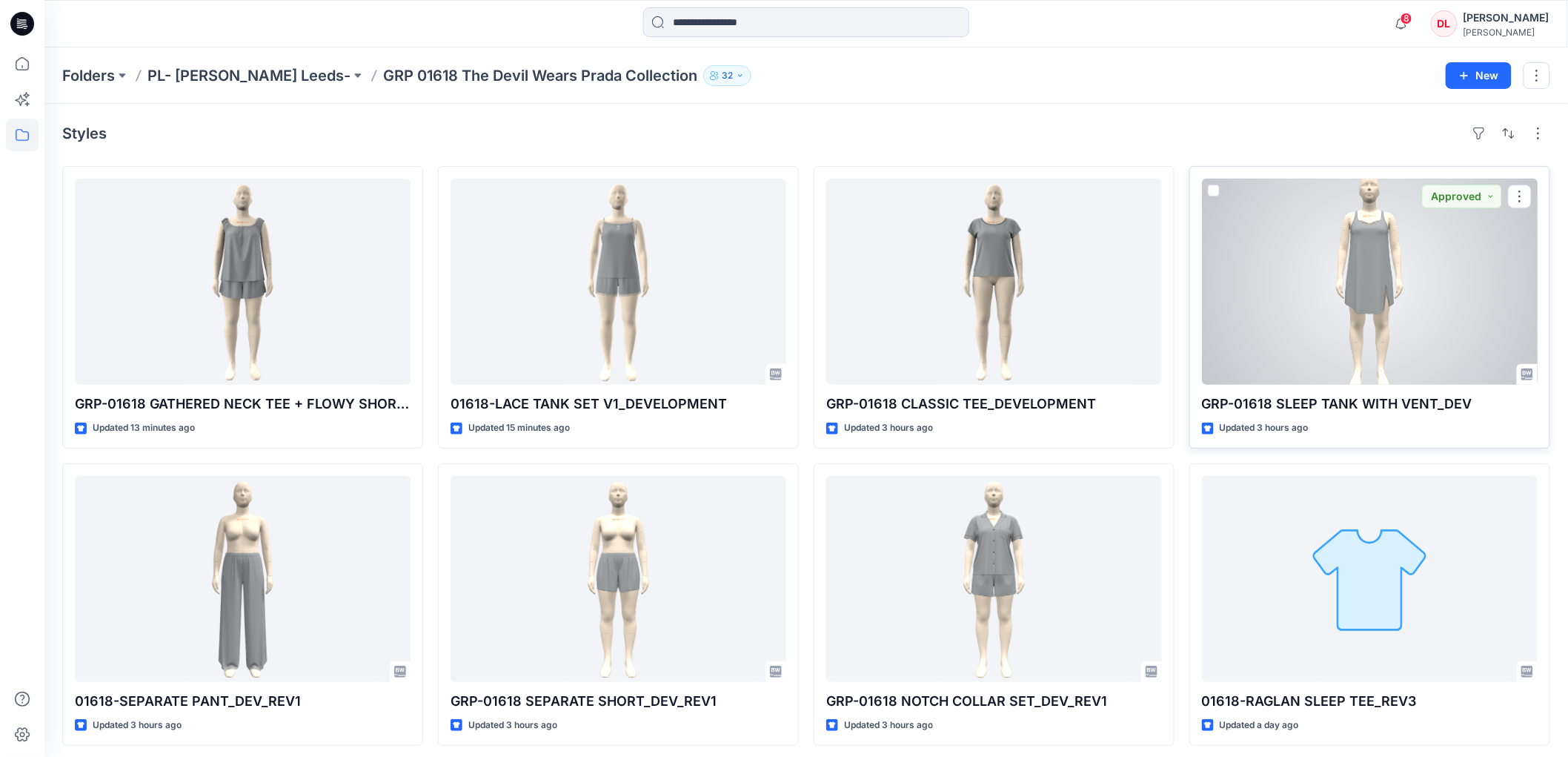
click at [1365, 286] on div at bounding box center [1369, 281] width 335 height 206
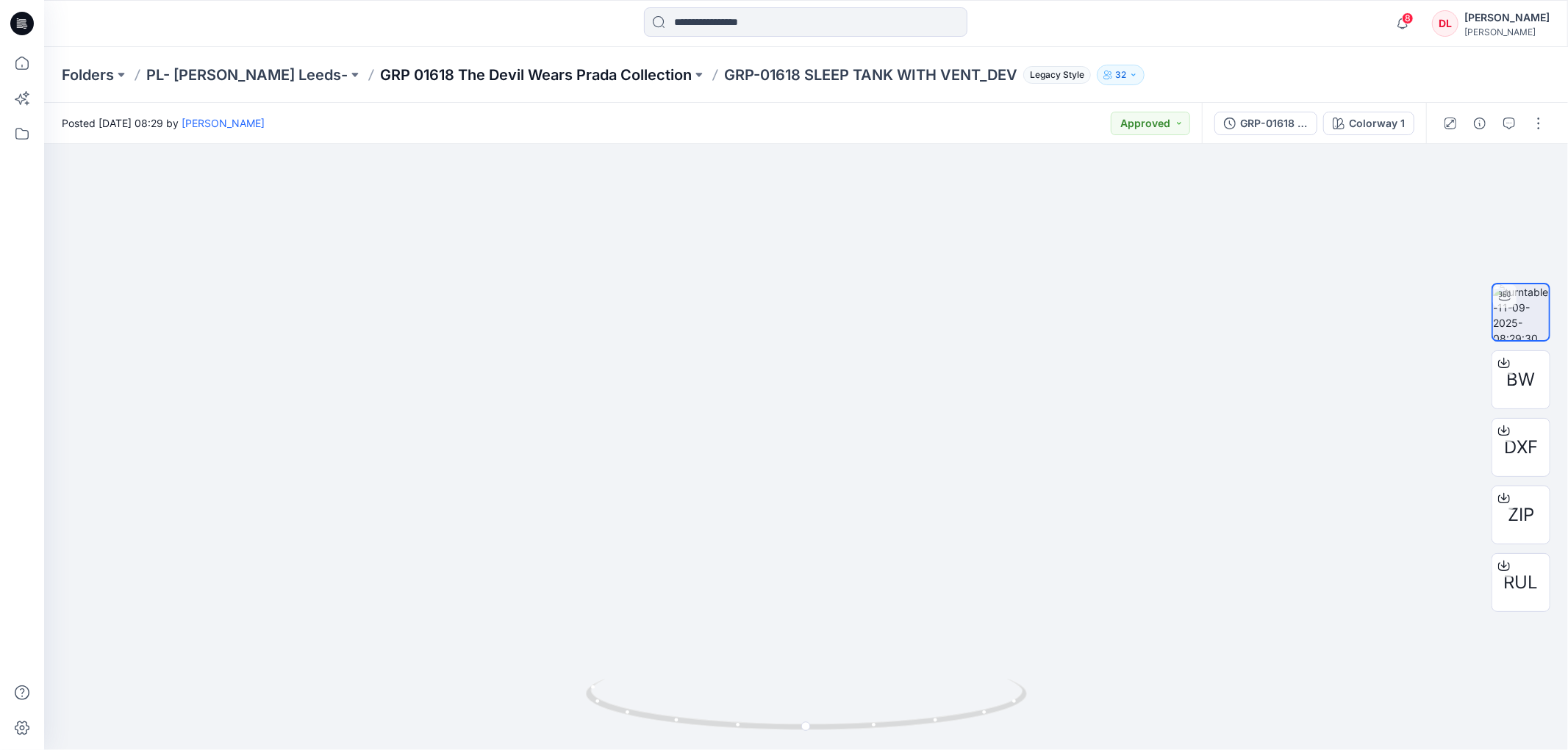
click at [500, 67] on p "GRP 01618 The Devil Wears Prada Collection" at bounding box center [535, 75] width 312 height 21
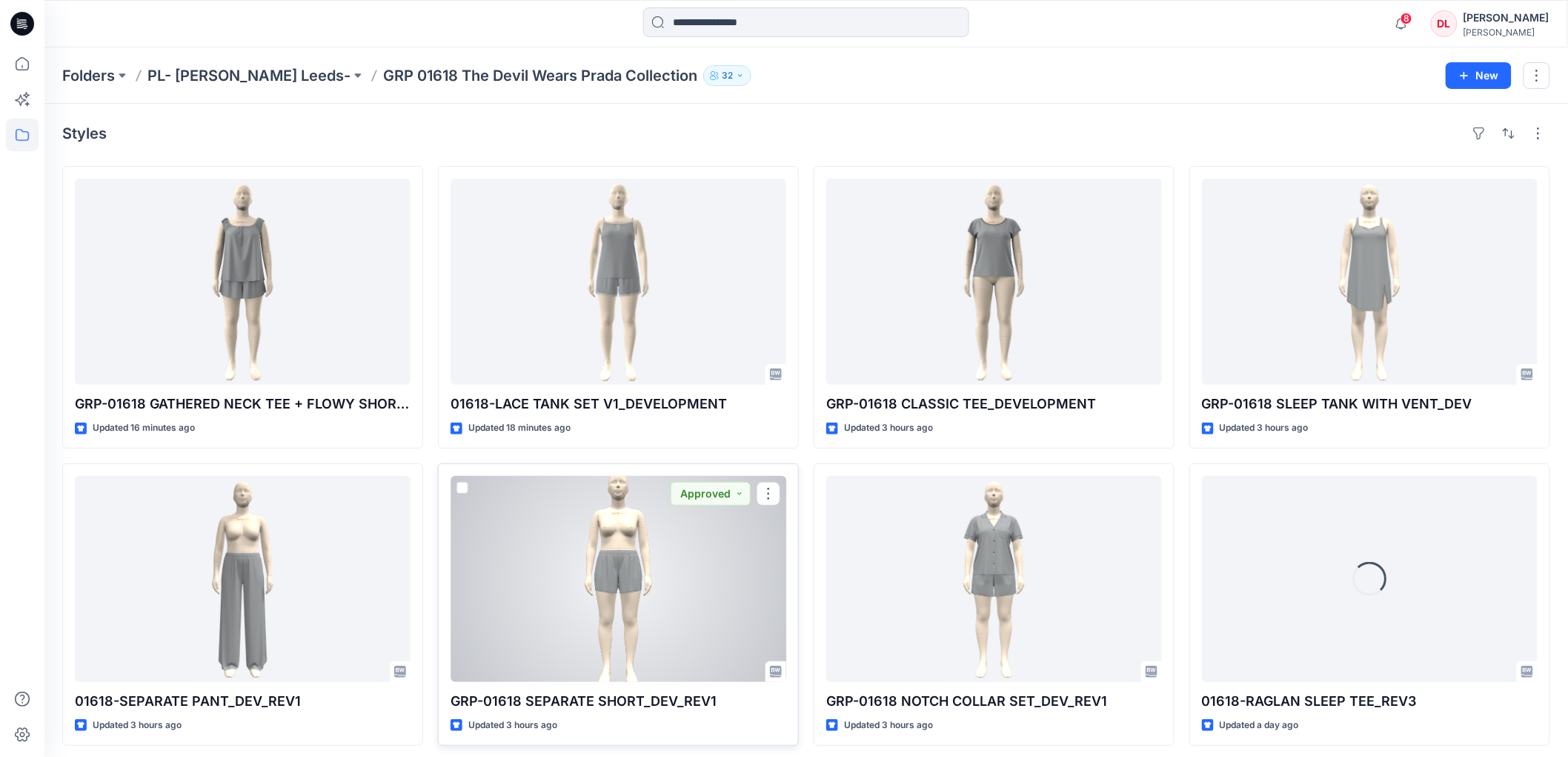
click at [630, 564] on div at bounding box center [618, 579] width 335 height 206
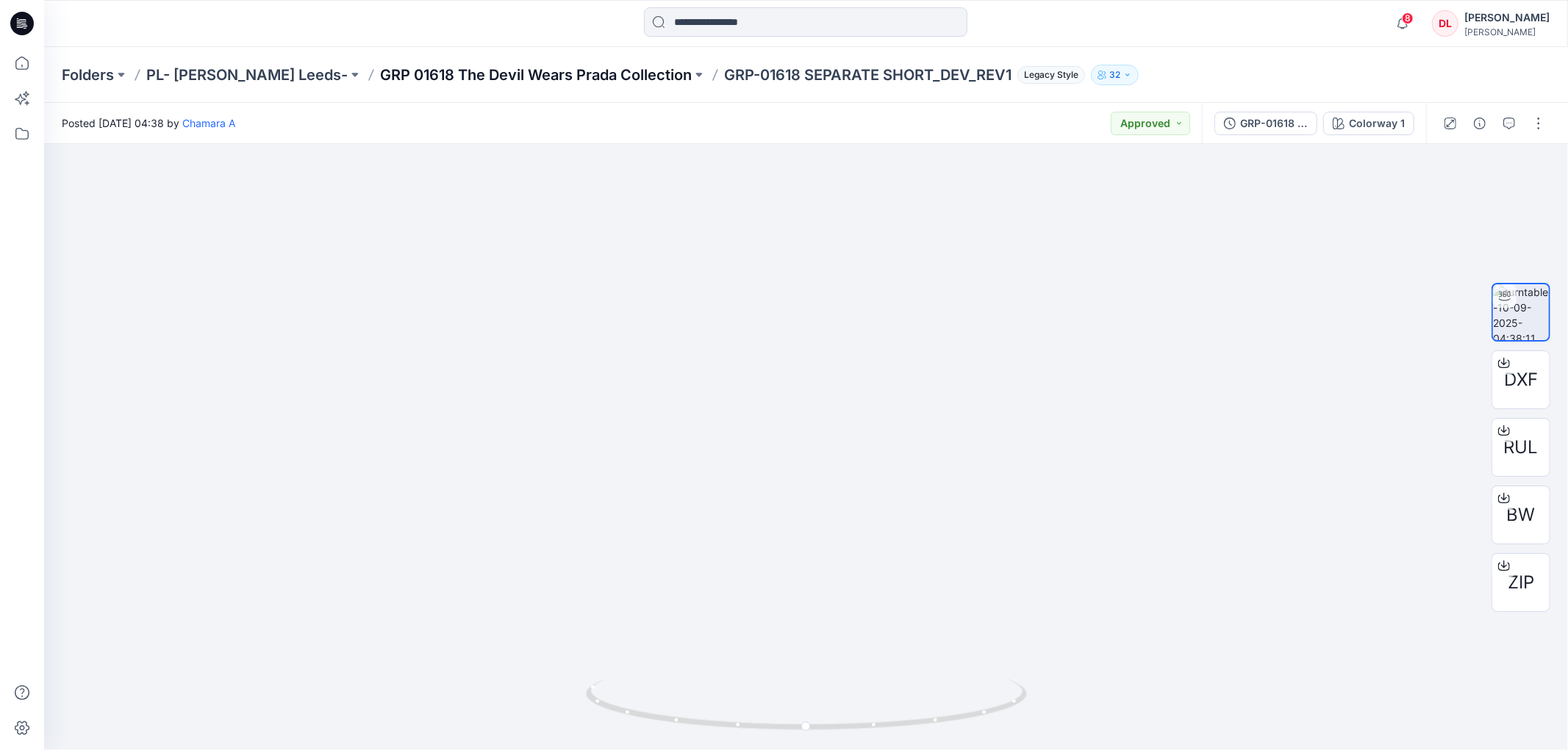
click at [402, 78] on p "GRP 01618 The Devil Wears Prada Collection" at bounding box center [535, 75] width 312 height 21
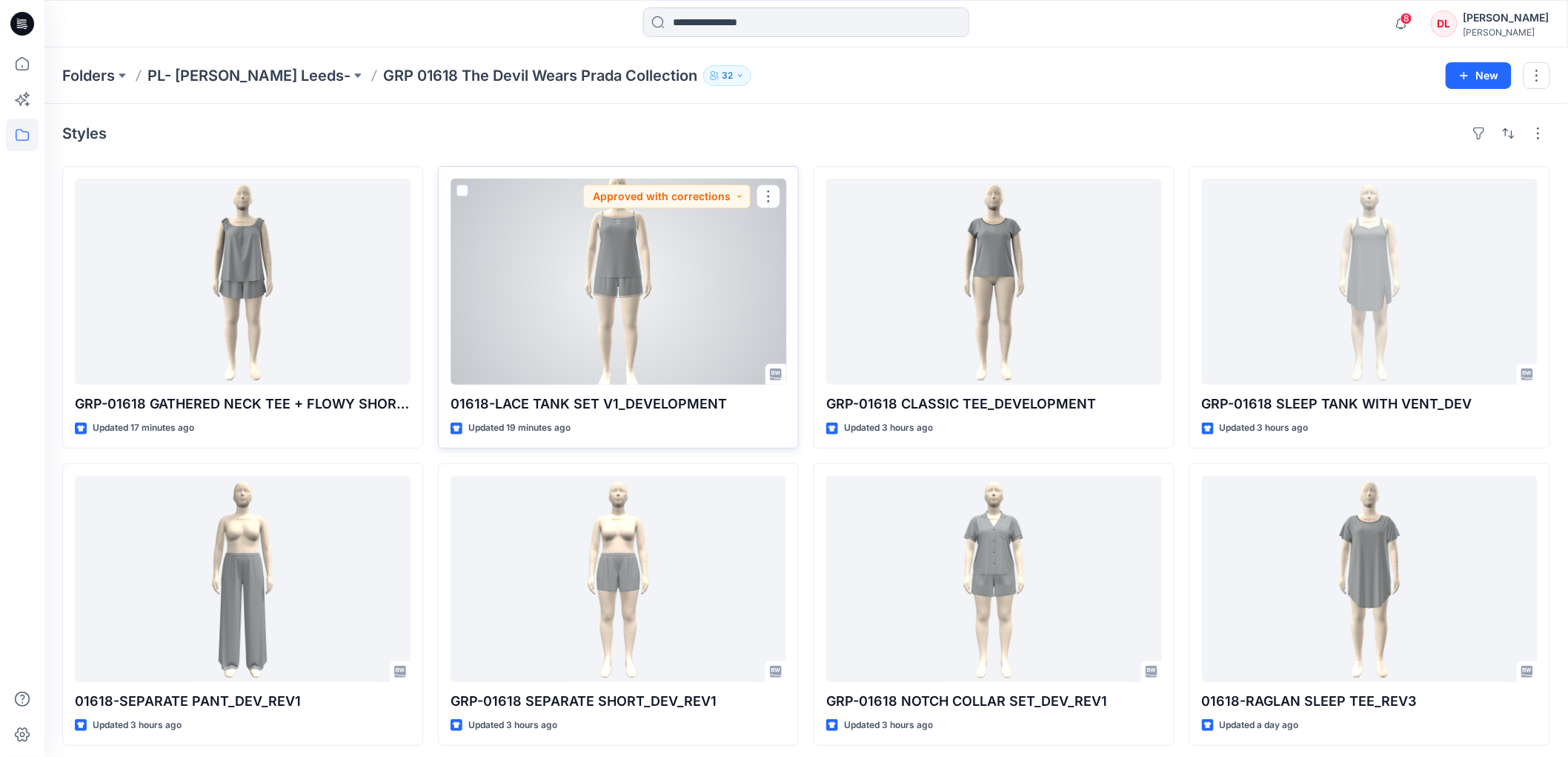
click at [610, 264] on div at bounding box center [618, 281] width 335 height 206
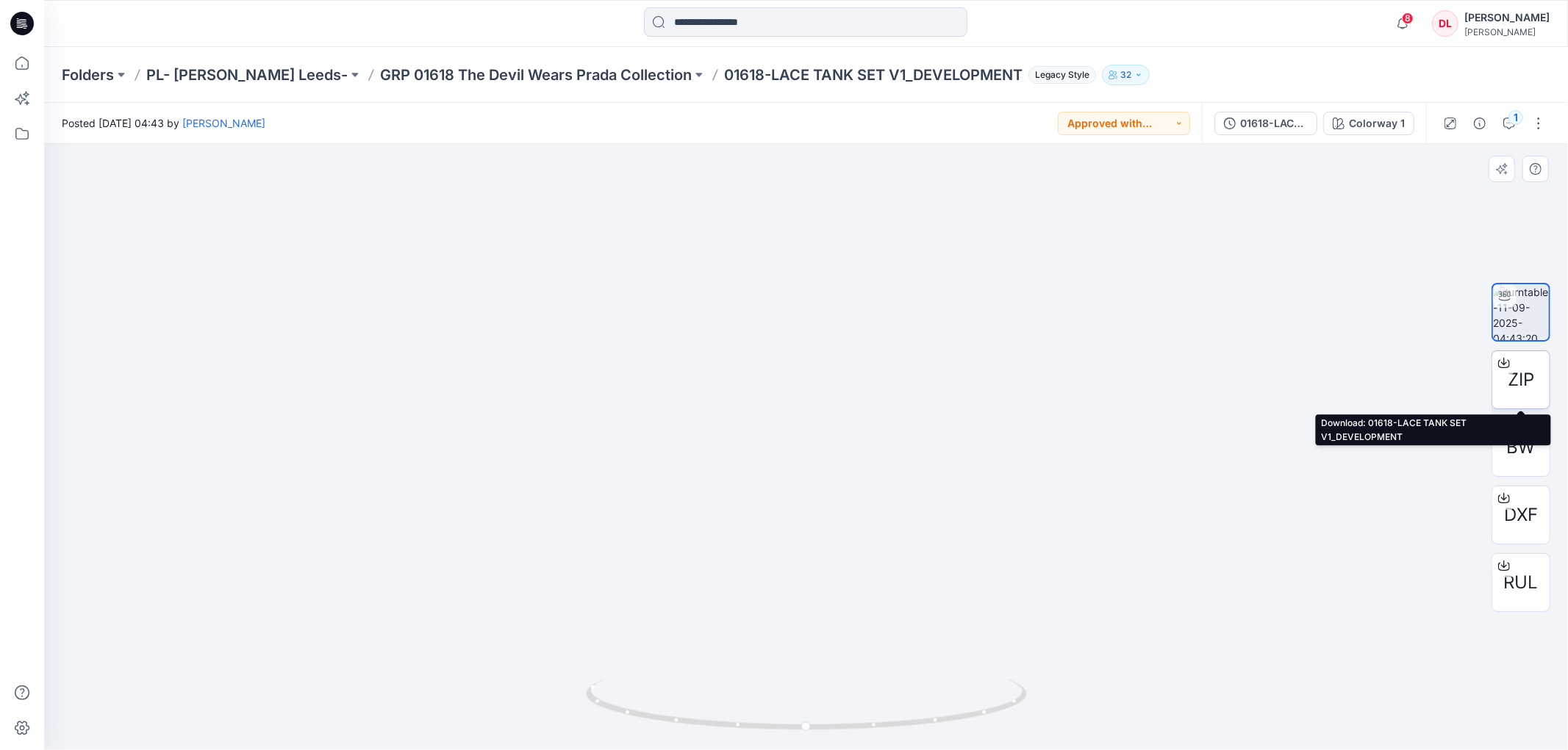
click at [1514, 384] on span "ZIP" at bounding box center [1521, 380] width 26 height 26
click at [487, 71] on p "GRP 01618 The Devil Wears Prada Collection" at bounding box center [535, 75] width 312 height 21
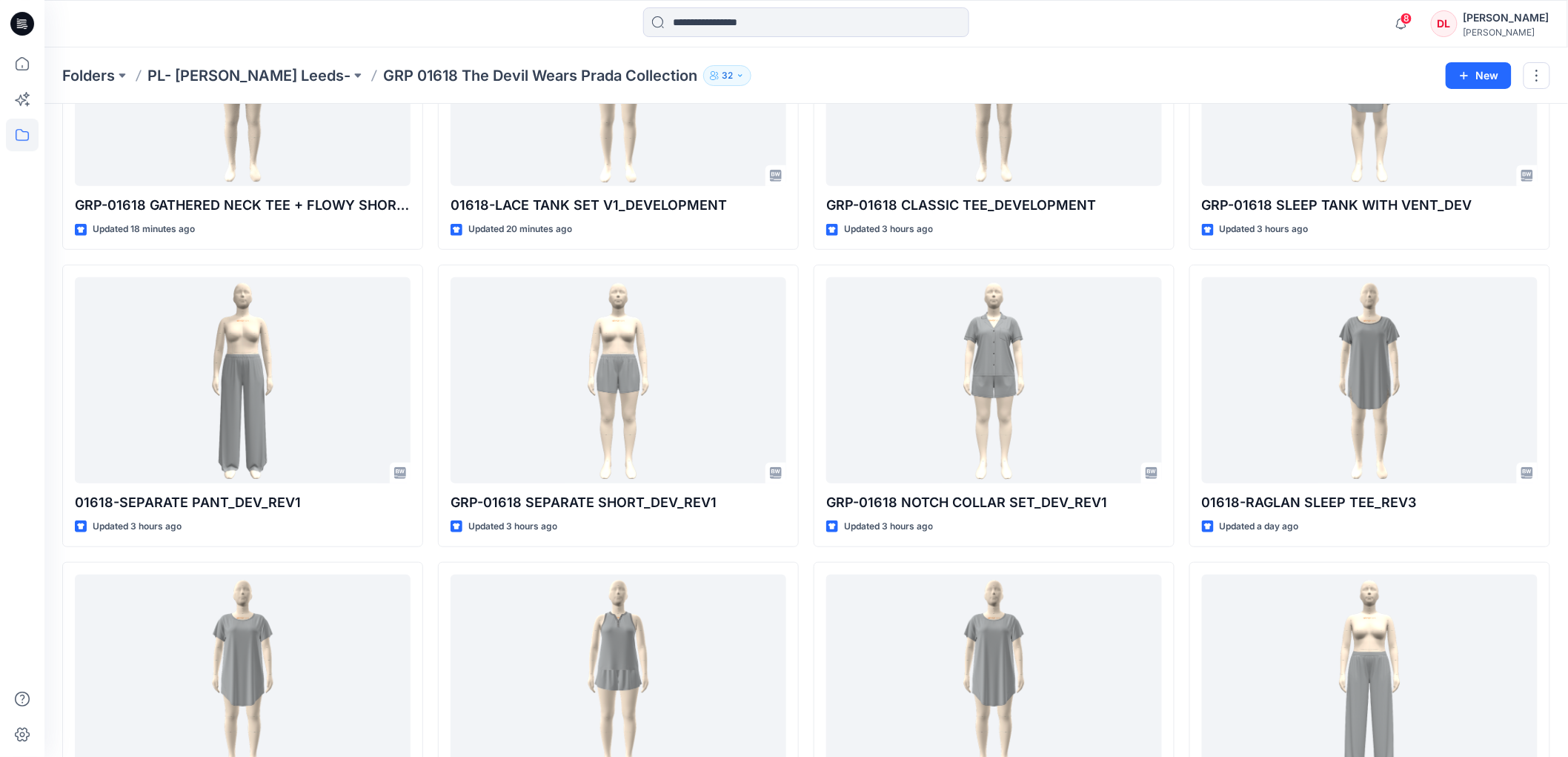
scroll to position [247, 0]
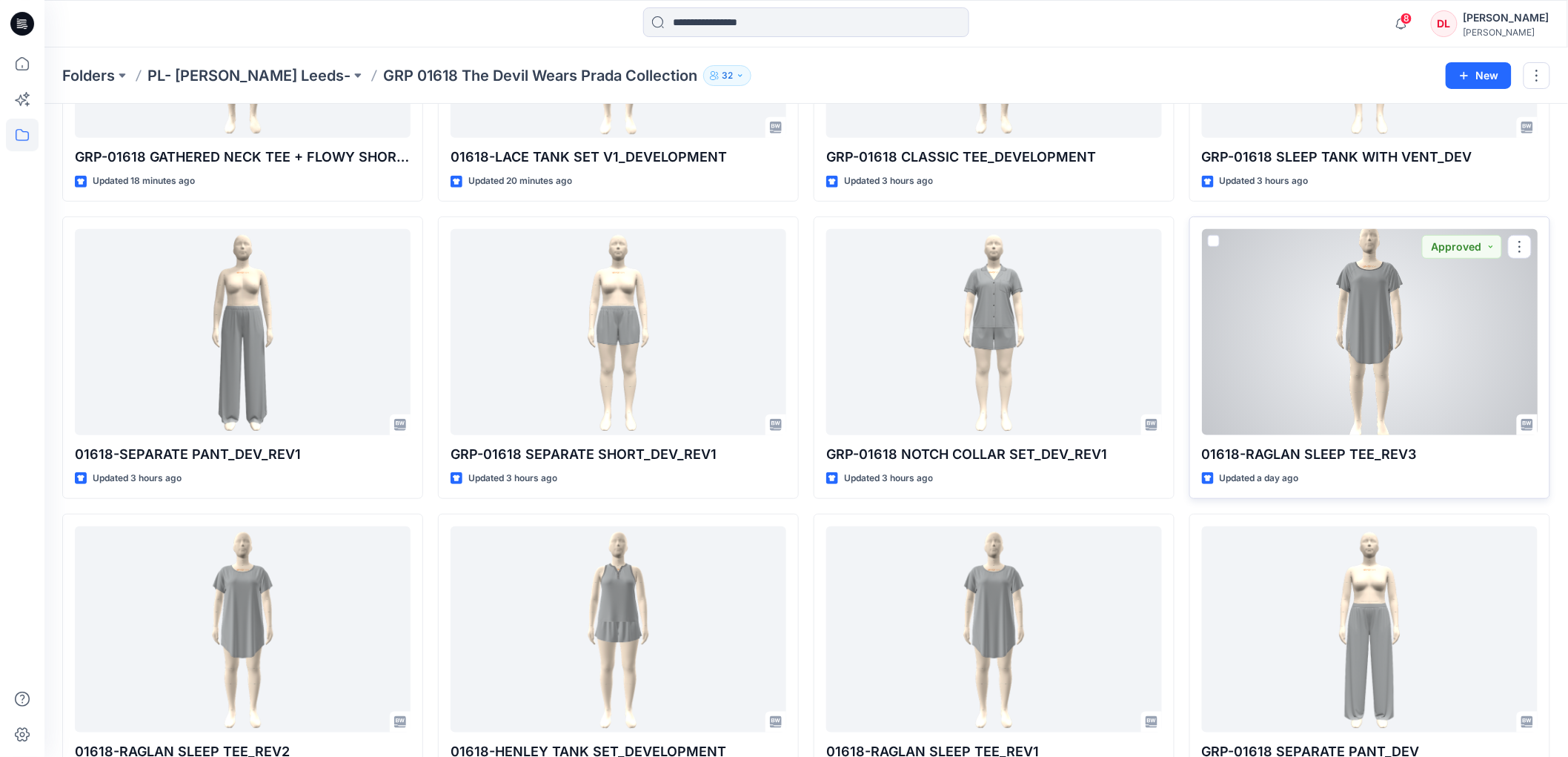
click at [1368, 323] on div at bounding box center [1369, 332] width 335 height 206
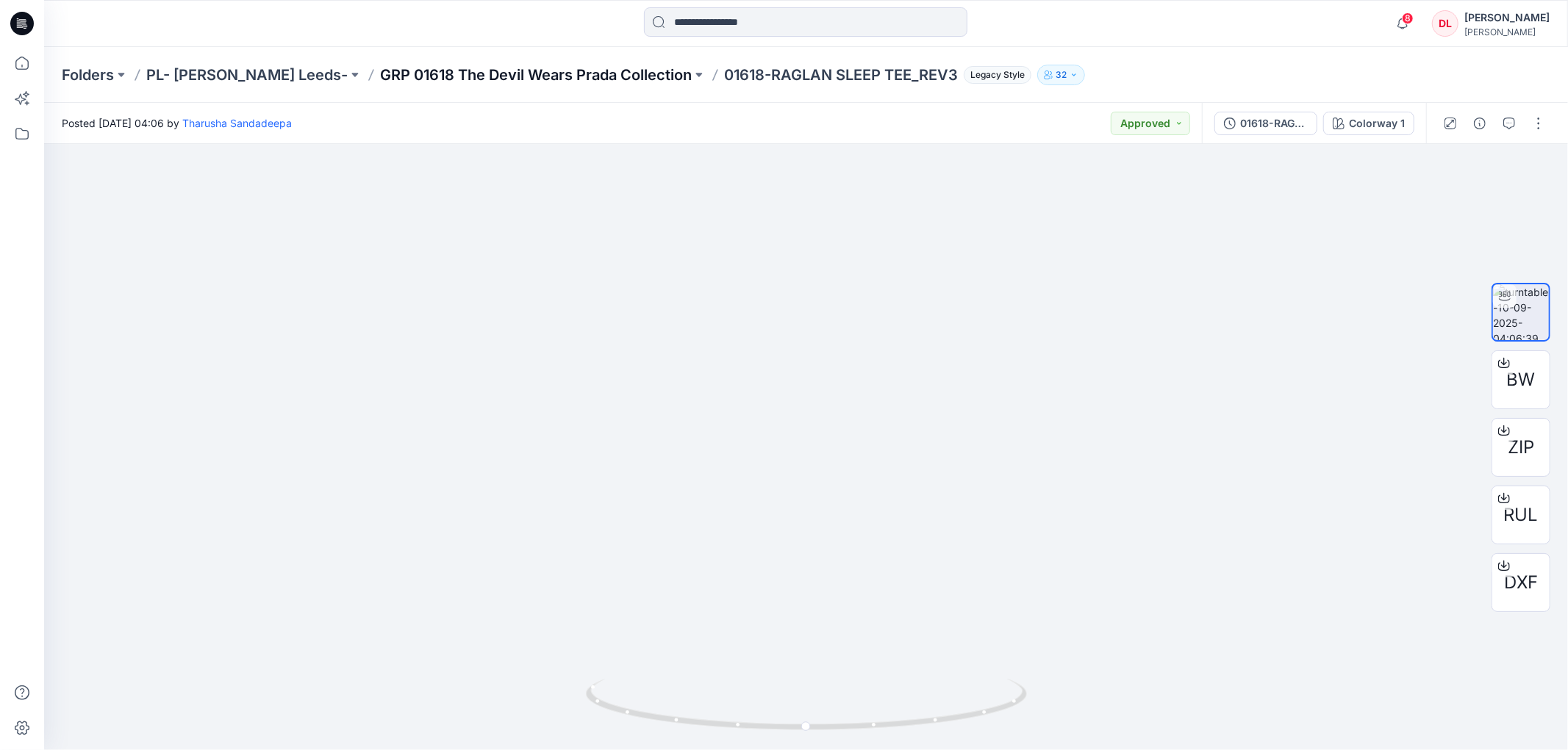
click at [423, 71] on p "GRP 01618 The Devil Wears Prada Collection" at bounding box center [535, 75] width 312 height 21
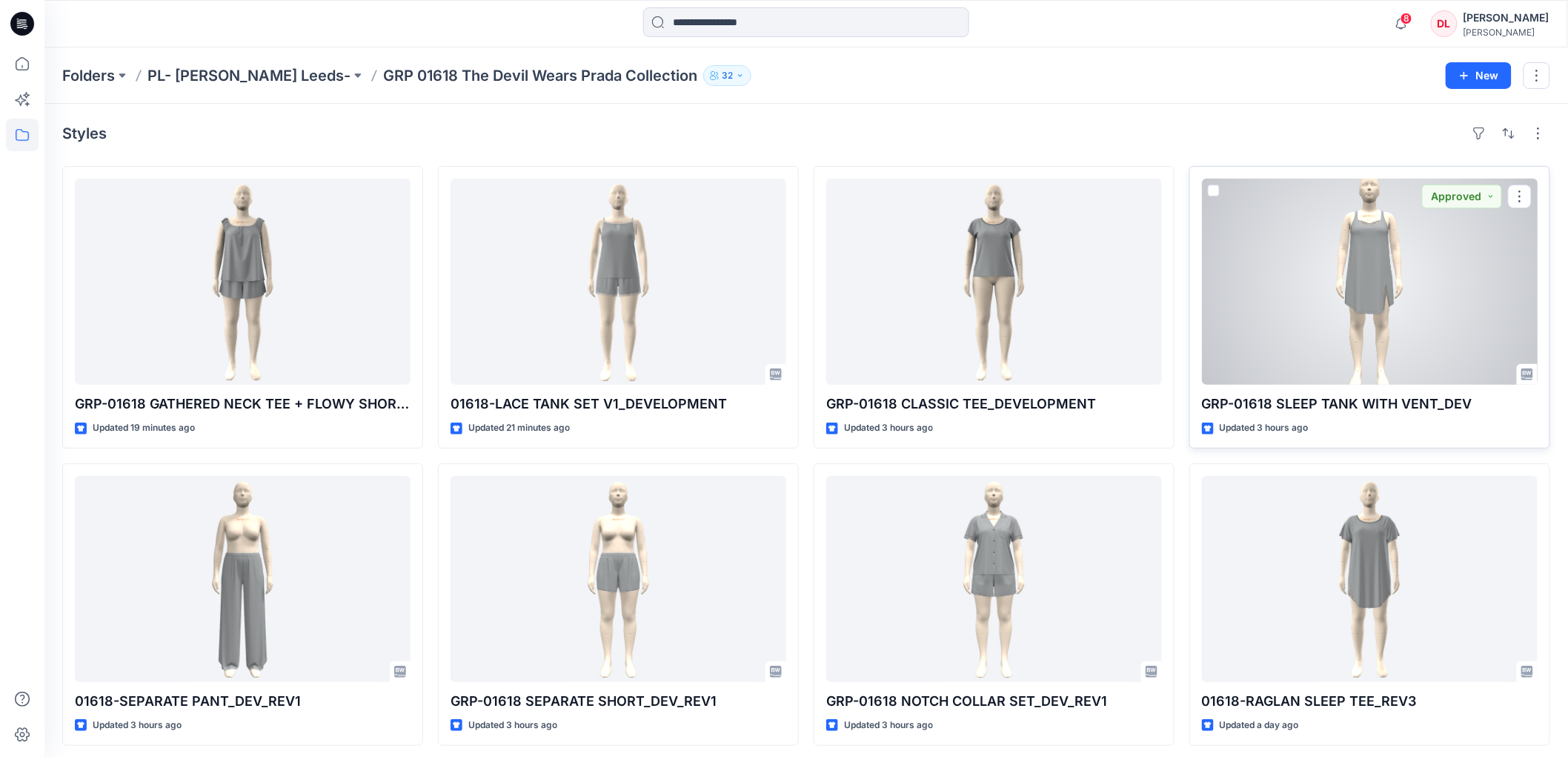
click at [1380, 308] on div at bounding box center [1369, 281] width 335 height 206
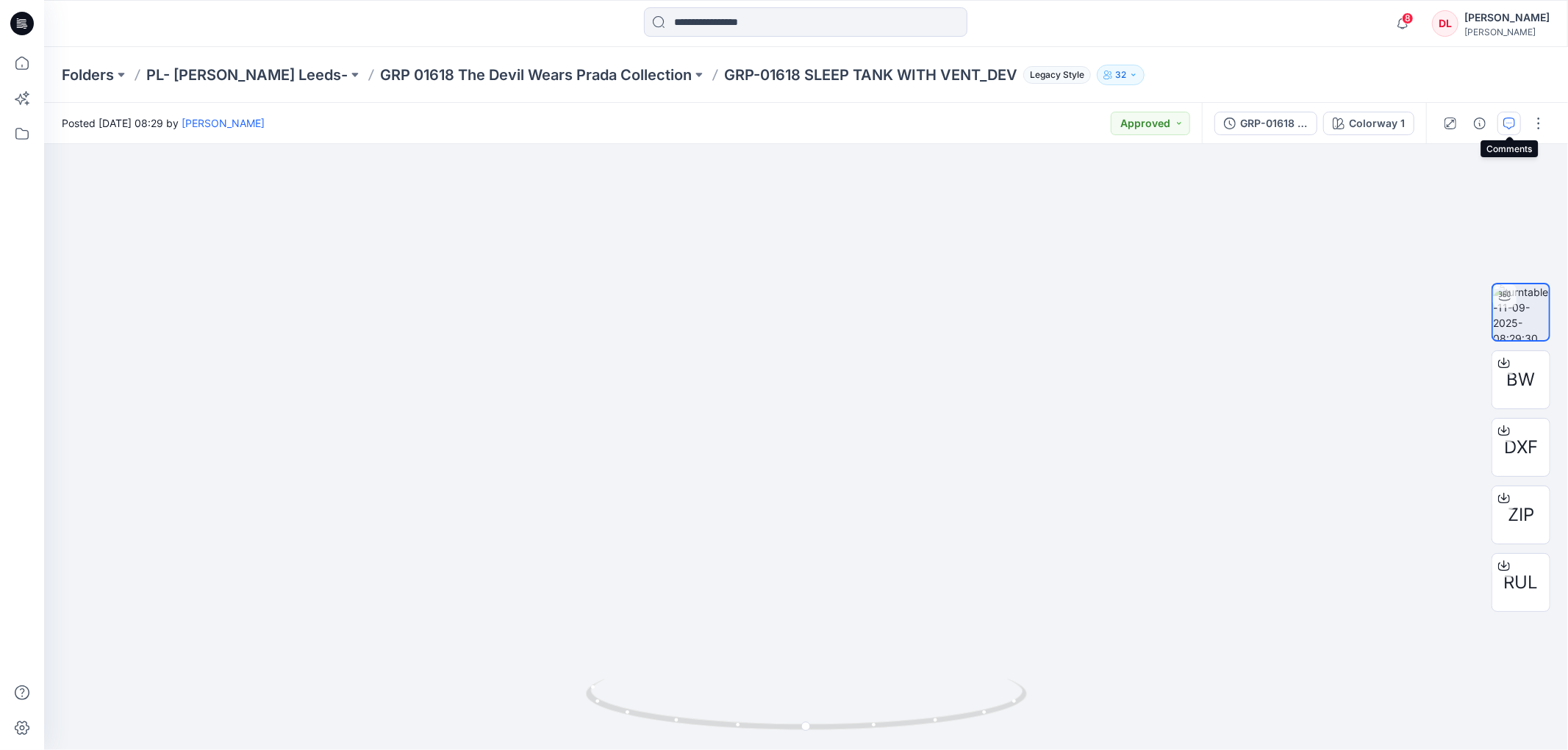
click at [1505, 128] on button "button" at bounding box center [1509, 123] width 23 height 23
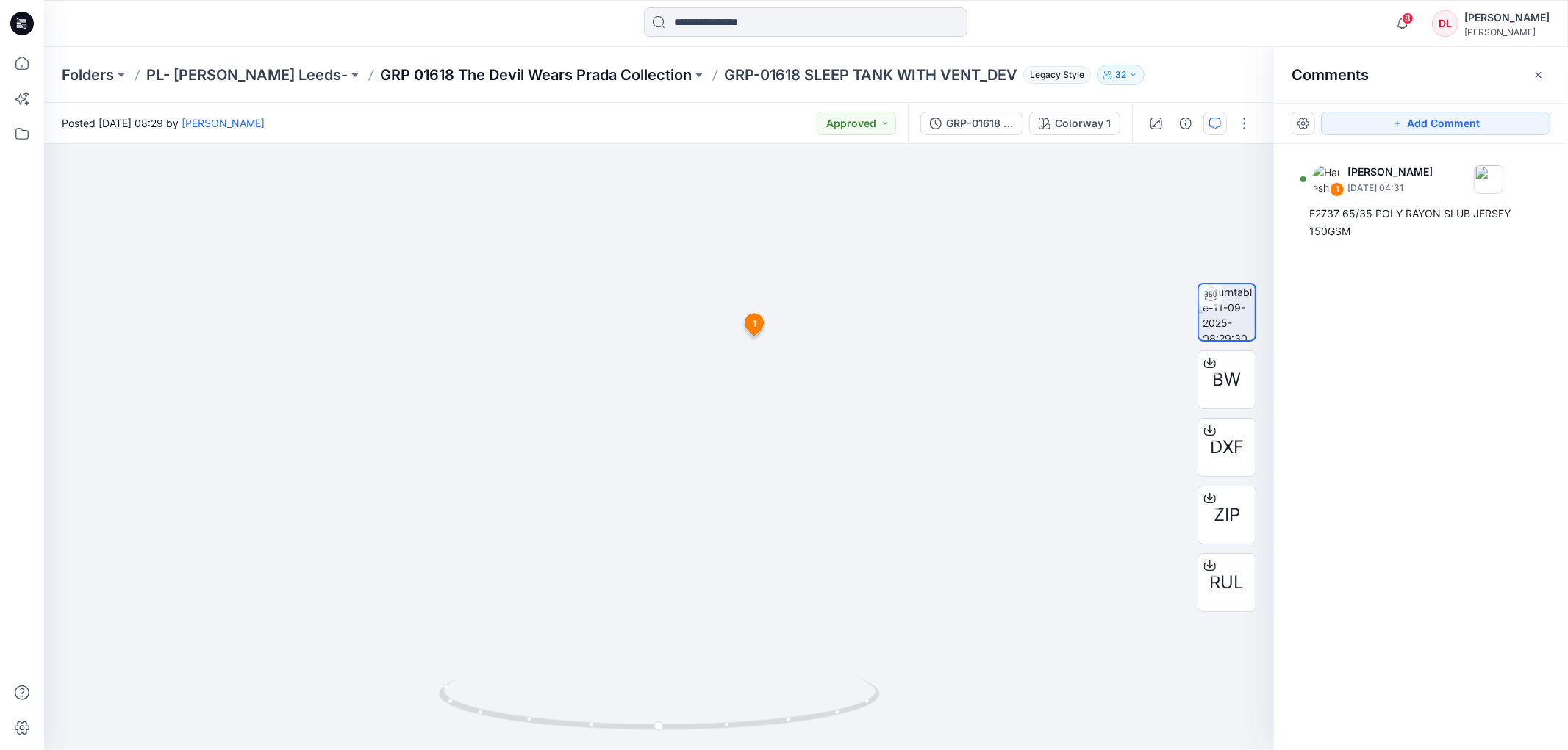
click at [564, 75] on p "GRP 01618 The Devil Wears Prada Collection" at bounding box center [535, 75] width 312 height 21
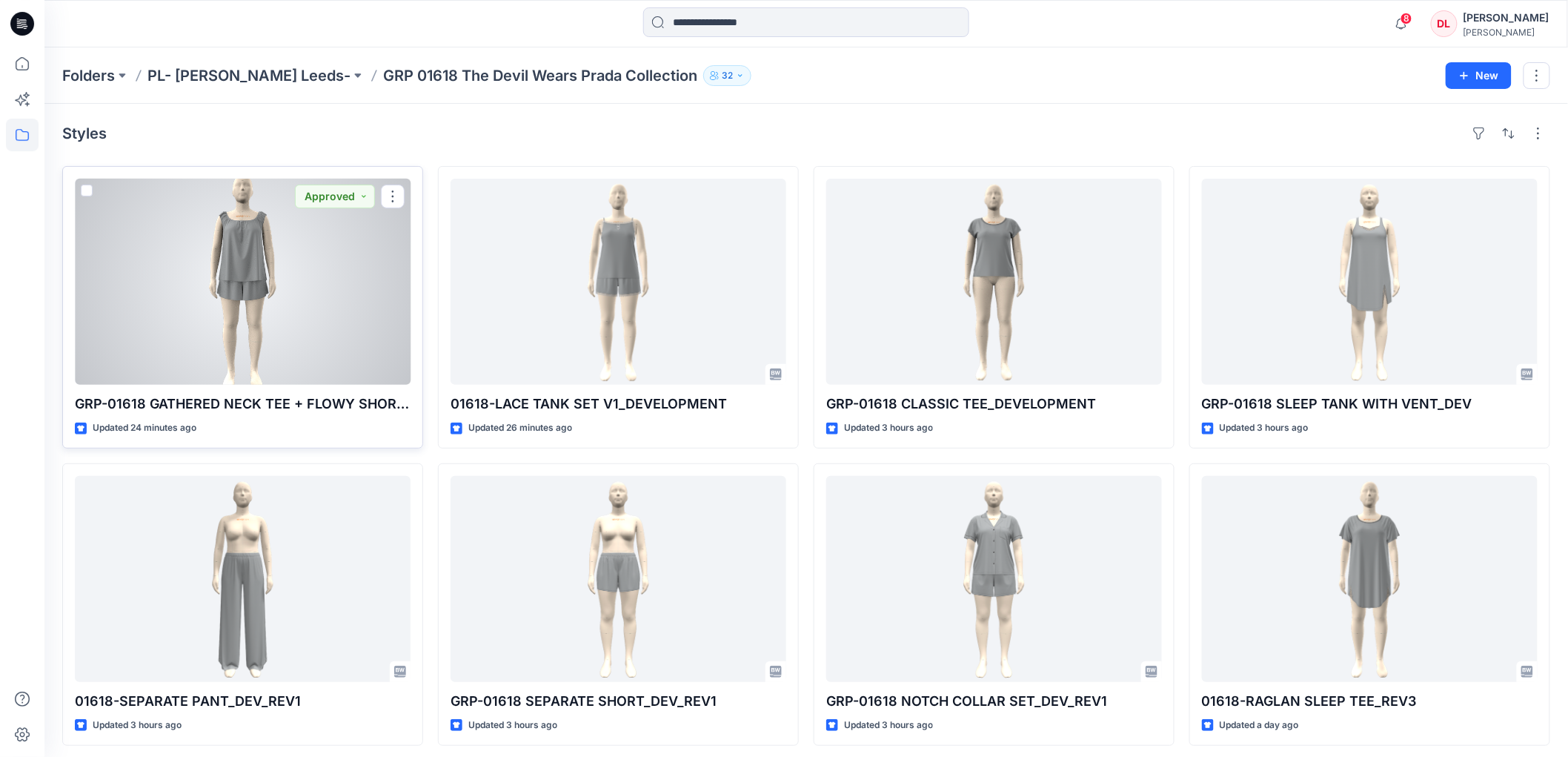
click at [253, 260] on div at bounding box center [242, 281] width 335 height 206
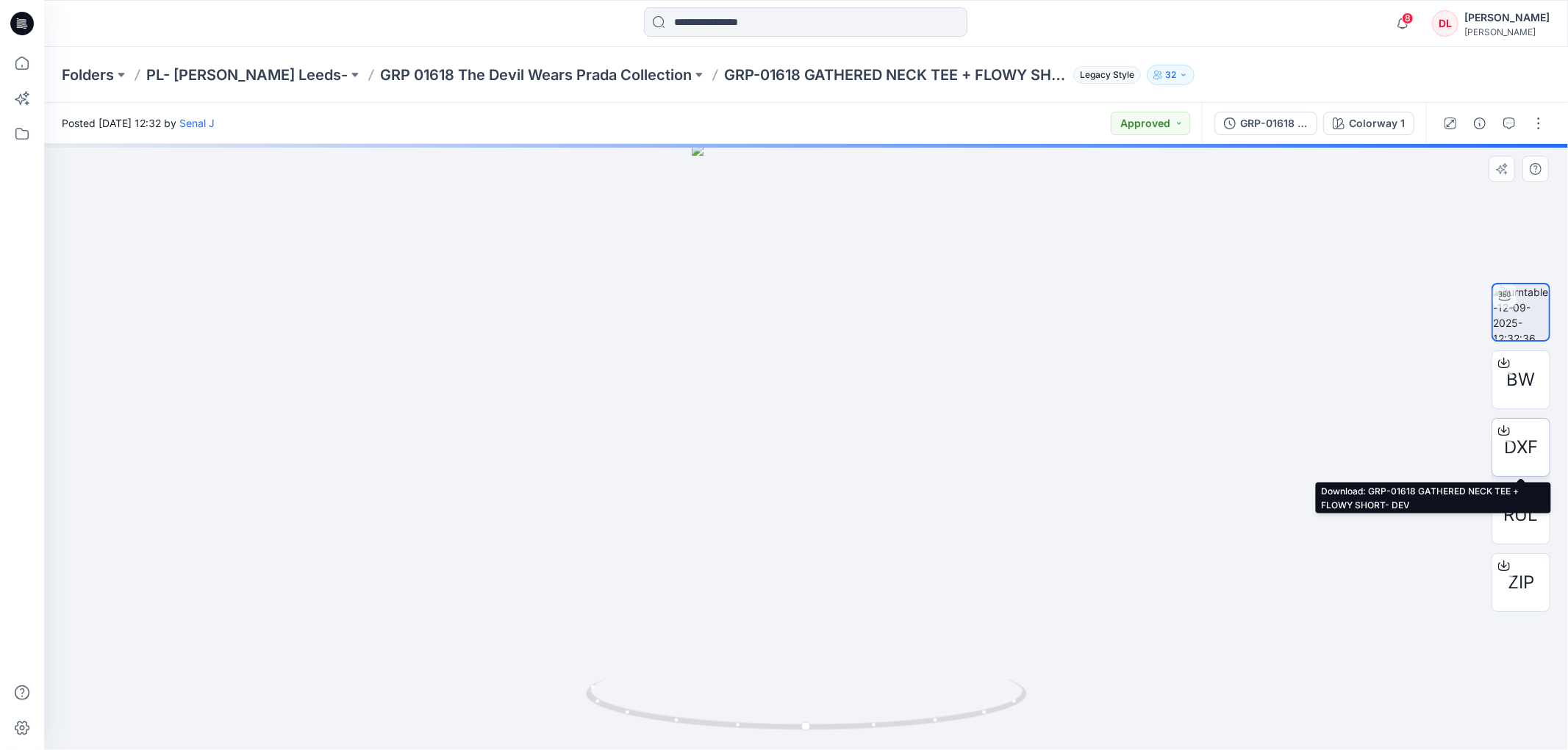
click at [1527, 451] on span "DXF" at bounding box center [1521, 447] width 34 height 26
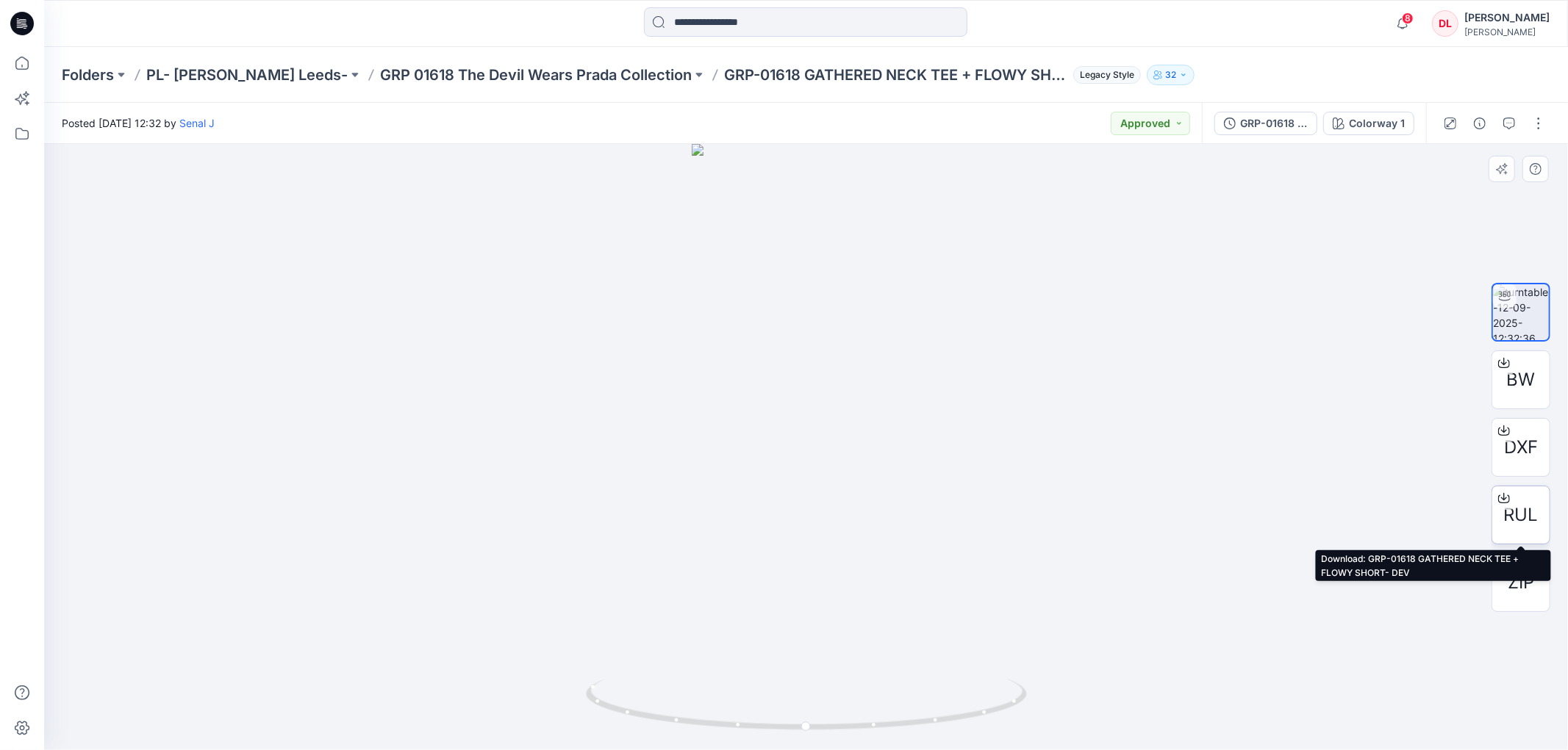
click at [1528, 501] on div "RUL" at bounding box center [1521, 514] width 59 height 58
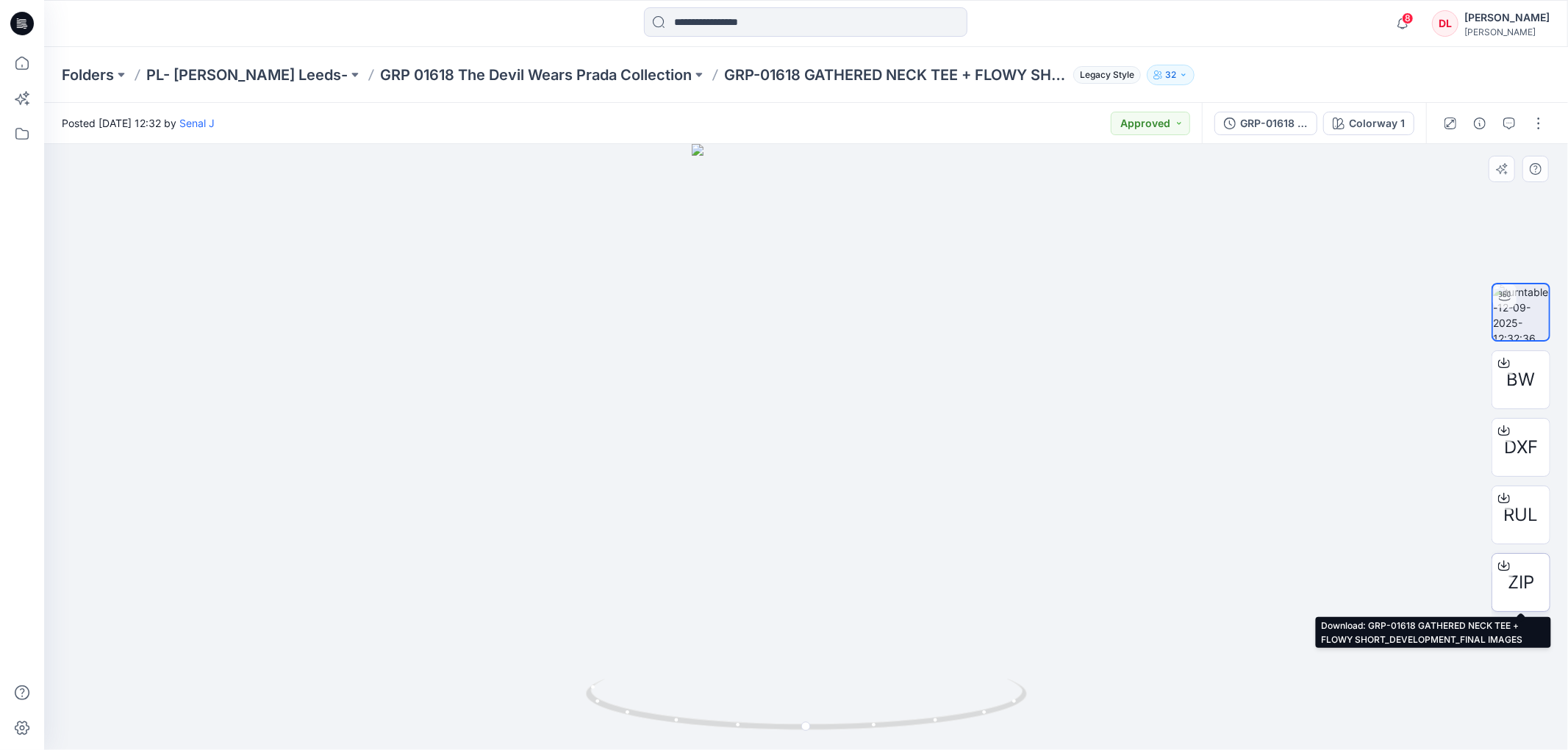
click at [1523, 583] on span "ZIP" at bounding box center [1521, 583] width 26 height 26
click at [466, 74] on p "GRP 01618 The Devil Wears Prada Collection" at bounding box center [535, 75] width 312 height 21
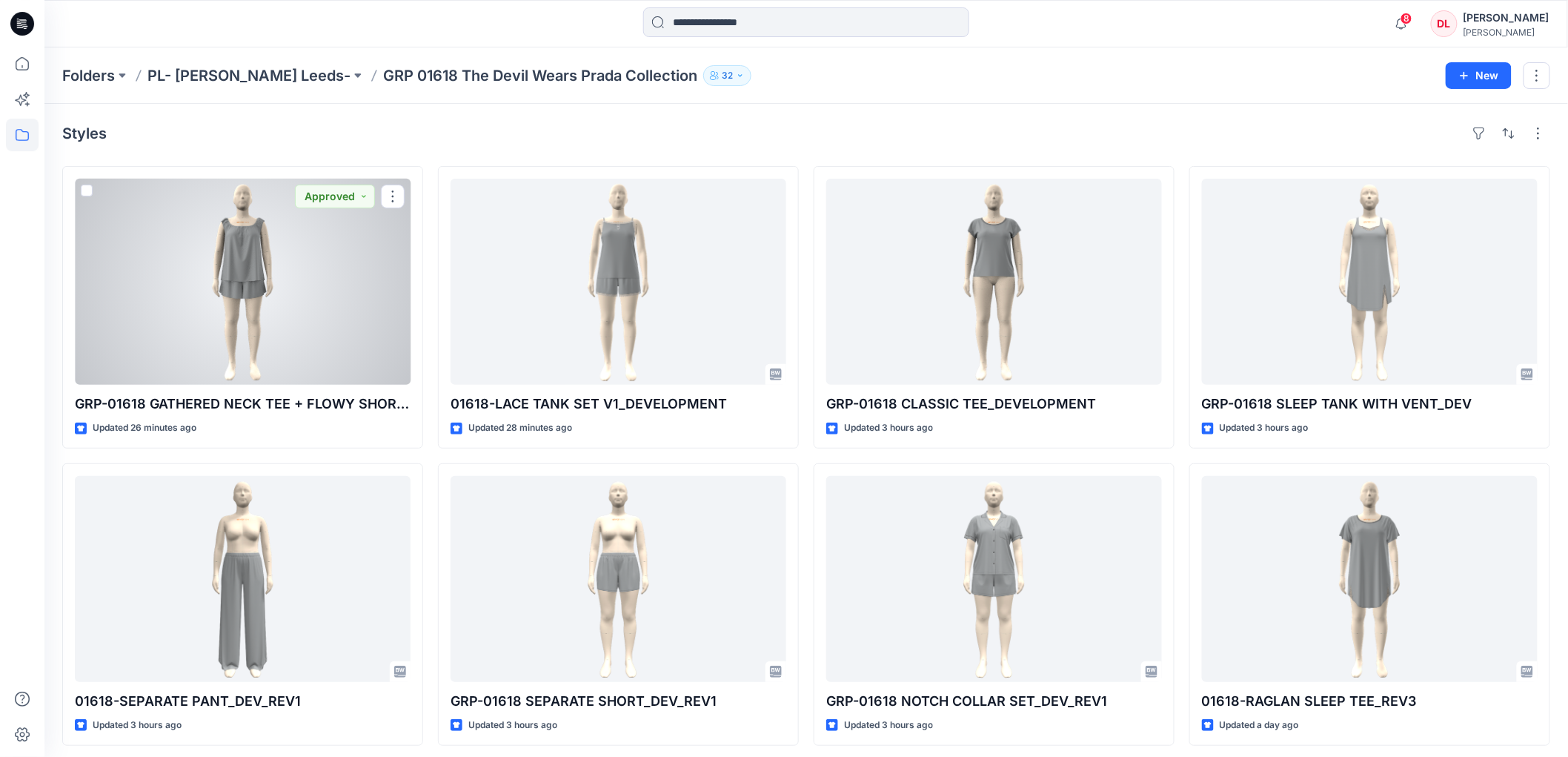
click at [238, 261] on div at bounding box center [242, 281] width 335 height 206
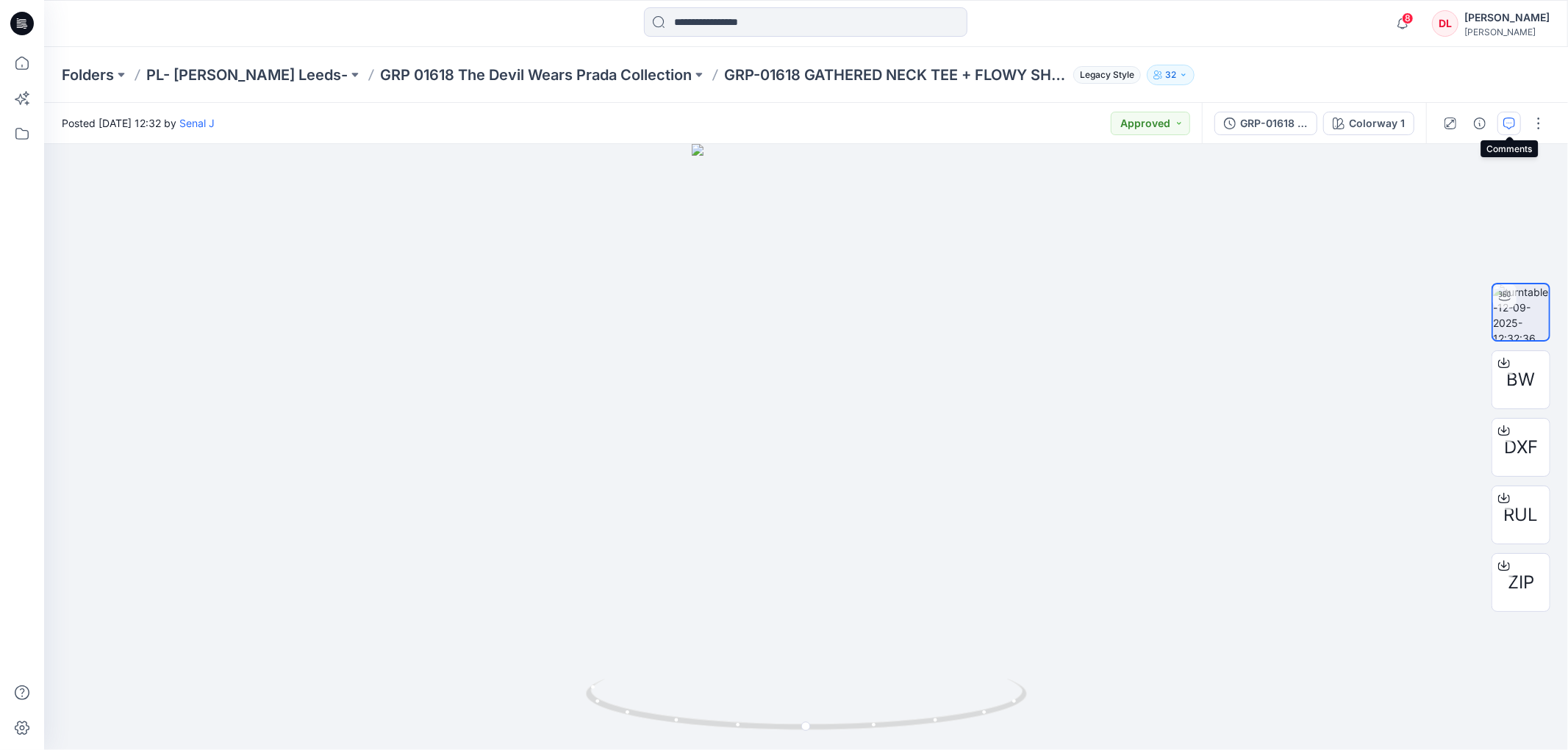
click at [1509, 120] on icon "button" at bounding box center [1509, 123] width 12 height 12
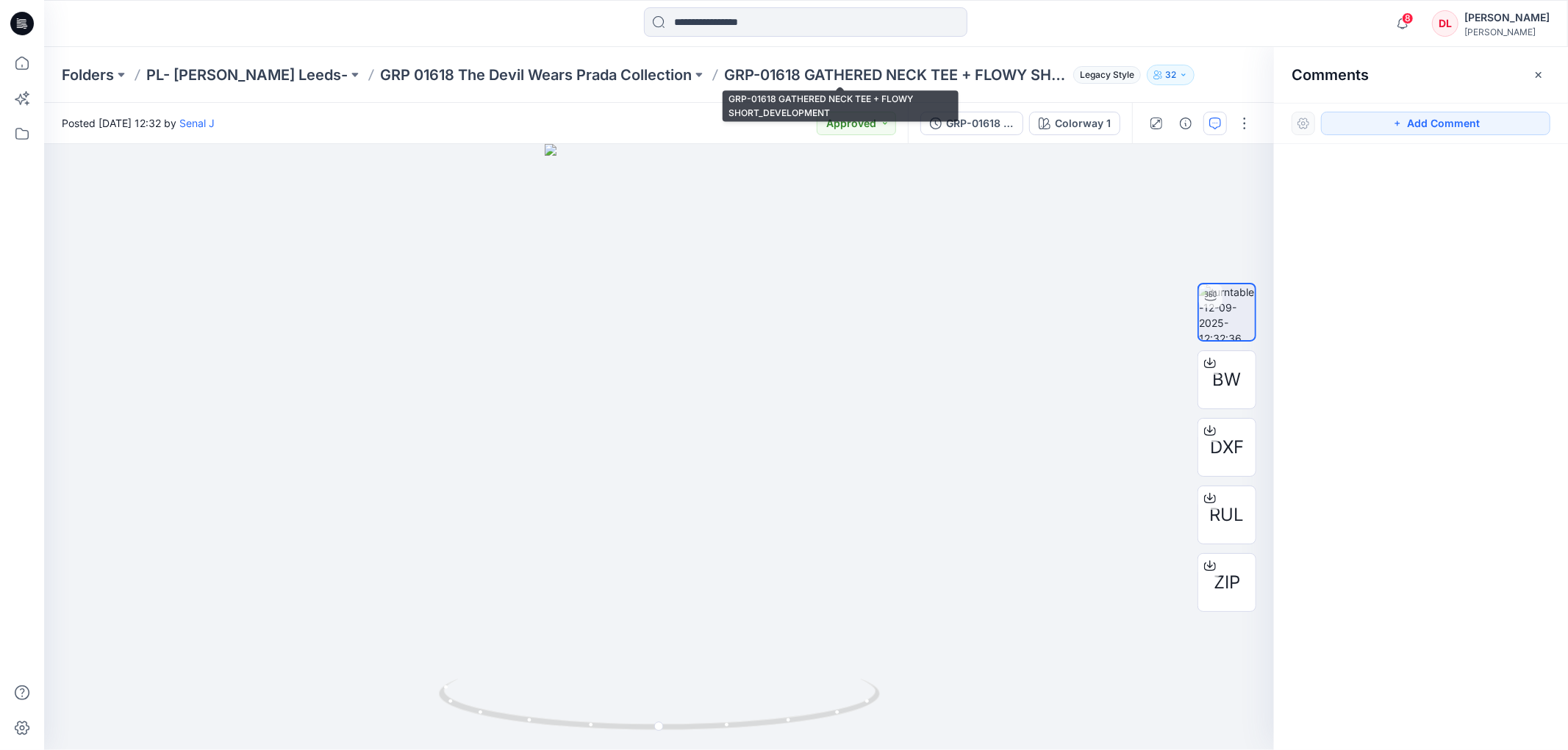
click at [724, 75] on p "GRP-01618 GATHERED NECK TEE + FLOWY SHORT_DEVELOPMENT" at bounding box center [895, 75] width 343 height 21
drag, startPoint x: 674, startPoint y: 79, endPoint x: 787, endPoint y: 92, distance: 113.7
click at [862, 89] on div "Folders PL- [PERSON_NAME] Leeds- GRP 01618 The Devil Wears Prada Collection GRP…" at bounding box center [806, 75] width 1524 height 56
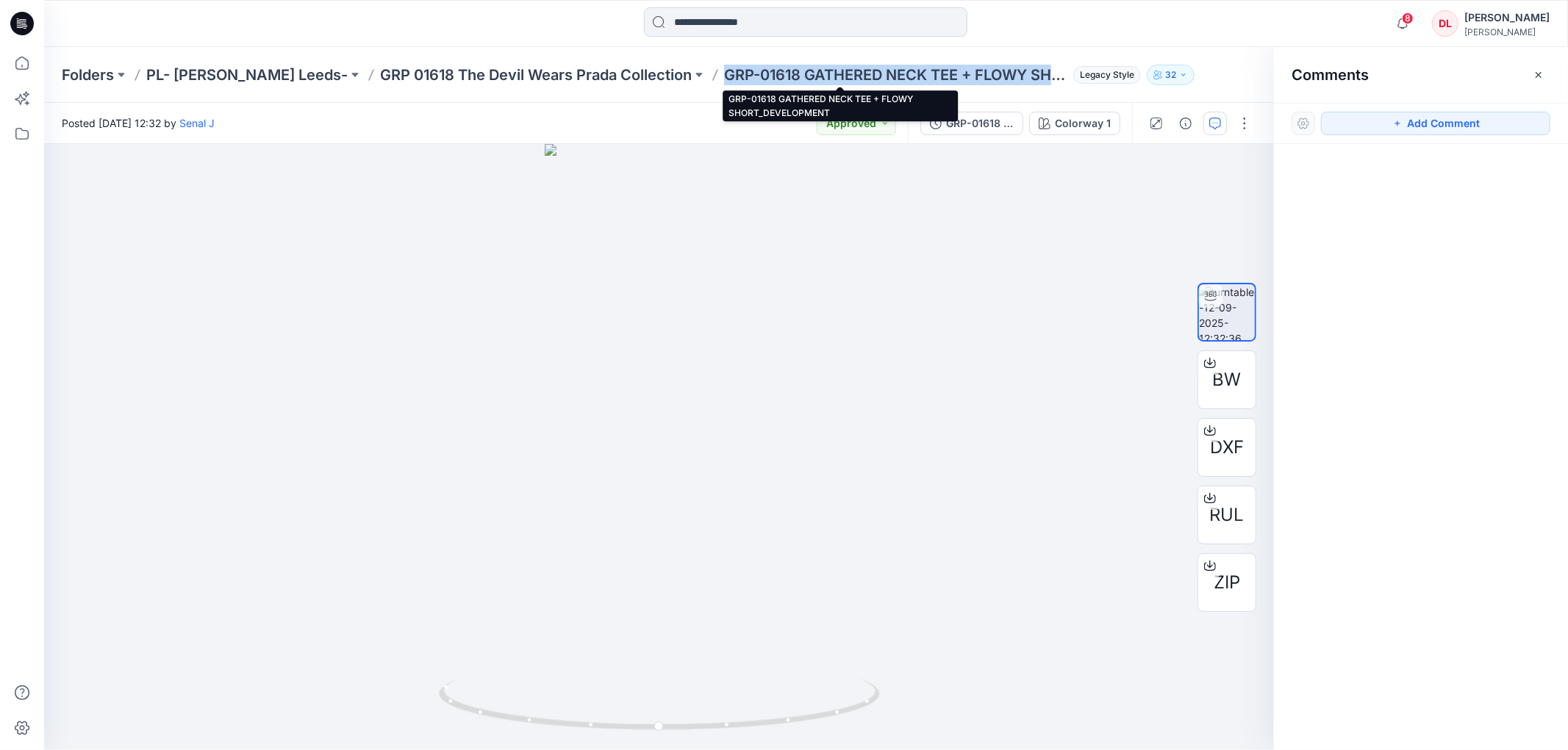
drag, startPoint x: 671, startPoint y: 81, endPoint x: 998, endPoint y: 78, distance: 327.0
click at [1002, 79] on p "GRP-01618 GATHERED NECK TEE + FLOWY SHORT_DEVELOPMENT" at bounding box center [895, 75] width 343 height 21
click at [996, 76] on p "GRP-01618 GATHERED NECK TEE + FLOWY SHORT_DEVELOPMENT" at bounding box center [895, 75] width 343 height 21
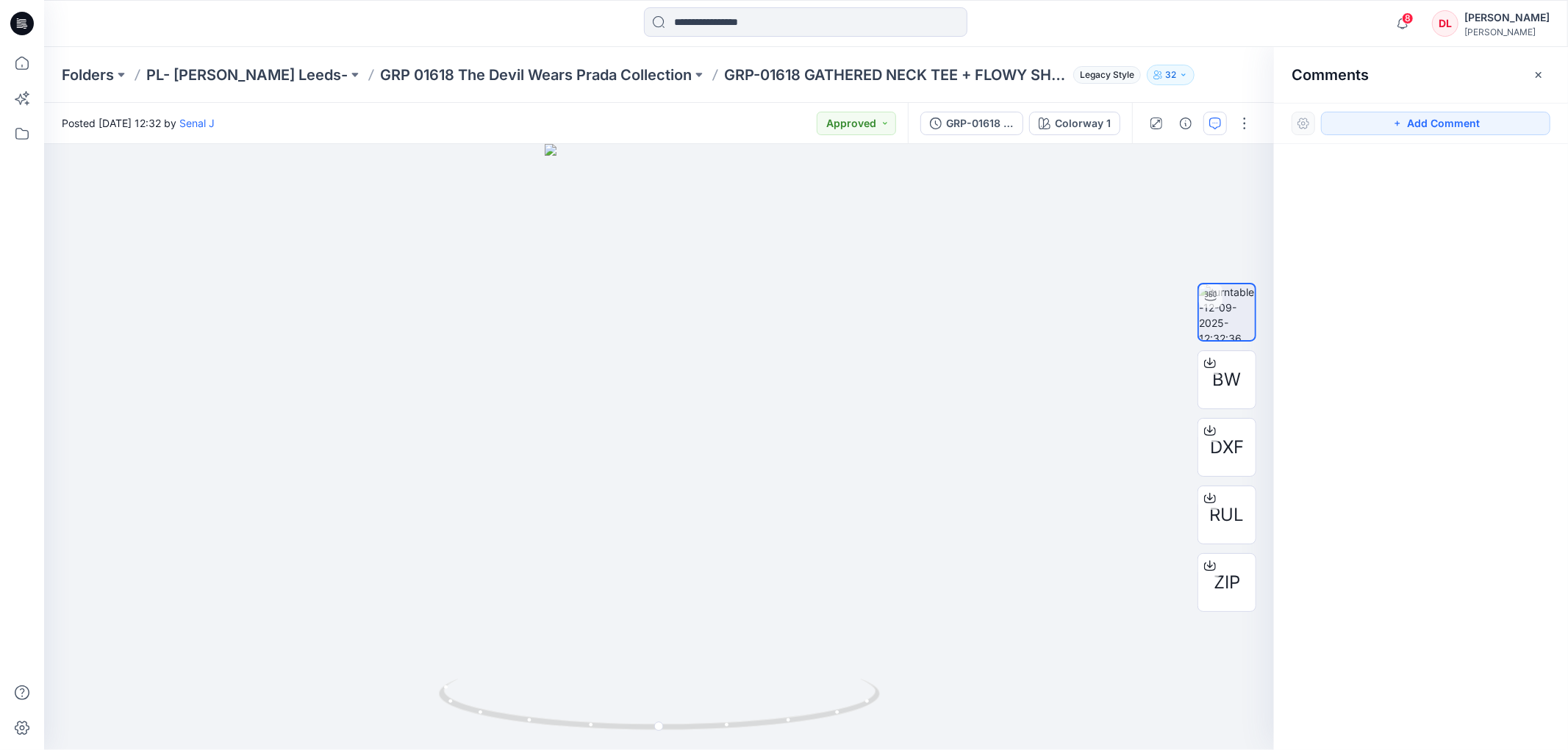
click at [996, 76] on p "GRP-01618 GATHERED NECK TEE + FLOWY SHORT_DEVELOPMENT" at bounding box center [895, 75] width 343 height 21
drag, startPoint x: 1000, startPoint y: 79, endPoint x: 992, endPoint y: 82, distance: 8.5
click at [998, 79] on p "GRP-01618 GATHERED NECK TEE + FLOWY SHORT_DEVELOPMENT" at bounding box center [895, 75] width 343 height 21
click at [766, 75] on p "GRP-01618 GATHERED NECK TEE + FLOWY SHORT_DEVELOPMENT" at bounding box center [895, 75] width 343 height 21
drag, startPoint x: 675, startPoint y: 71, endPoint x: 908, endPoint y: 75, distance: 233.0
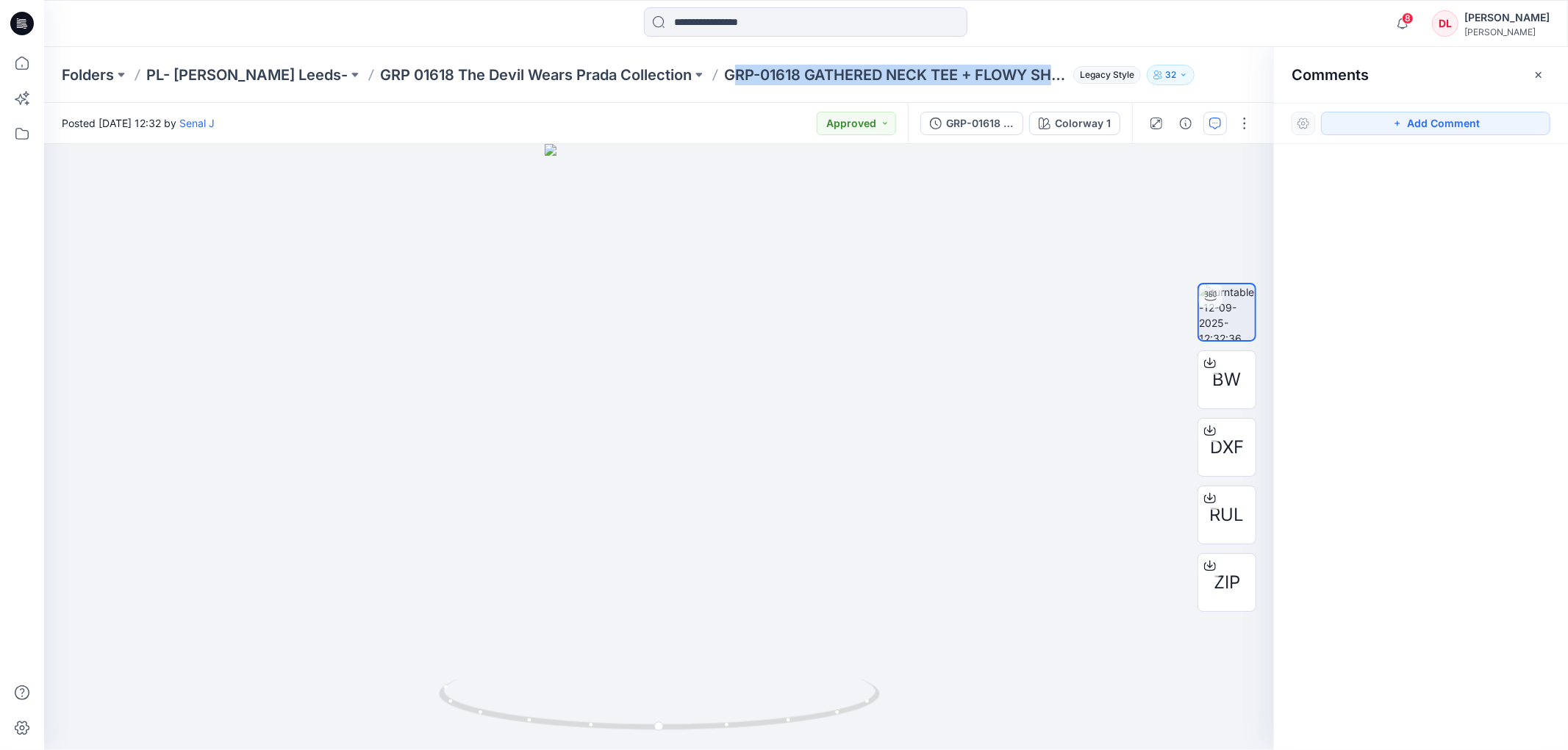
click at [1005, 76] on p "GRP-01618 GATHERED NECK TEE + FLOWY SHORT_DEVELOPMENT" at bounding box center [895, 75] width 343 height 21
drag, startPoint x: 669, startPoint y: 76, endPoint x: 996, endPoint y: 78, distance: 327.0
click at [1024, 90] on div "Folders PL- [PERSON_NAME] Leeds- GRP 01618 The Devil Wears Prada Collection GRP…" at bounding box center [806, 75] width 1524 height 56
click at [994, 76] on p "GRP-01618 GATHERED NECK TEE + FLOWY SHORT_DEVELOPMENT" at bounding box center [895, 75] width 343 height 21
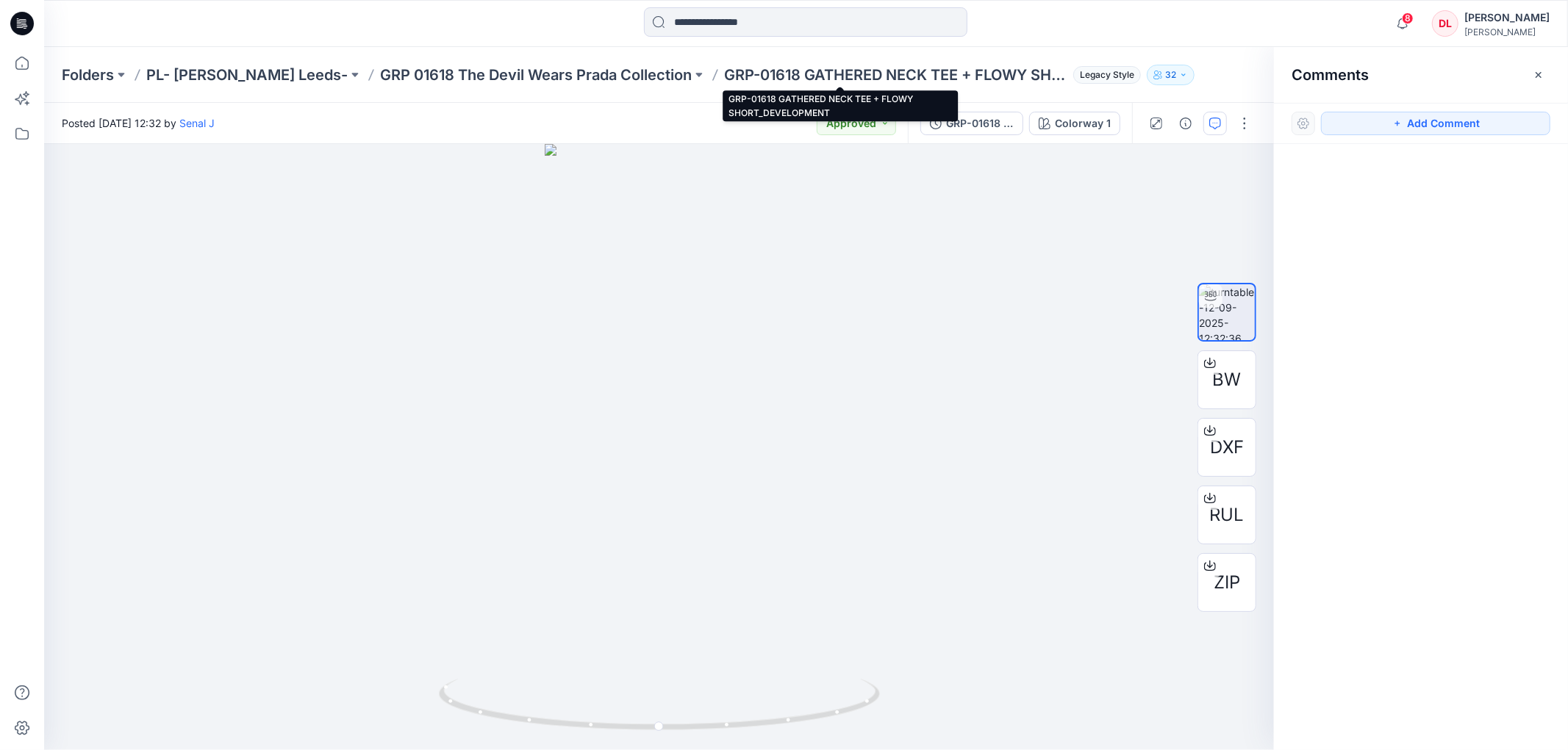
click at [847, 75] on p "GRP-01618 GATHERED NECK TEE + FLOWY SHORT_DEVELOPMENT" at bounding box center [895, 75] width 343 height 21
drag, startPoint x: 667, startPoint y: 78, endPoint x: 842, endPoint y: 79, distance: 175.0
click at [842, 79] on div "Folders PL- [PERSON_NAME] Leeds- GRP 01618 The Devil Wears Prada Collection GRP…" at bounding box center [749, 75] width 1374 height 21
click at [940, 428] on div at bounding box center [659, 447] width 1230 height 607
drag, startPoint x: 985, startPoint y: 79, endPoint x: 993, endPoint y: 82, distance: 8.5
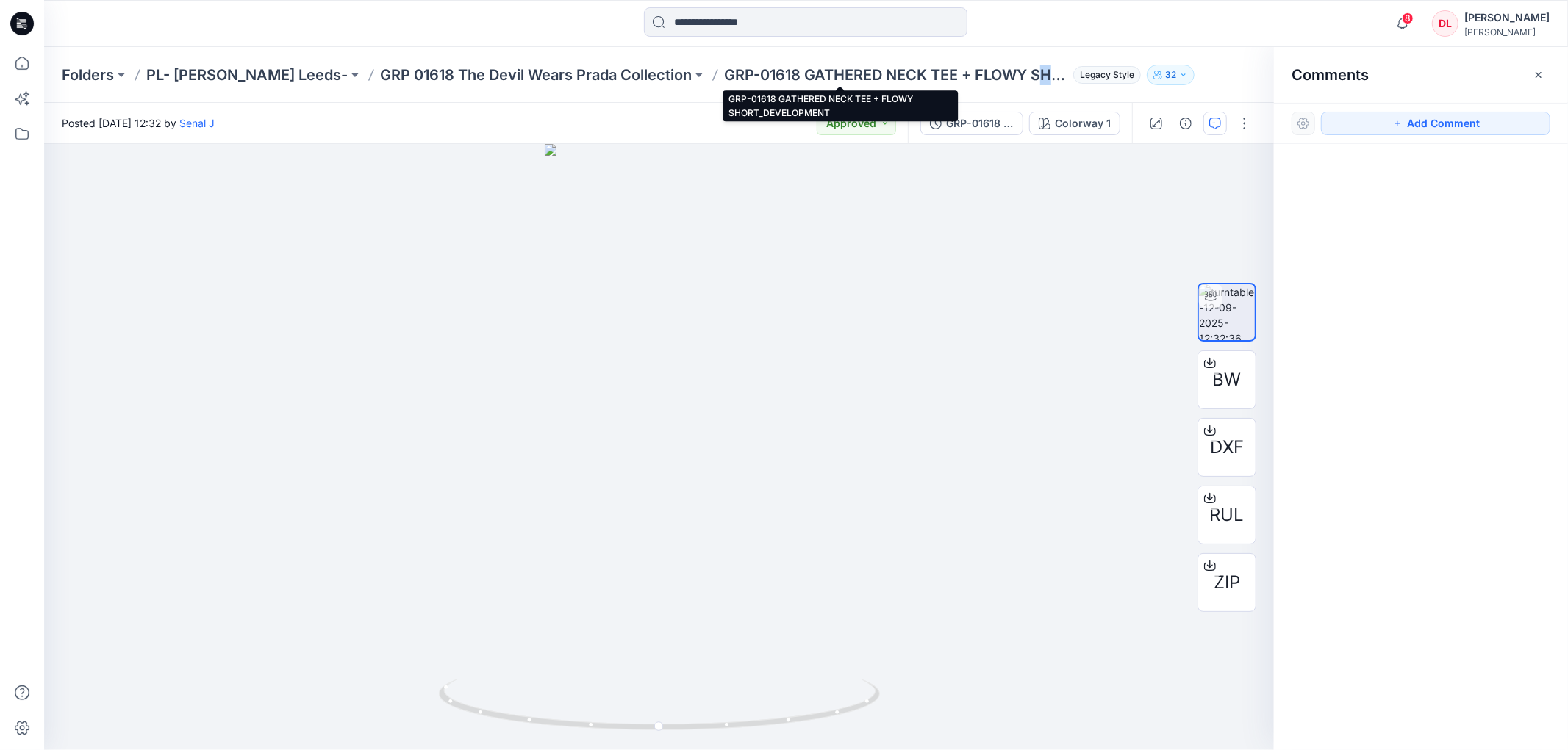
click at [997, 81] on p "GRP-01618 GATHERED NECK TEE + FLOWY SHORT_DEVELOPMENT" at bounding box center [895, 75] width 343 height 21
drag, startPoint x: 981, startPoint y: 75, endPoint x: 1010, endPoint y: 81, distance: 29.6
click at [1015, 83] on div "Folders PL- [PERSON_NAME] Leeds- GRP 01618 The Devil Wears Prada Collection GRP…" at bounding box center [749, 75] width 1374 height 21
click at [891, 377] on div at bounding box center [659, 447] width 1230 height 607
click at [1545, 75] on icon "button" at bounding box center [1538, 75] width 12 height 12
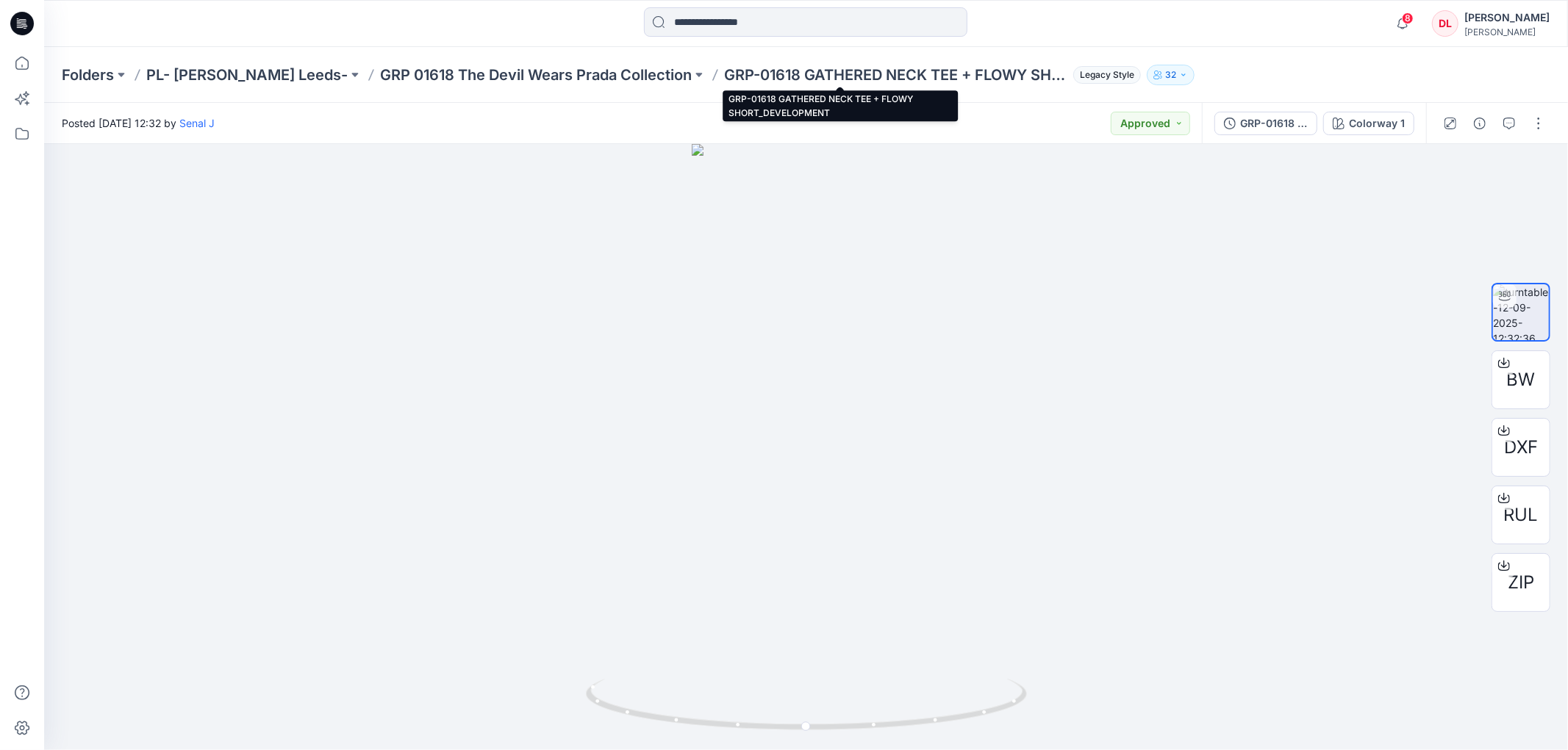
click at [724, 75] on p "GRP-01618 GATHERED NECK TEE + FLOWY SHORT_DEVELOPMENT" at bounding box center [895, 75] width 343 height 21
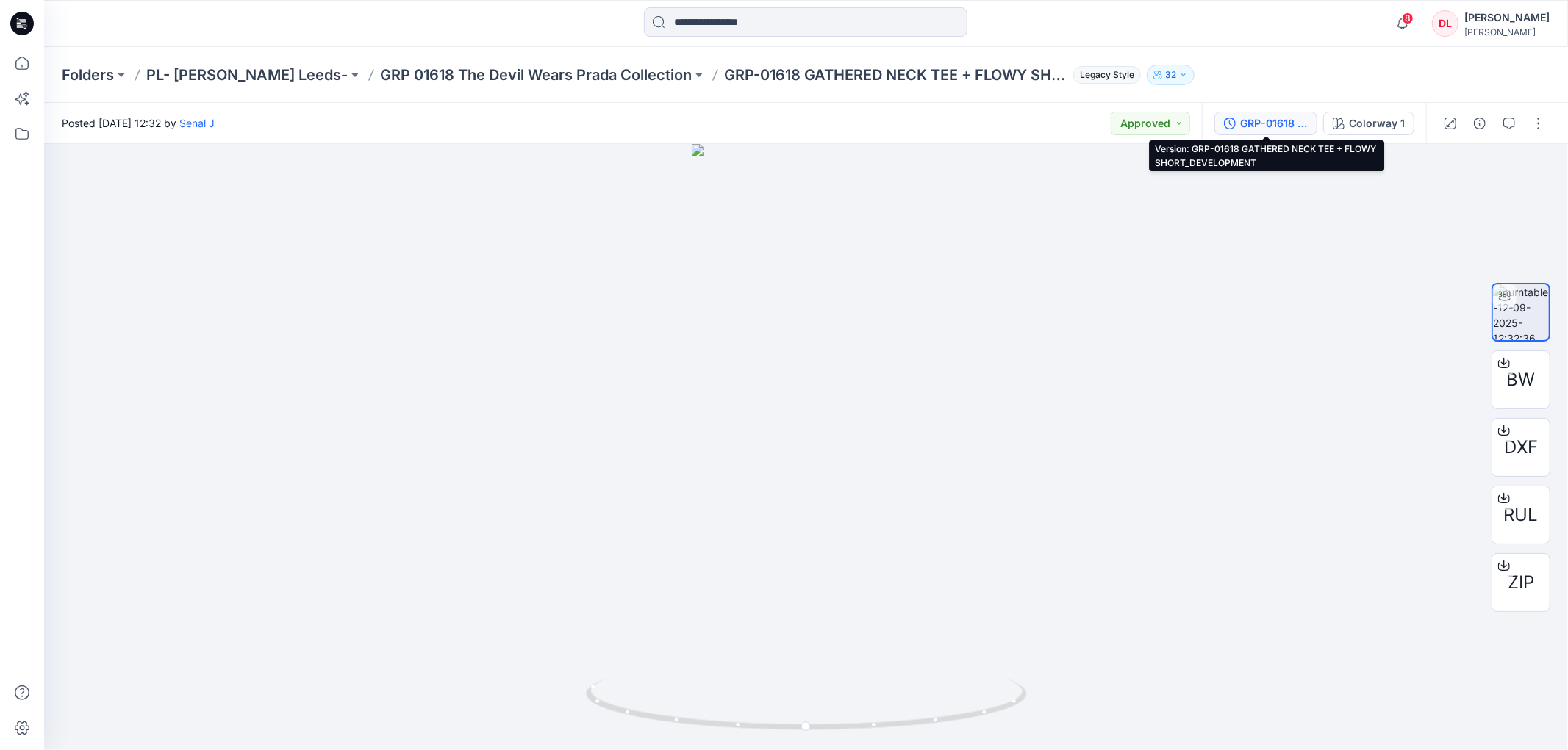
click at [1281, 127] on div "GRP-01618 GATHERED NECK TEE + FLOWY SHORT_DEVELOPMENT" at bounding box center [1274, 123] width 67 height 16
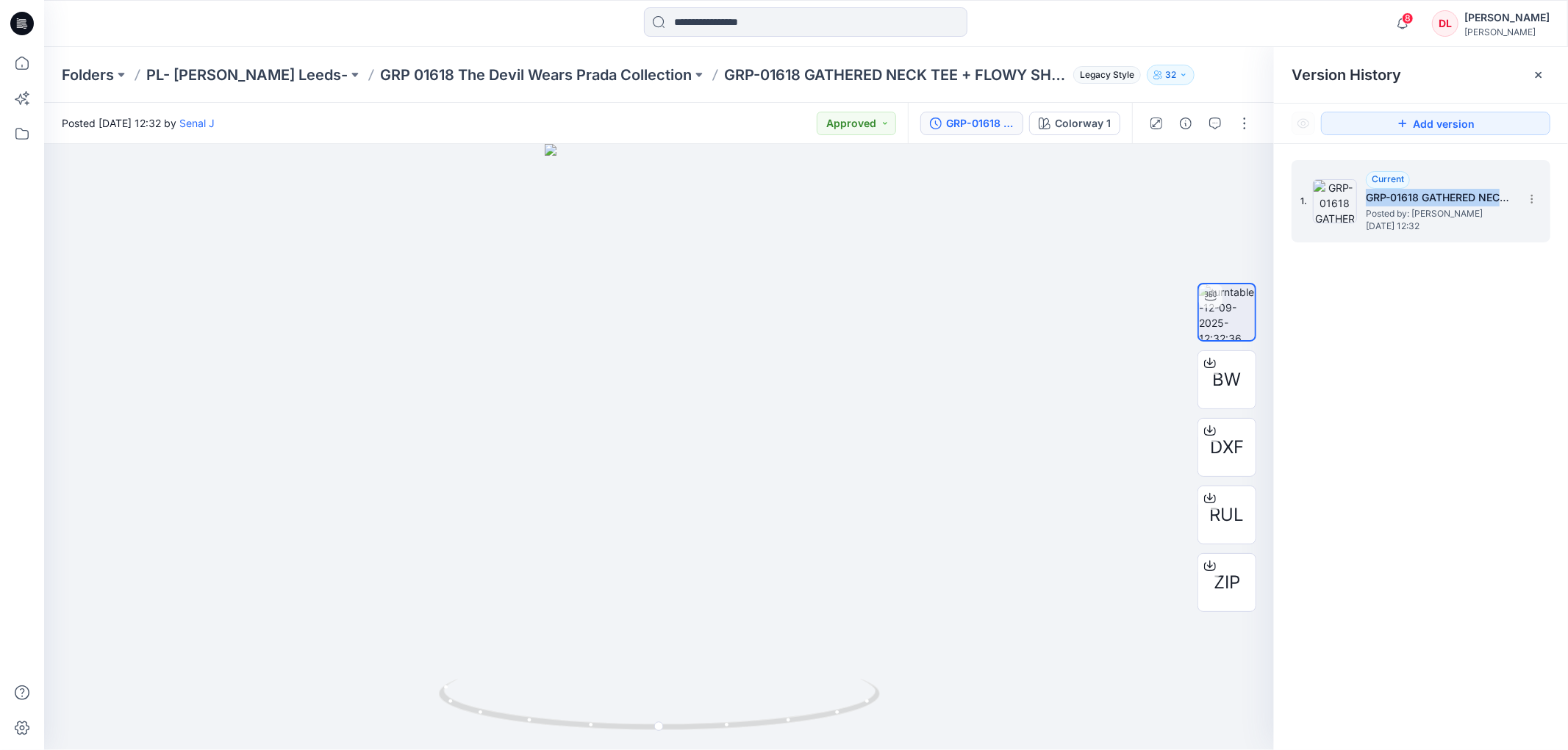
drag, startPoint x: 1368, startPoint y: 200, endPoint x: 1503, endPoint y: 200, distance: 135.0
click at [1503, 200] on h5 "GRP-01618 GATHERED NECK TEE + FLOWY SHORT_DEVELOPMENT" at bounding box center [1439, 198] width 147 height 18
click at [1532, 196] on icon at bounding box center [1531, 196] width 1 height 1
click at [910, 365] on div at bounding box center [659, 447] width 1230 height 607
click at [1538, 77] on icon at bounding box center [1538, 75] width 12 height 12
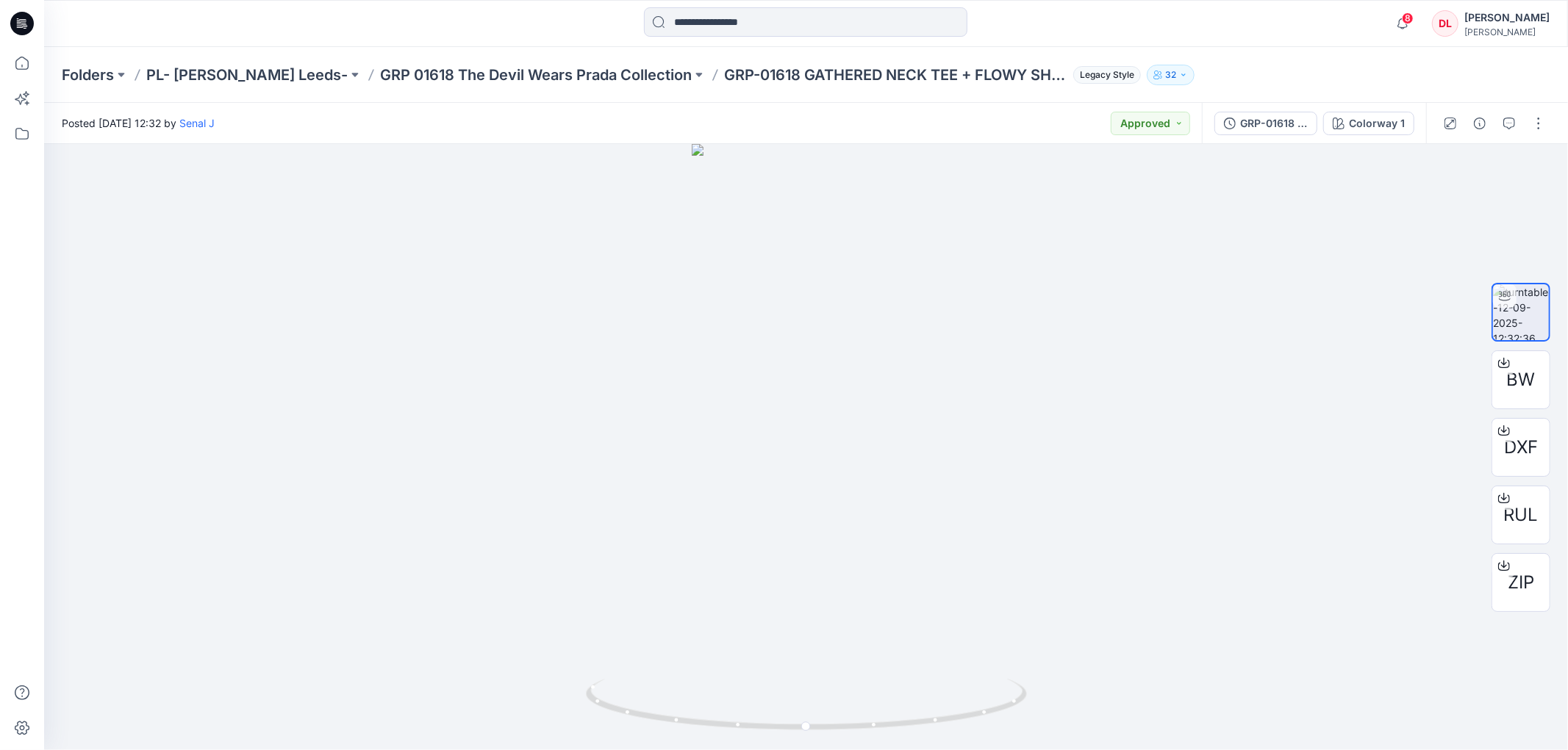
drag, startPoint x: 996, startPoint y: 74, endPoint x: 855, endPoint y: 88, distance: 141.7
click at [821, 111] on div "Posted [DATE] 12:32 by [PERSON_NAME] Approved" at bounding box center [623, 123] width 1158 height 40
click at [843, 76] on p "GRP-01618 GATHERED NECK TEE + FLOWY SHORT_DEVELOPMENT" at bounding box center [895, 75] width 343 height 21
click at [1413, 23] on span "8" at bounding box center [1408, 18] width 12 height 12
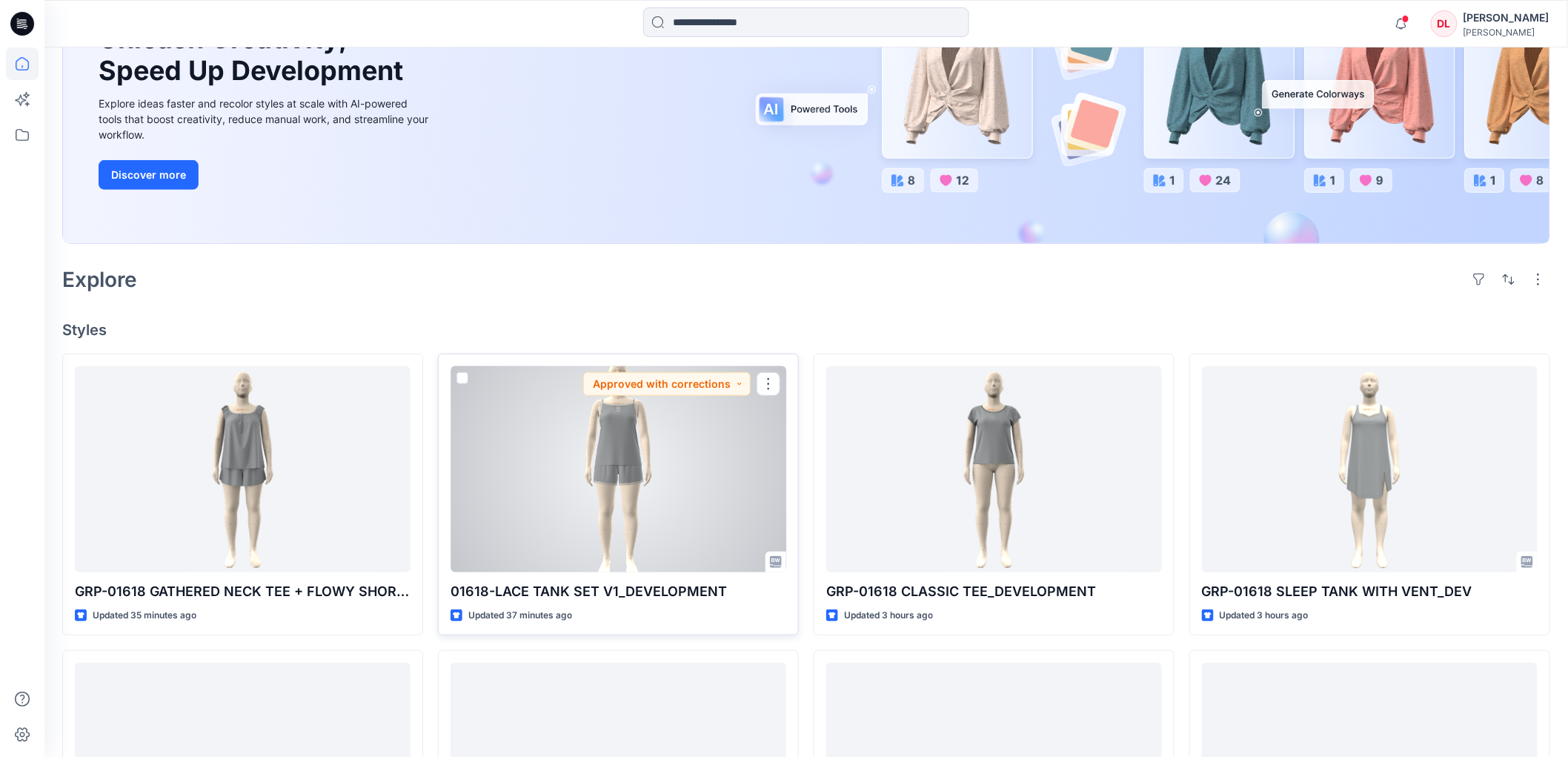
scroll to position [247, 0]
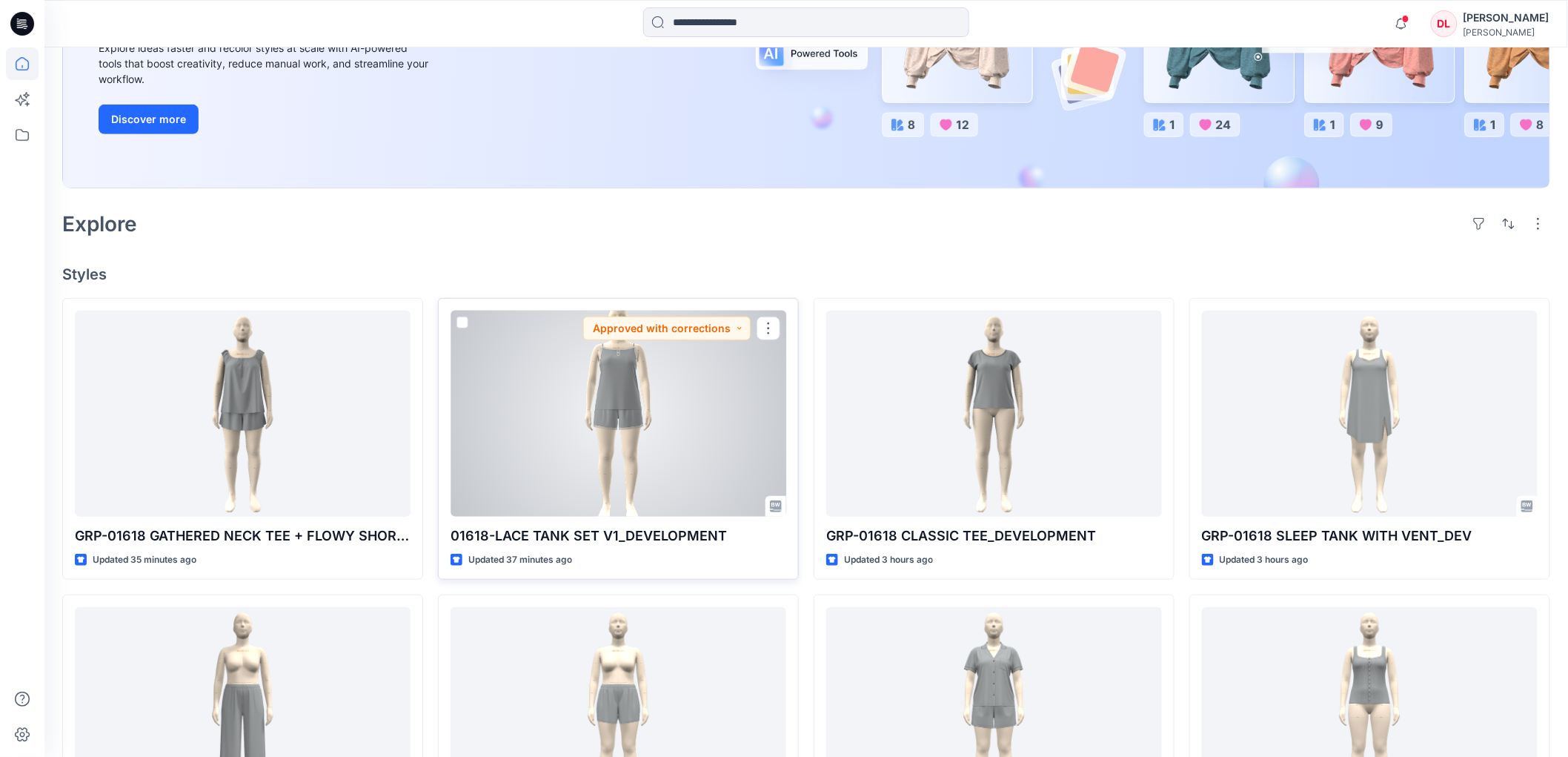
click at [609, 445] on div at bounding box center [618, 413] width 335 height 206
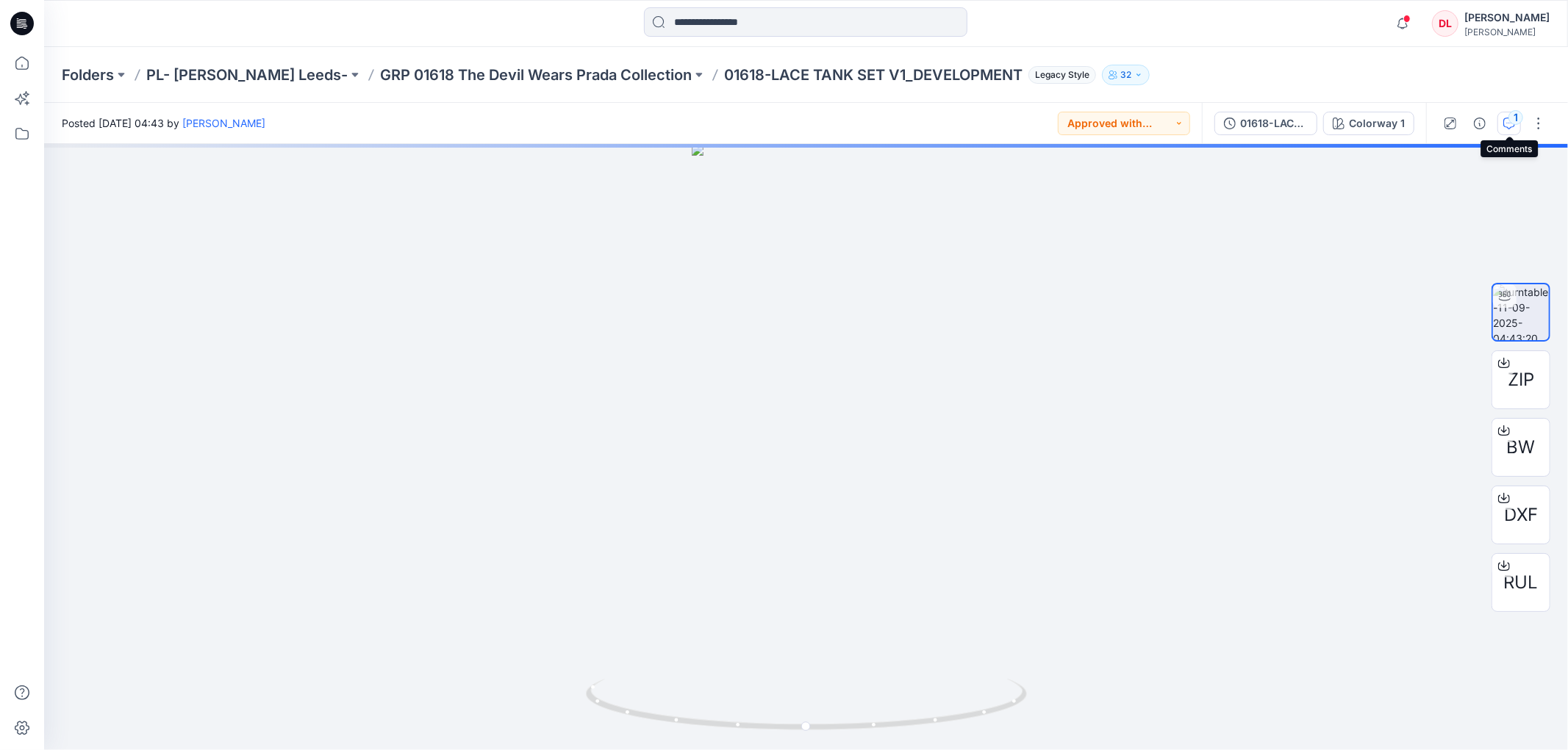
click at [1501, 123] on button "1" at bounding box center [1509, 123] width 23 height 23
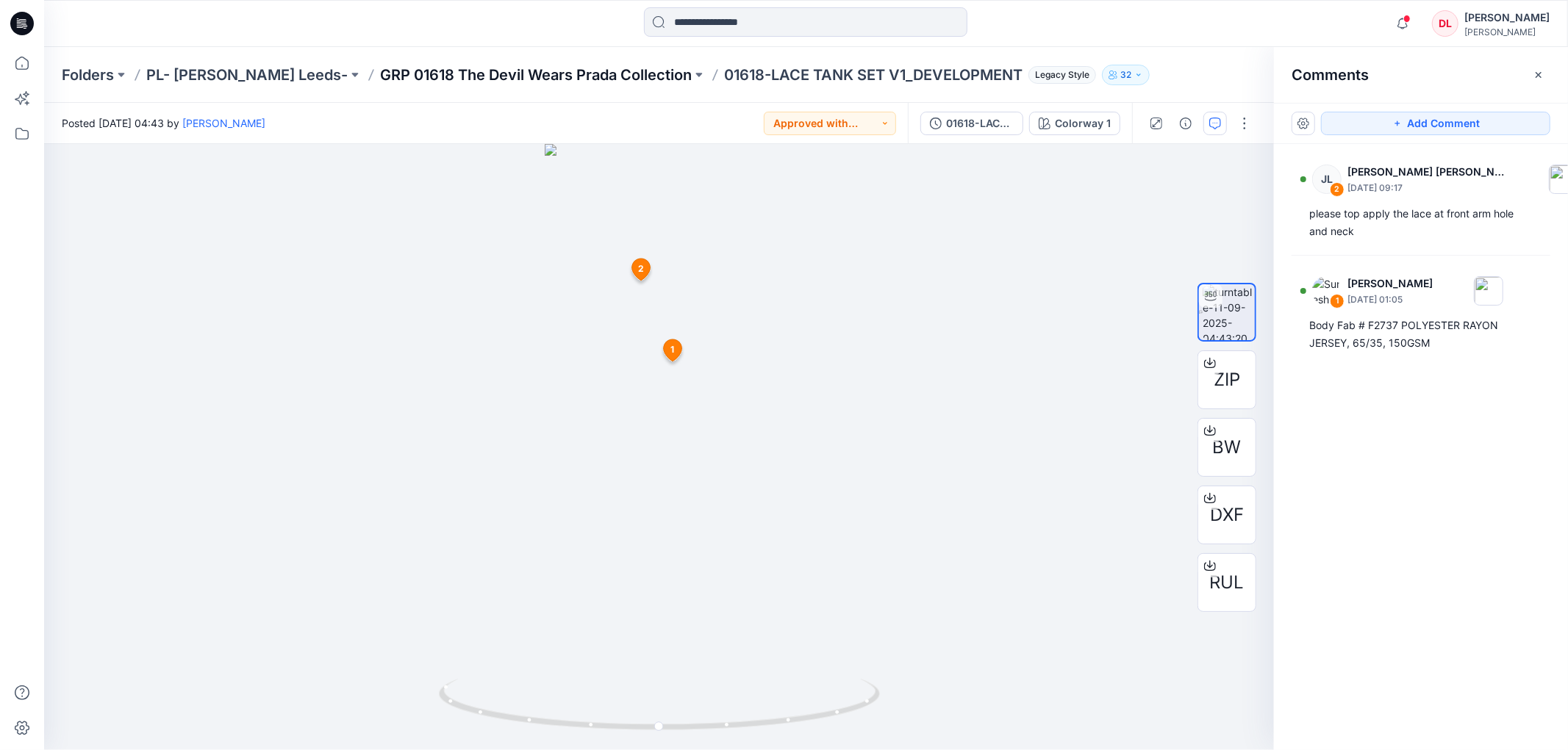
click at [391, 72] on p "GRP 01618 The Devil Wears Prada Collection" at bounding box center [535, 75] width 312 height 21
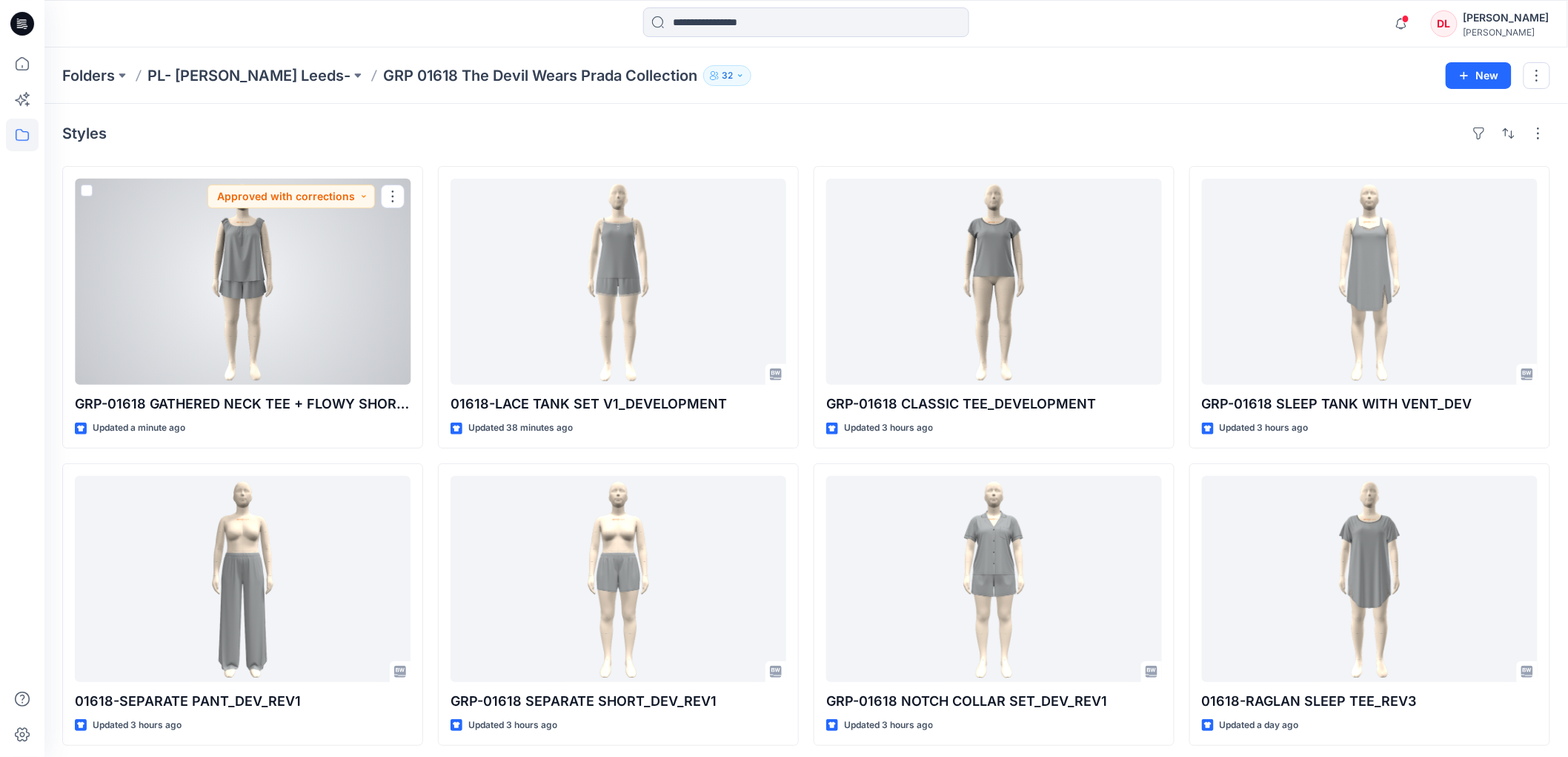
click at [247, 274] on div at bounding box center [242, 281] width 335 height 206
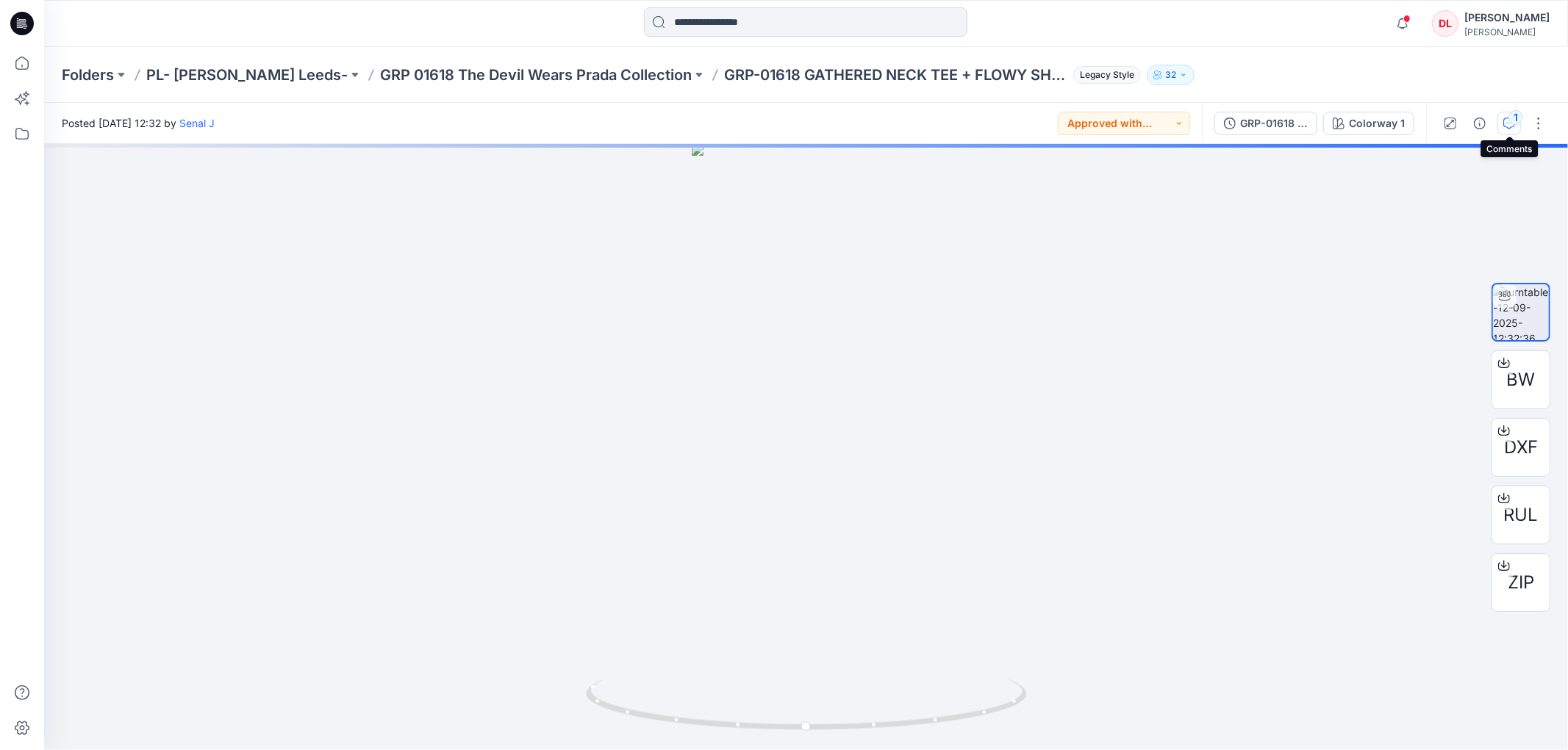
click at [1505, 127] on icon "button" at bounding box center [1509, 123] width 12 height 12
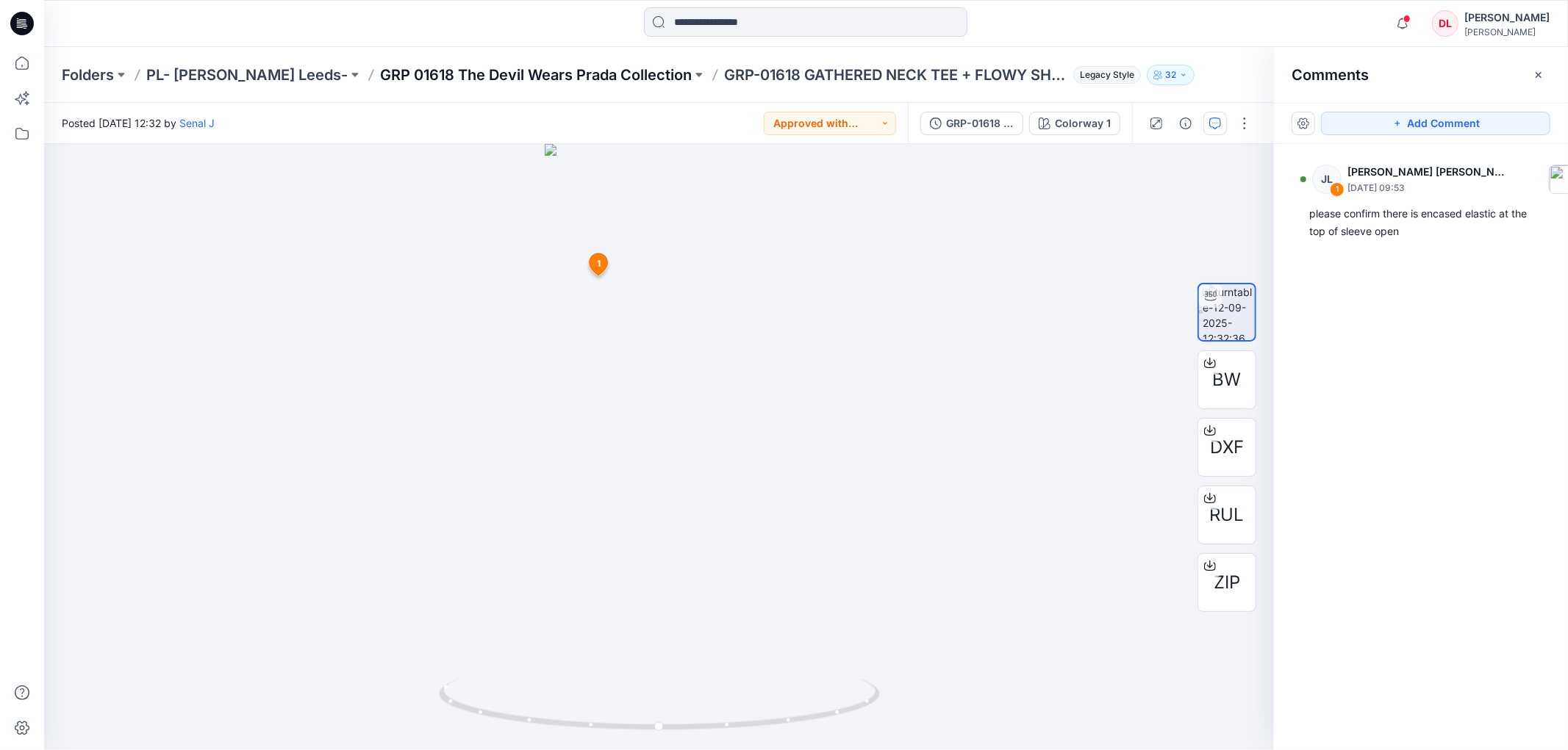
click at [424, 69] on p "GRP 01618 The Devil Wears Prada Collection" at bounding box center [535, 75] width 312 height 21
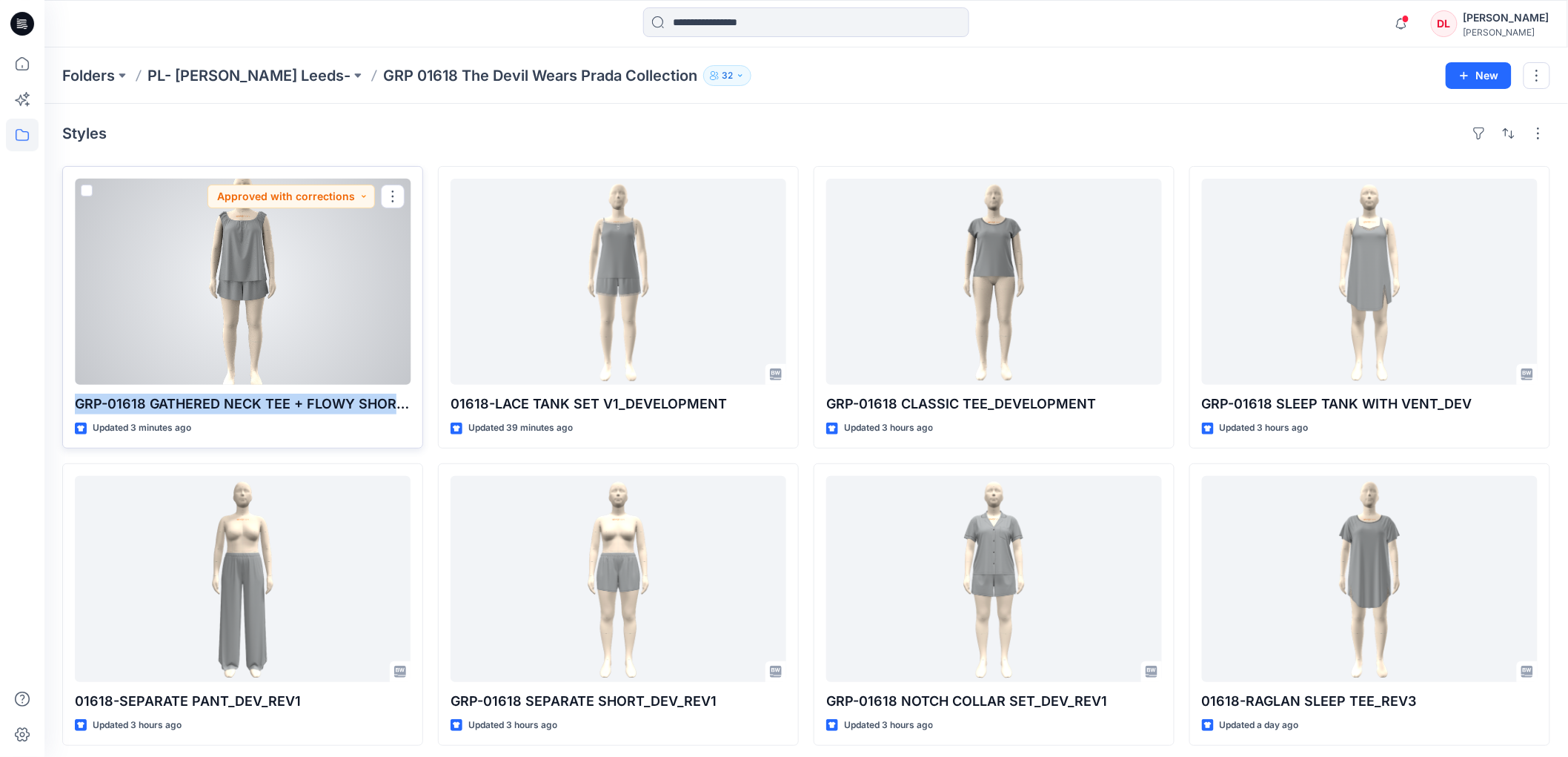
drag, startPoint x: 76, startPoint y: 404, endPoint x: 409, endPoint y: 409, distance: 333.0
click at [409, 409] on p "GRP-01618 GATHERED NECK TEE + FLOWY SHORT_DEVELOPMENT" at bounding box center [242, 404] width 335 height 21
copy p "GRP-01618 GATHERED NECK TEE + FLOWY SHORT_"
click at [255, 252] on div at bounding box center [242, 281] width 335 height 206
